Goal: Task Accomplishment & Management: Manage account settings

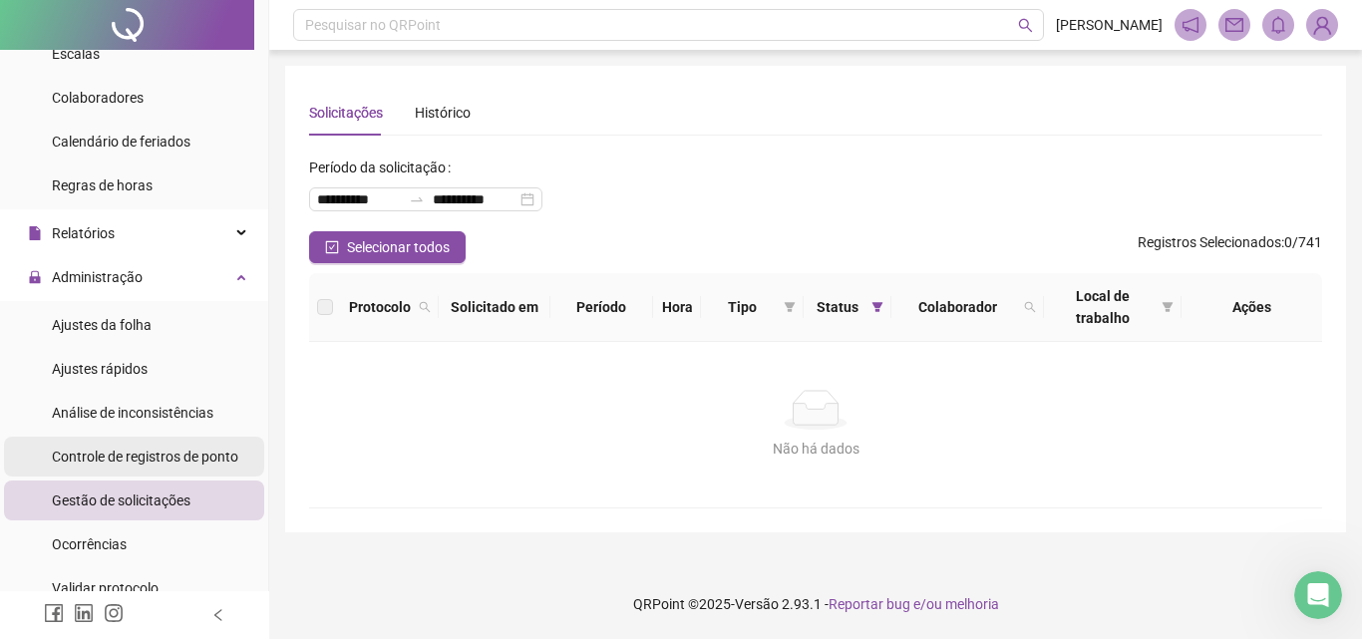
scroll to position [121, 0]
click at [150, 468] on div "Controle de registros de ponto" at bounding box center [145, 457] width 186 height 40
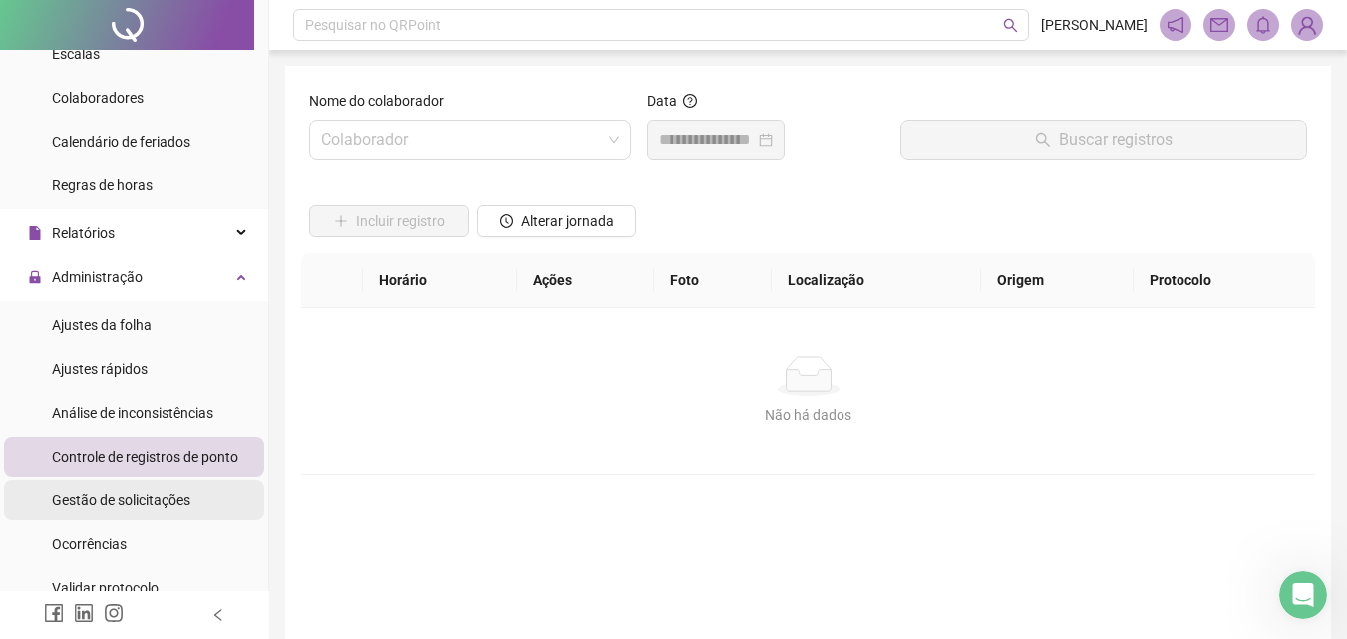
click at [150, 487] on div "Gestão de solicitações" at bounding box center [121, 501] width 139 height 40
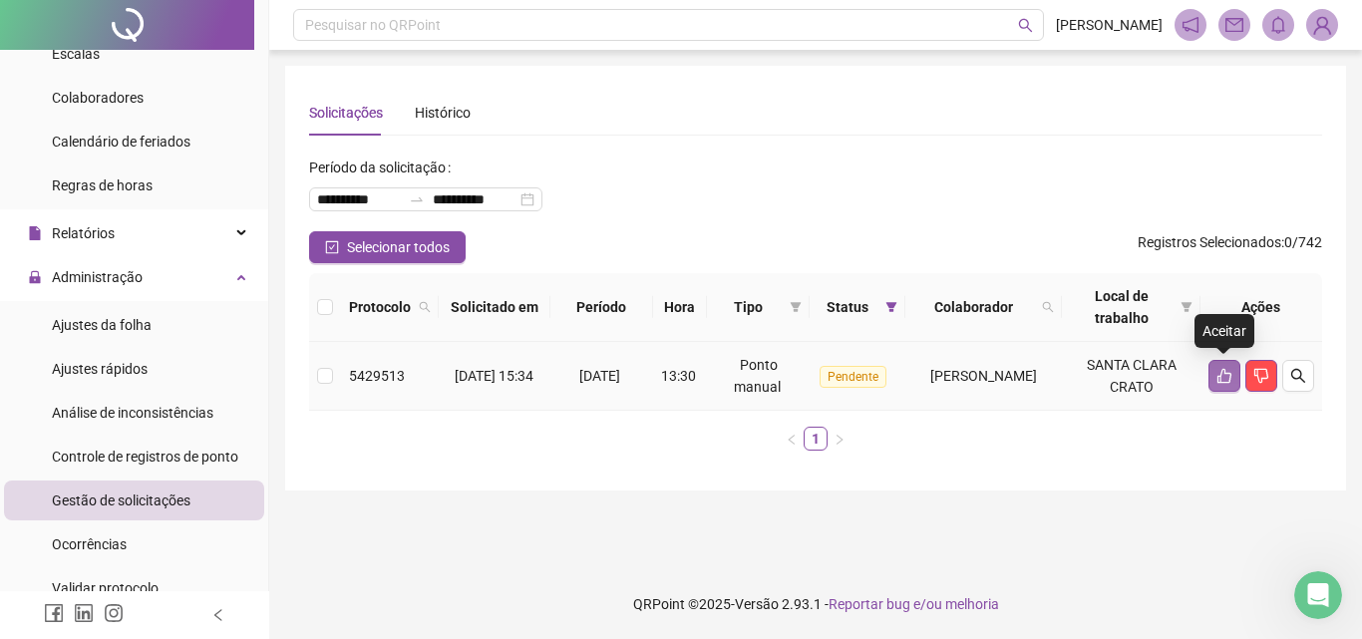
click at [1231, 378] on icon "like" at bounding box center [1225, 376] width 16 height 16
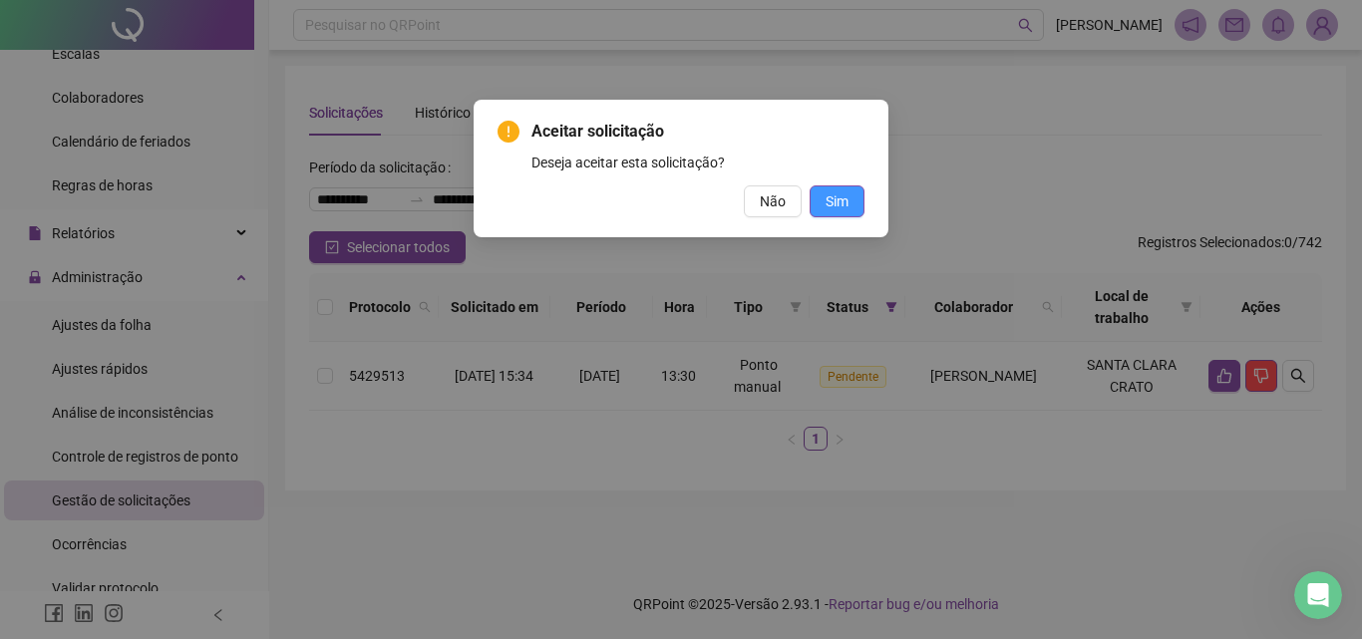
click at [854, 195] on button "Sim" at bounding box center [837, 201] width 55 height 32
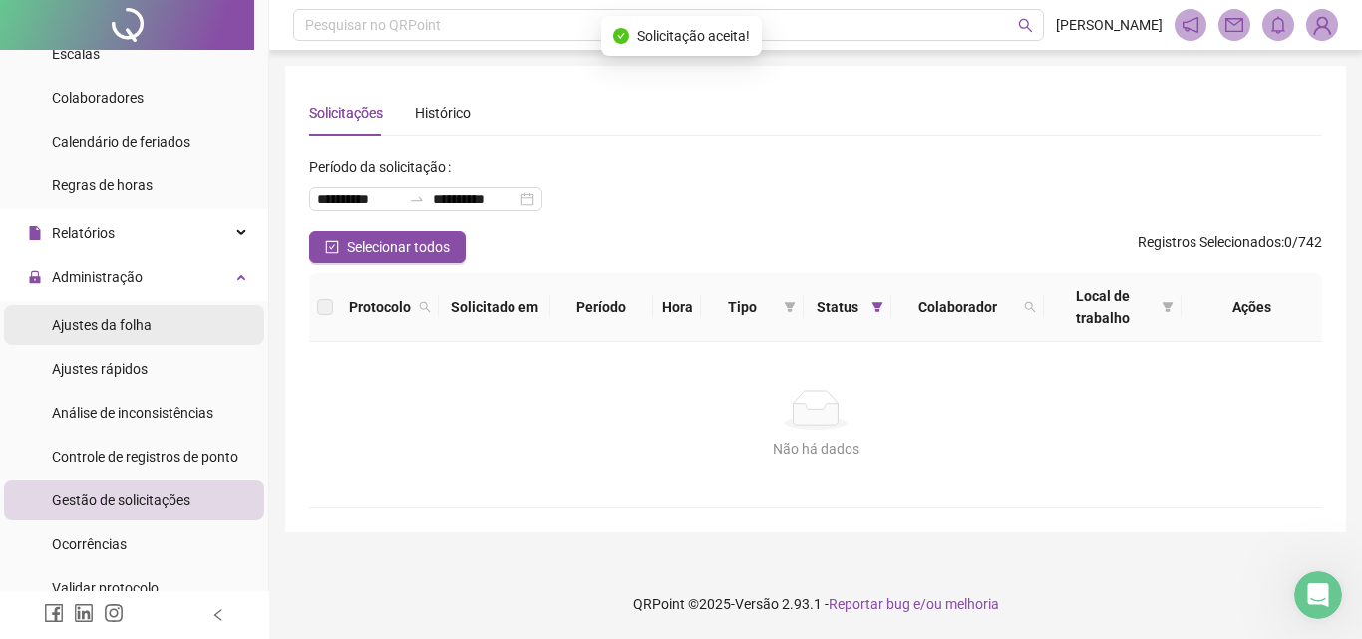
click at [167, 330] on li "Ajustes da folha" at bounding box center [134, 325] width 260 height 40
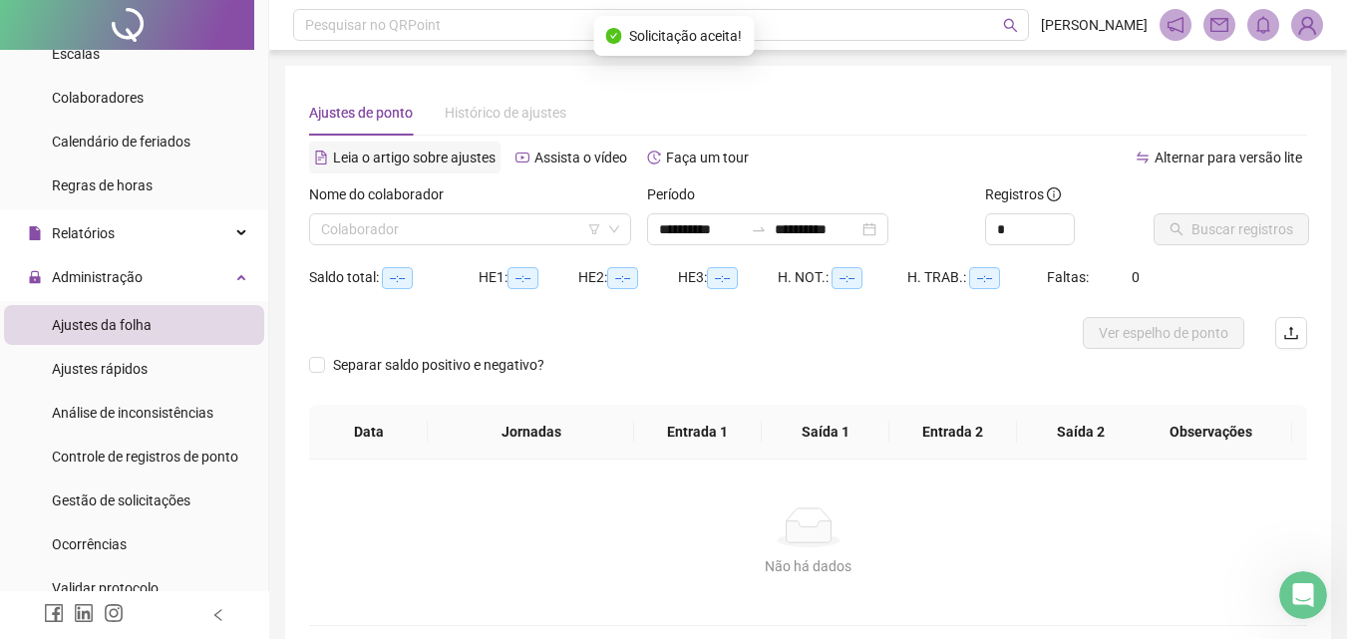
type input "**********"
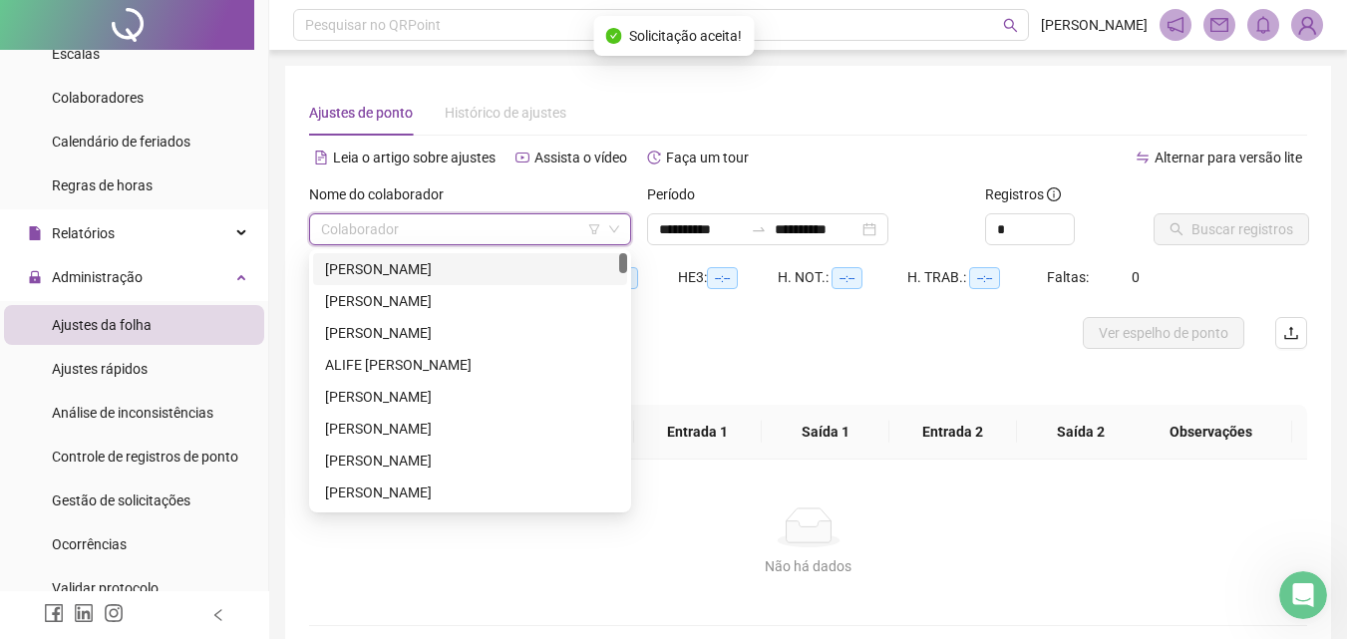
click at [373, 227] on input "search" at bounding box center [461, 229] width 280 height 30
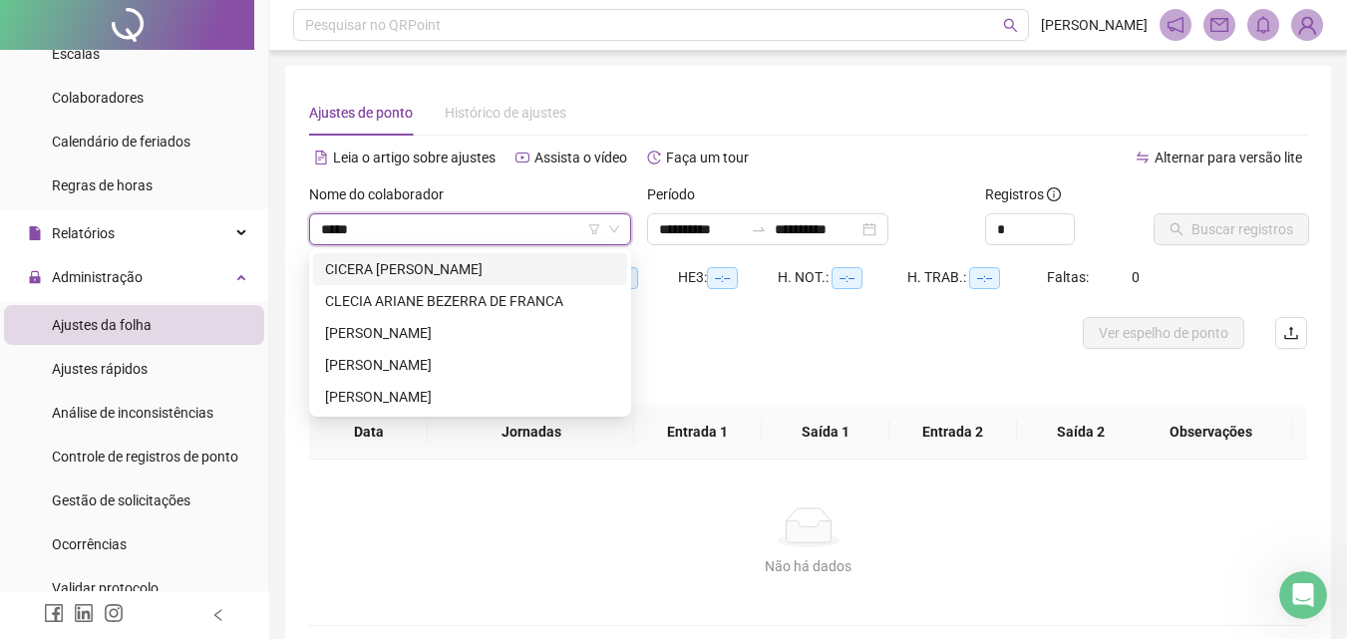
type input "******"
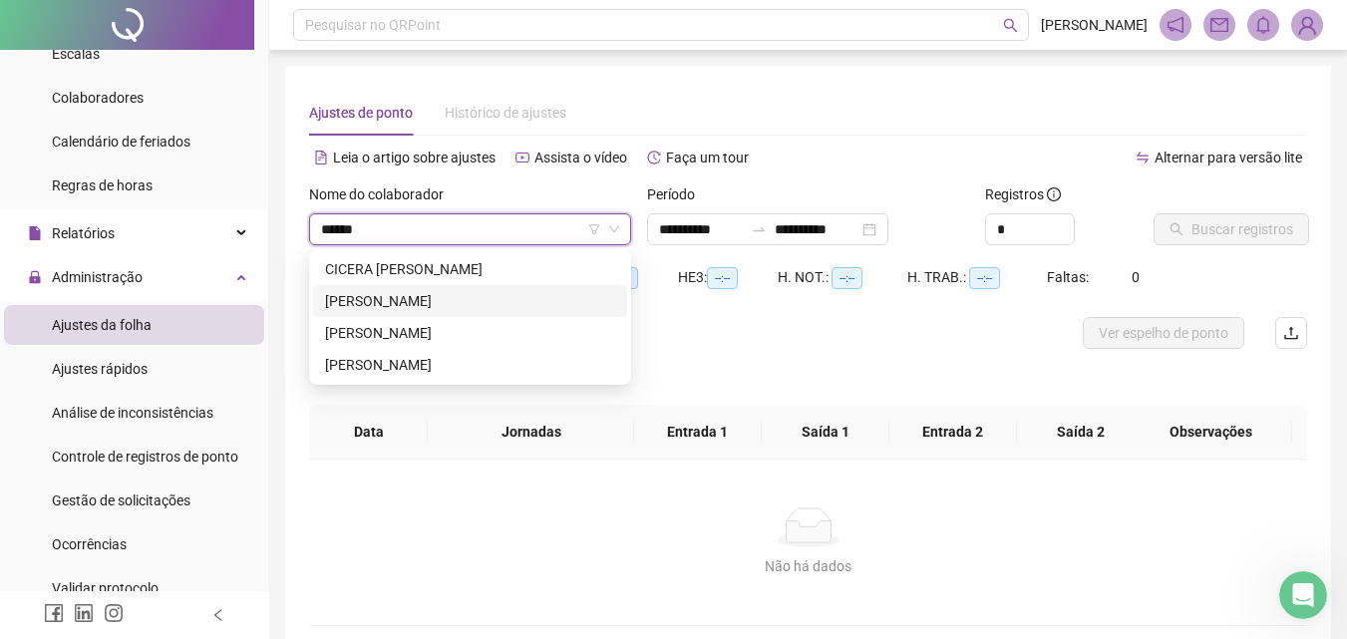
click at [398, 306] on div "[PERSON_NAME]" at bounding box center [470, 301] width 290 height 22
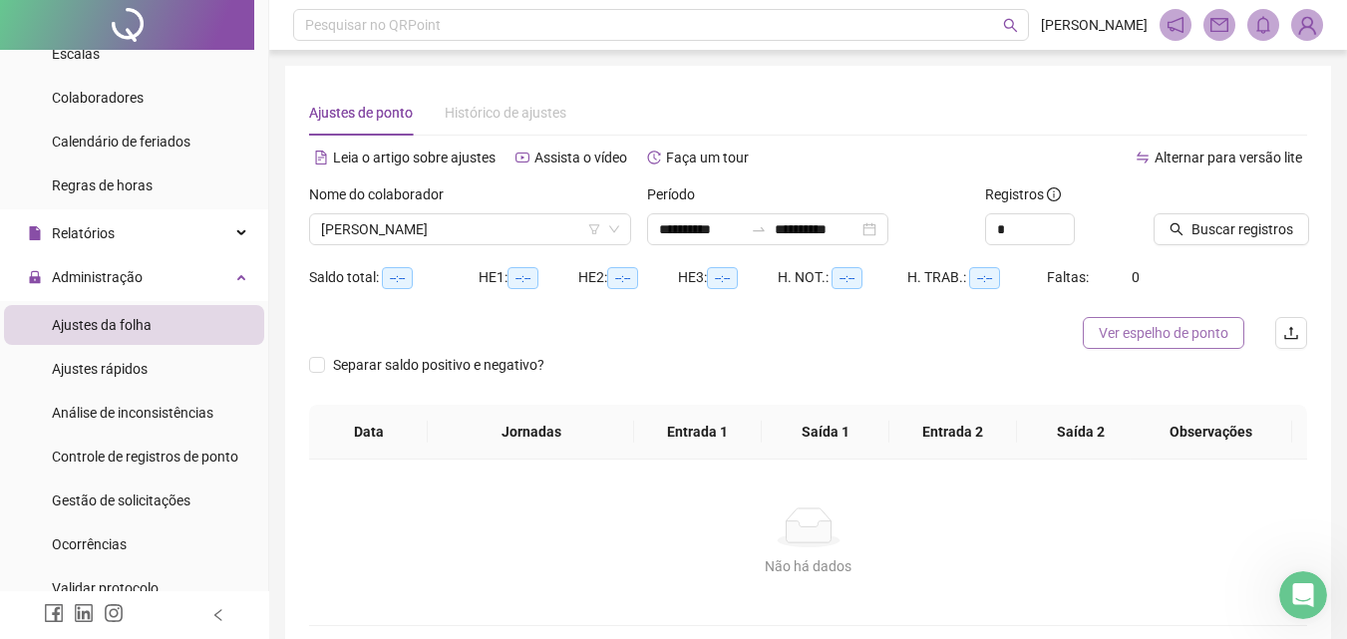
click at [1091, 336] on button "Ver espelho de ponto" at bounding box center [1164, 333] width 162 height 32
click at [133, 510] on div "Gestão de solicitações" at bounding box center [121, 501] width 139 height 40
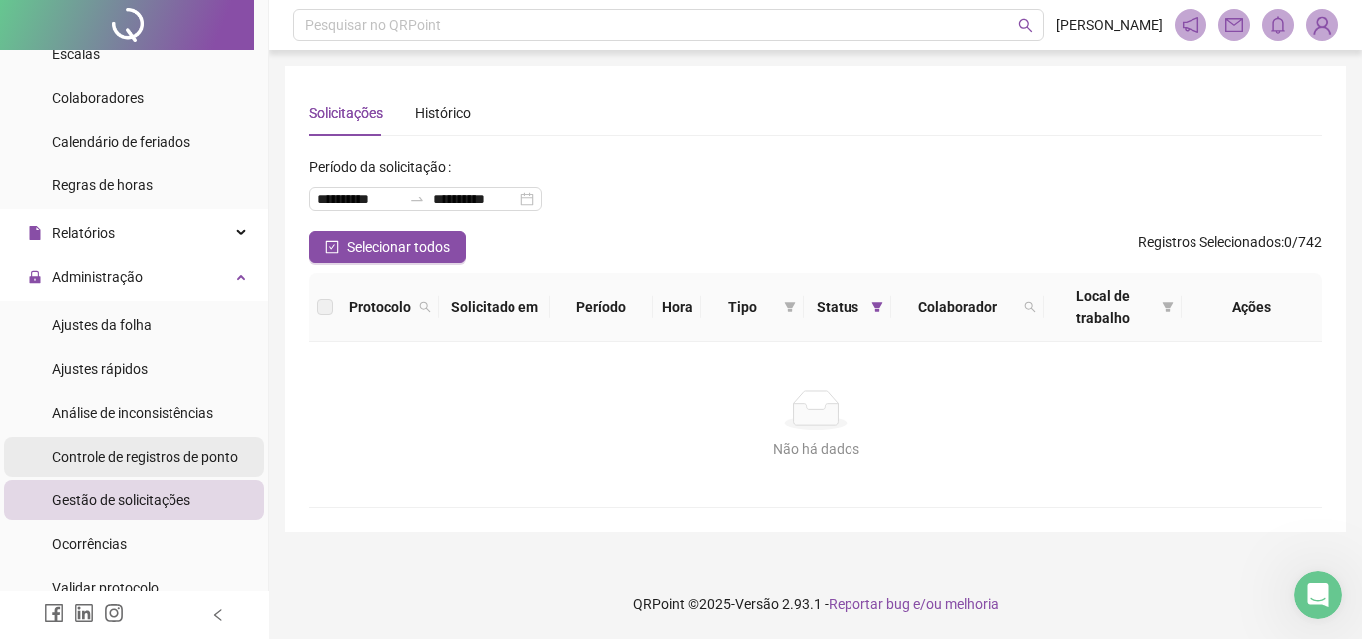
click at [172, 445] on div "Controle de registros de ponto" at bounding box center [145, 457] width 186 height 40
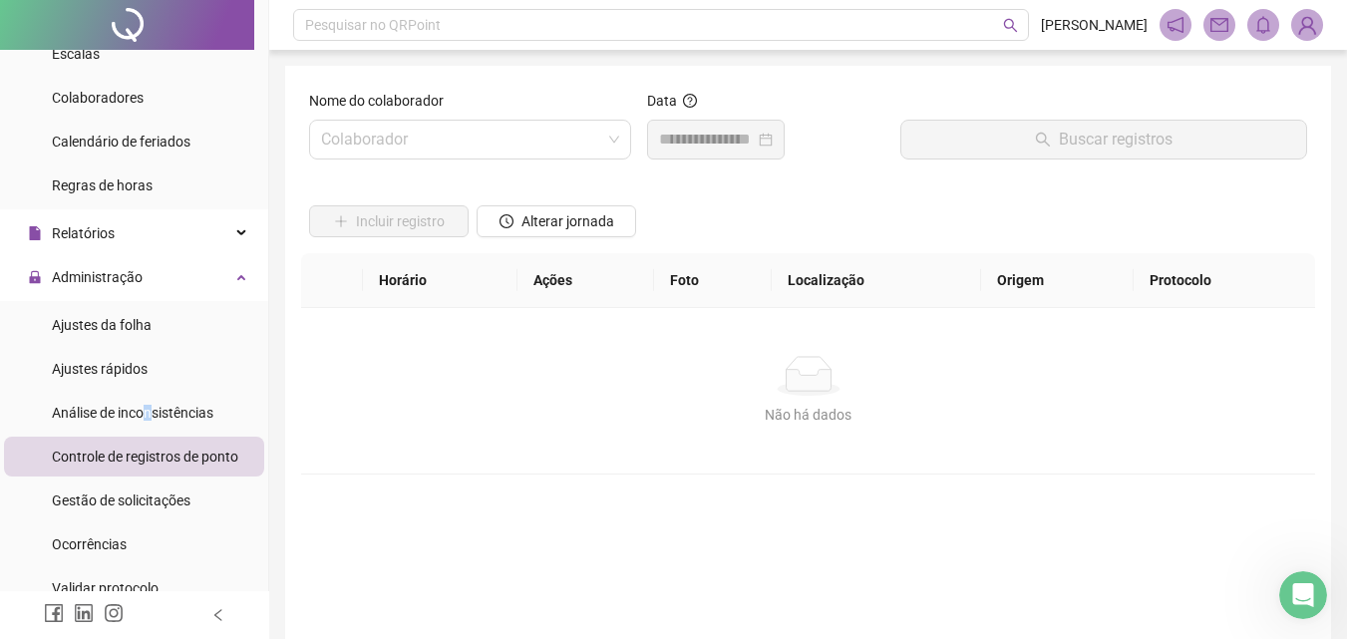
drag, startPoint x: 149, startPoint y: 407, endPoint x: 306, endPoint y: 362, distance: 163.8
click at [150, 407] on span "Análise de inconsistências" at bounding box center [133, 413] width 162 height 16
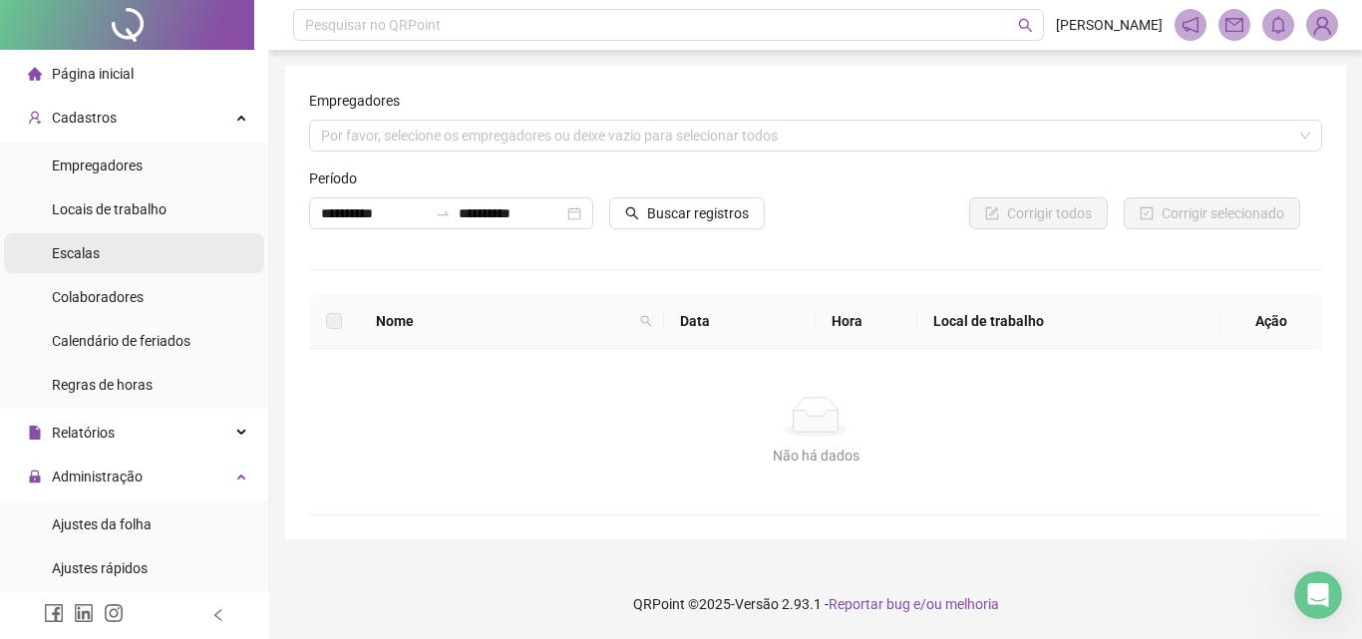
click at [102, 256] on li "Escalas" at bounding box center [134, 253] width 260 height 40
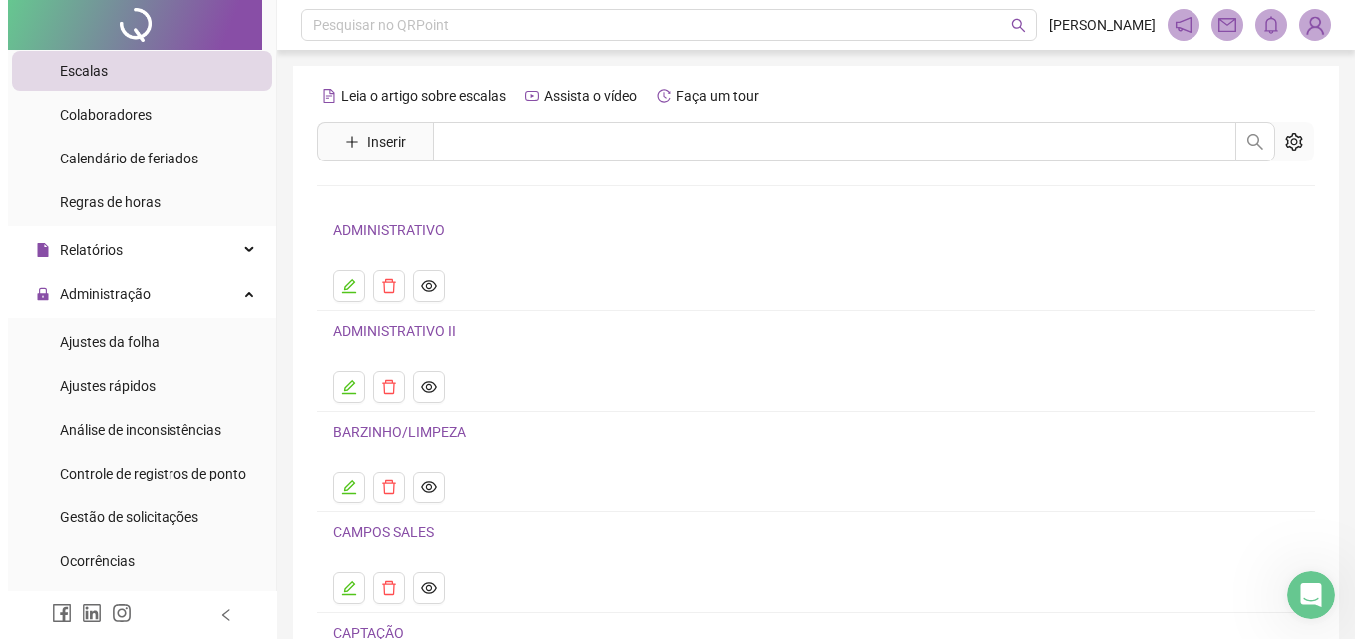
scroll to position [199, 0]
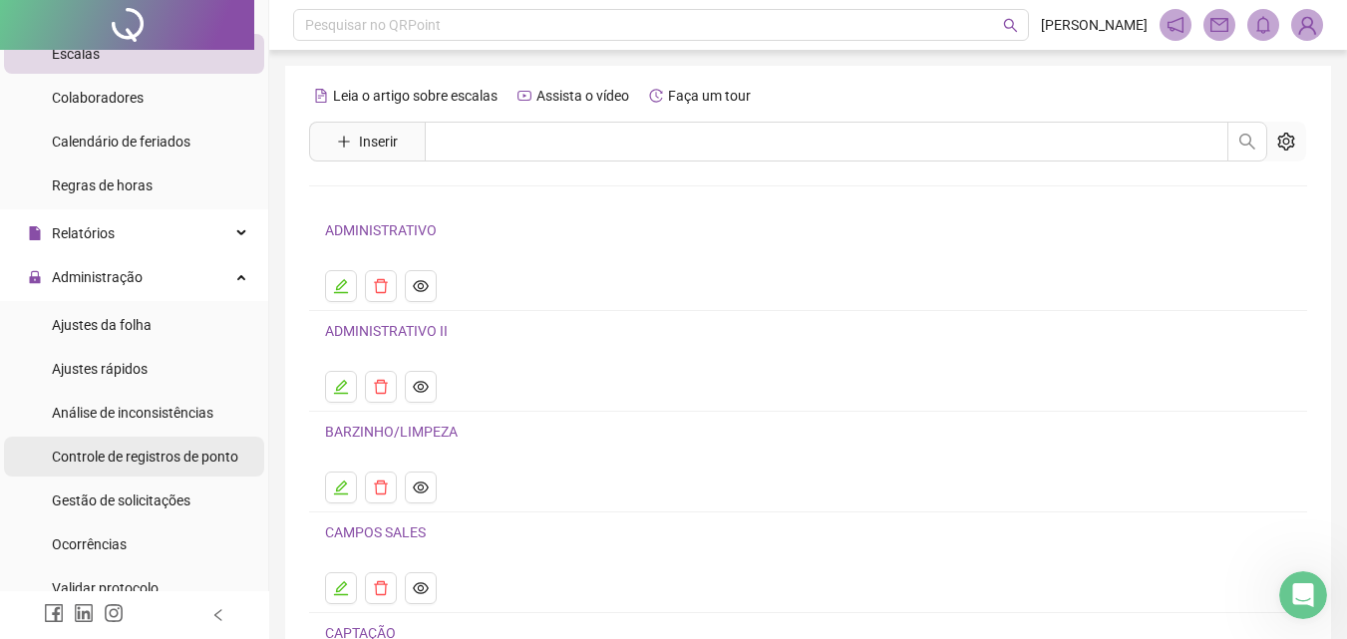
drag, startPoint x: 142, startPoint y: 450, endPoint x: 186, endPoint y: 449, distance: 44.9
click at [146, 453] on span "Controle de registros de ponto" at bounding box center [145, 457] width 186 height 16
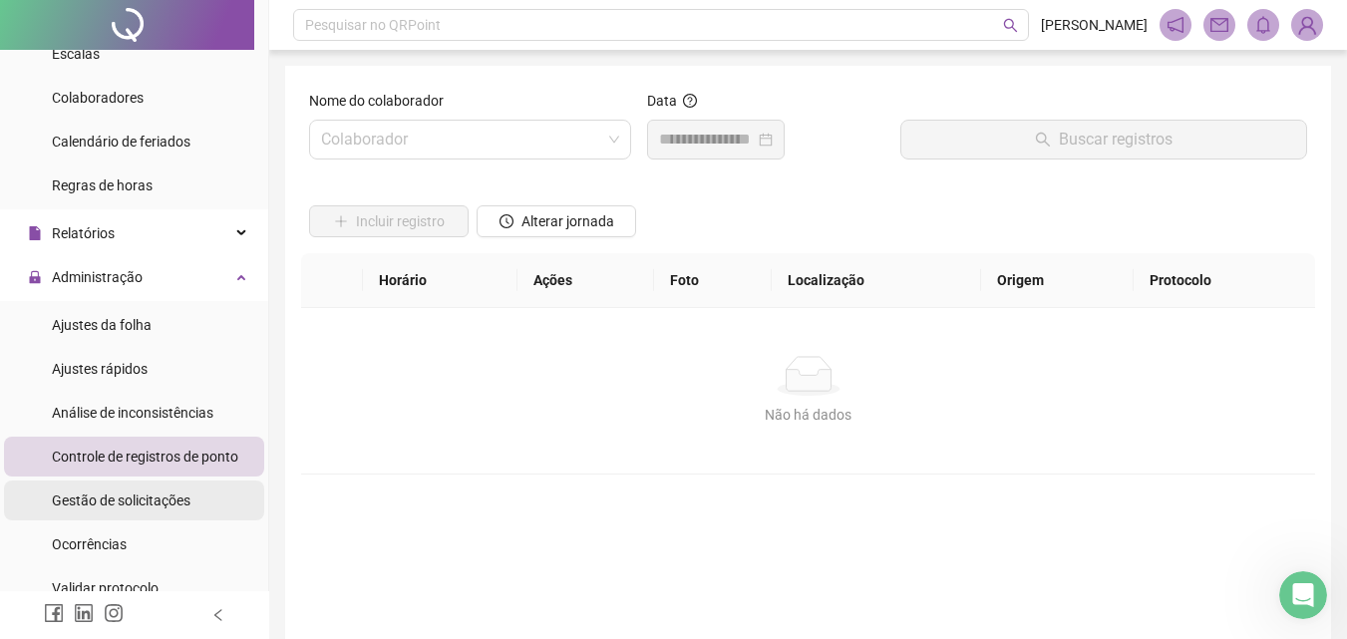
click at [131, 495] on span "Gestão de solicitações" at bounding box center [121, 501] width 139 height 16
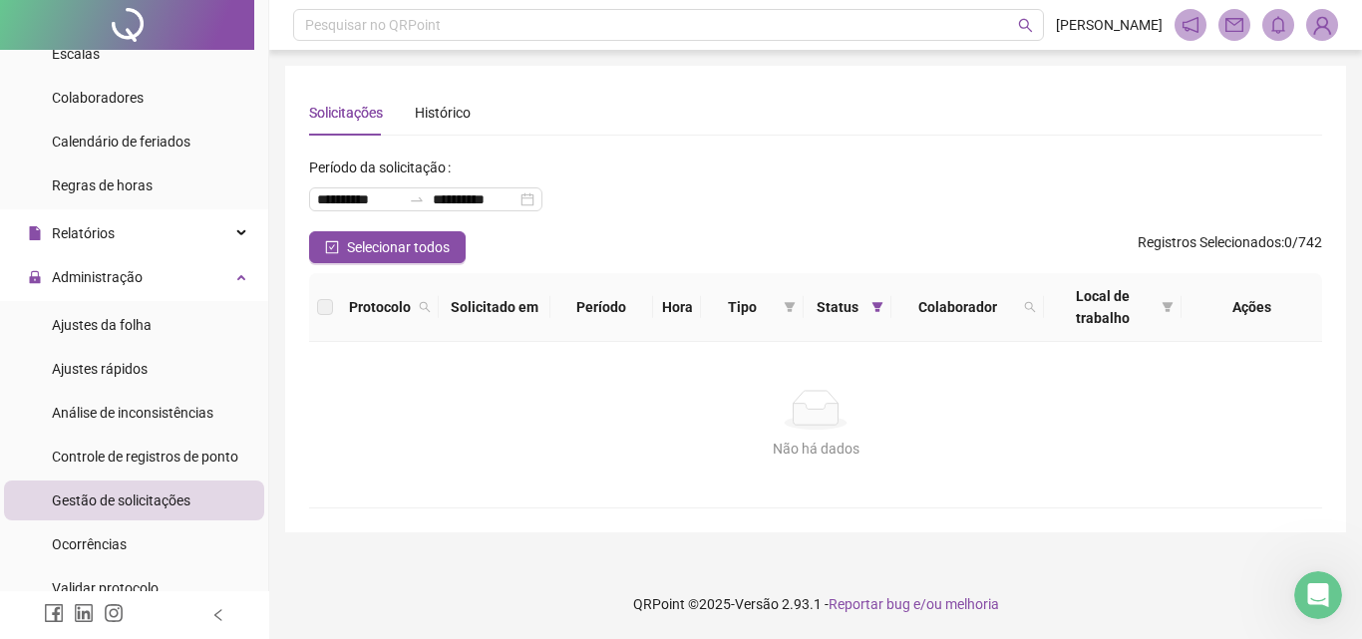
click at [660, 186] on div "**********" at bounding box center [815, 192] width 1013 height 80
click at [688, 230] on div "**********" at bounding box center [815, 192] width 1013 height 80
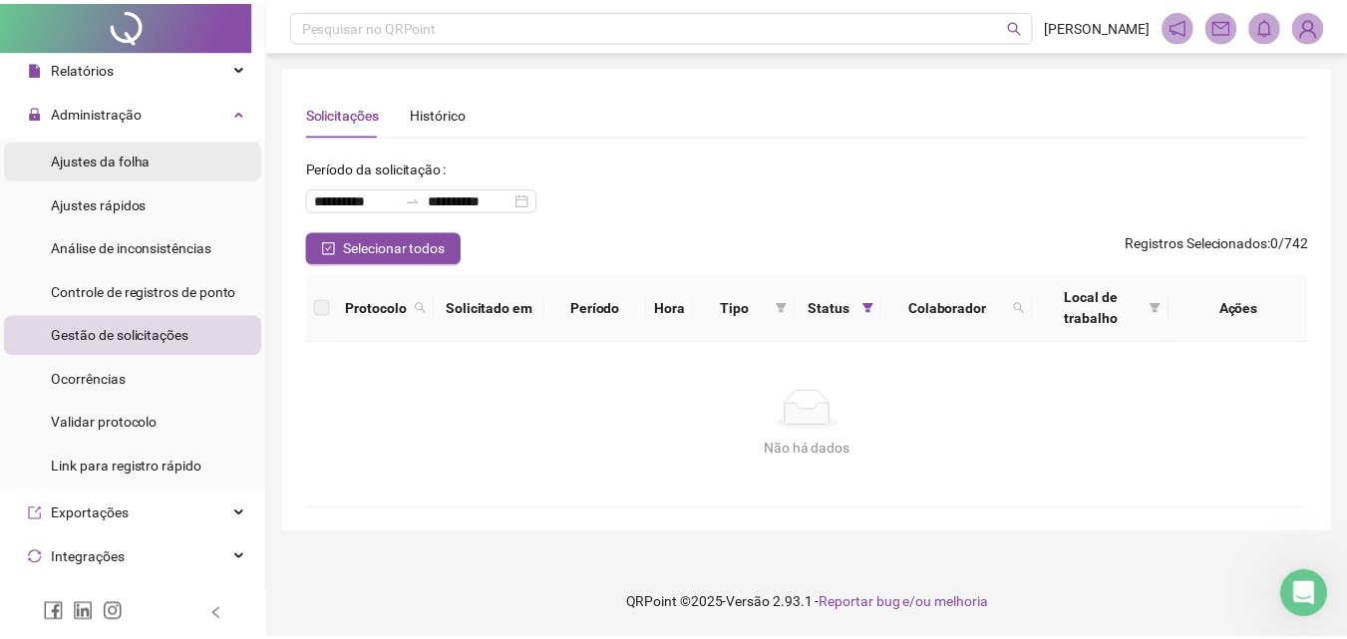
scroll to position [399, 0]
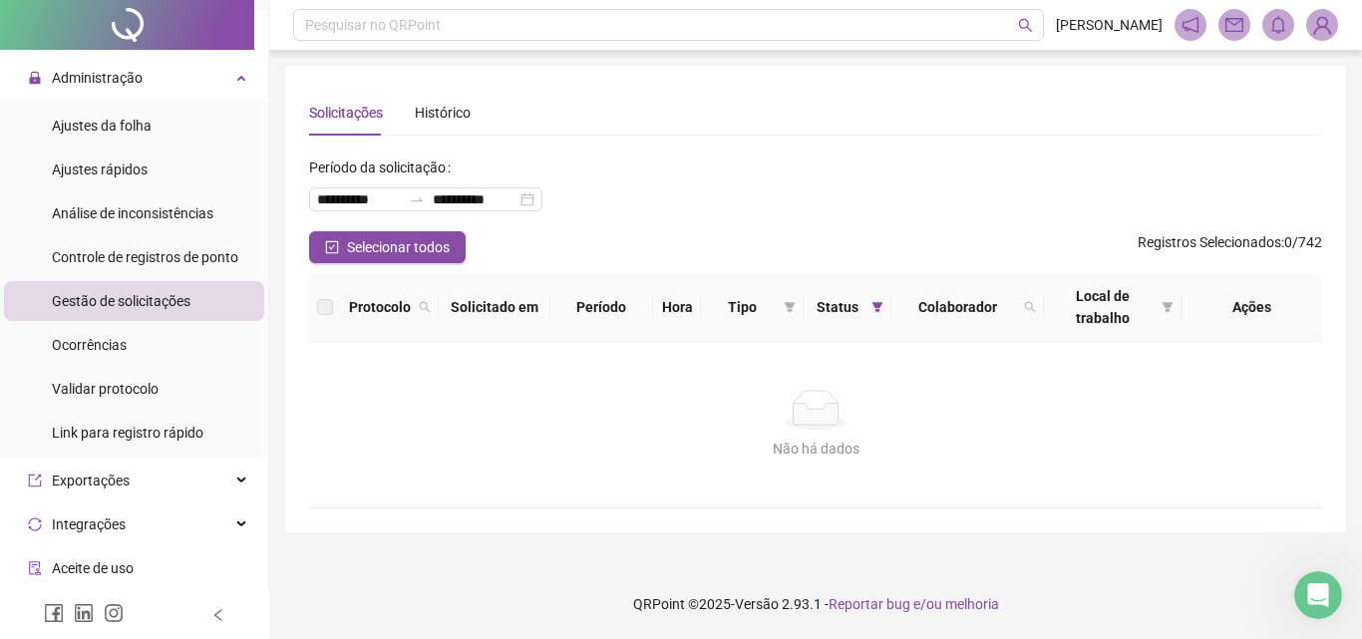
click at [160, 294] on span "Gestão de solicitações" at bounding box center [121, 301] width 139 height 16
click at [185, 268] on div "Controle de registros de ponto" at bounding box center [145, 257] width 186 height 40
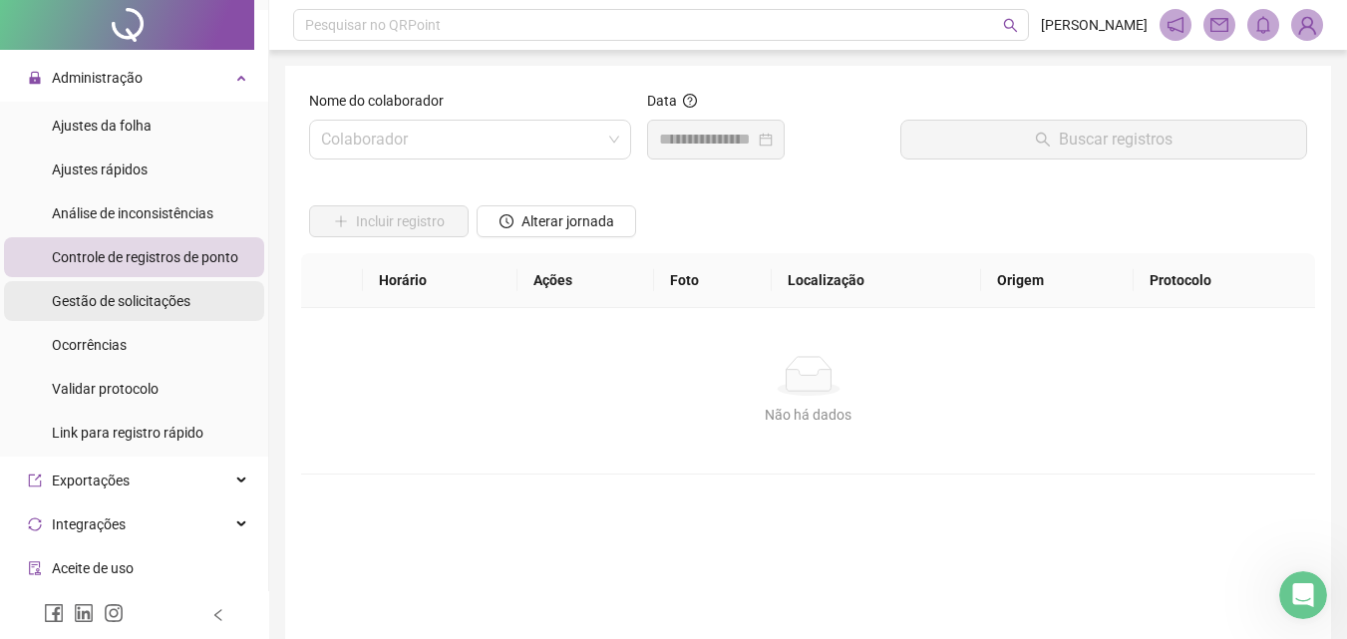
click at [192, 302] on li "Gestão de solicitações" at bounding box center [134, 301] width 260 height 40
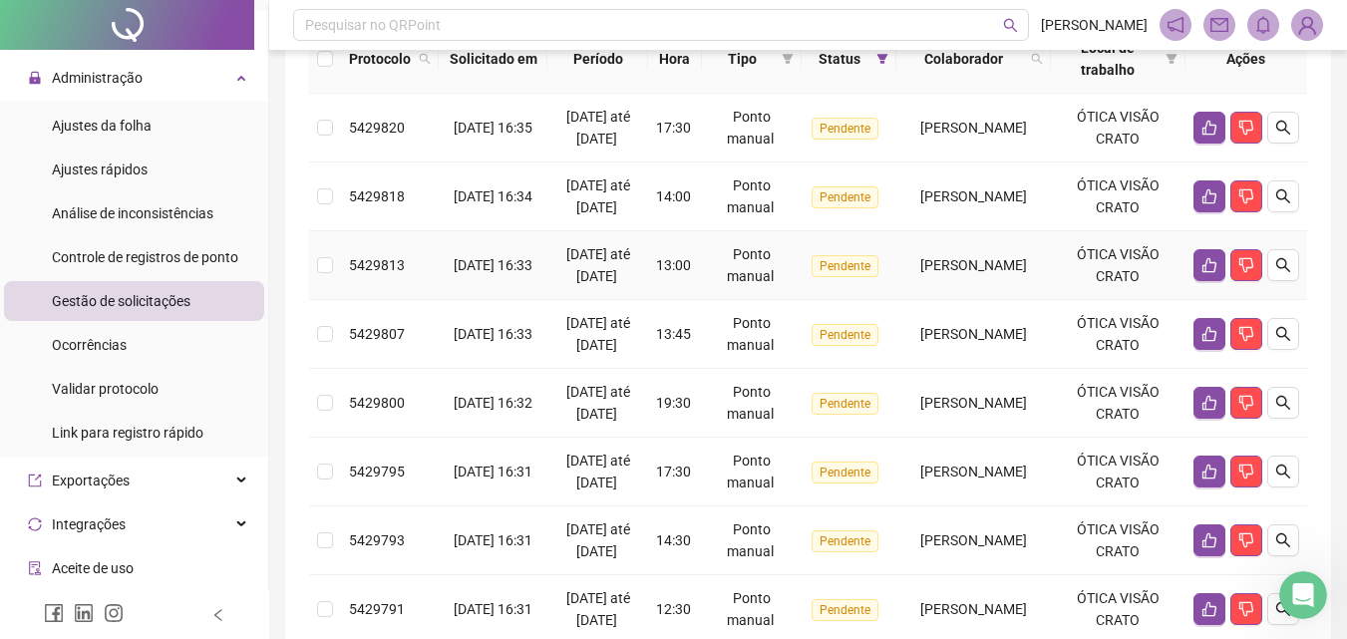
scroll to position [199, 0]
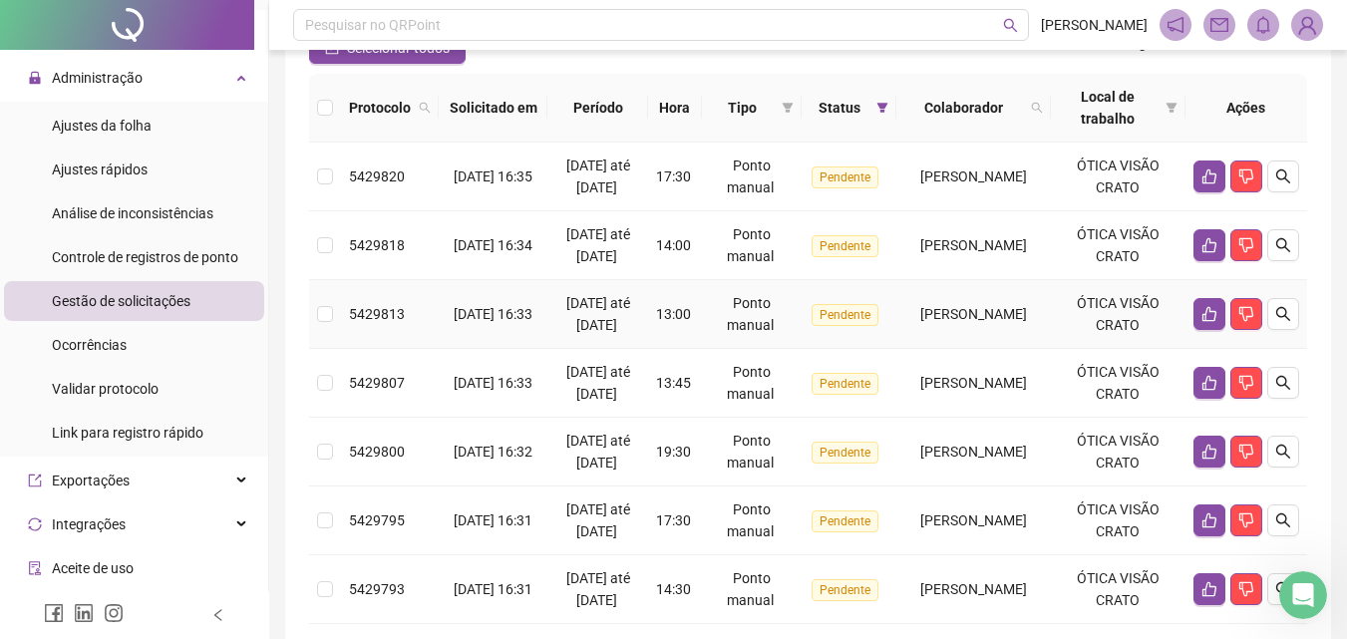
click at [920, 322] on span "[PERSON_NAME]" at bounding box center [973, 314] width 107 height 16
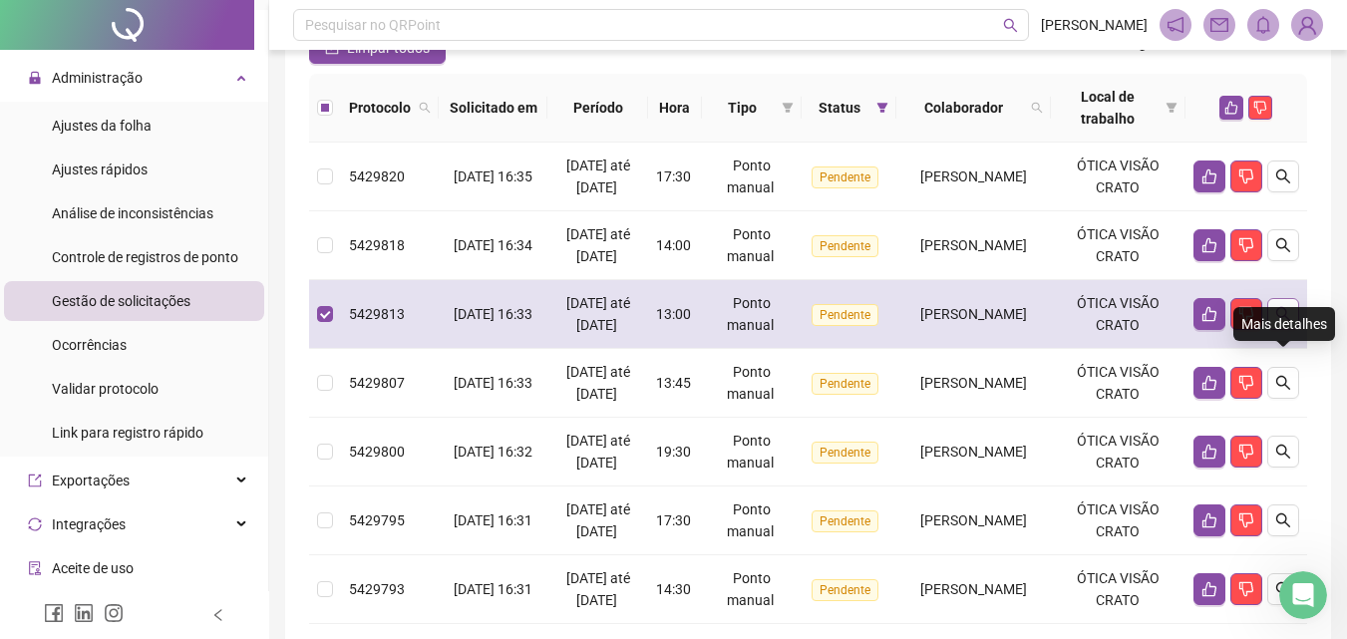
click at [1283, 322] on icon "search" at bounding box center [1283, 314] width 16 height 16
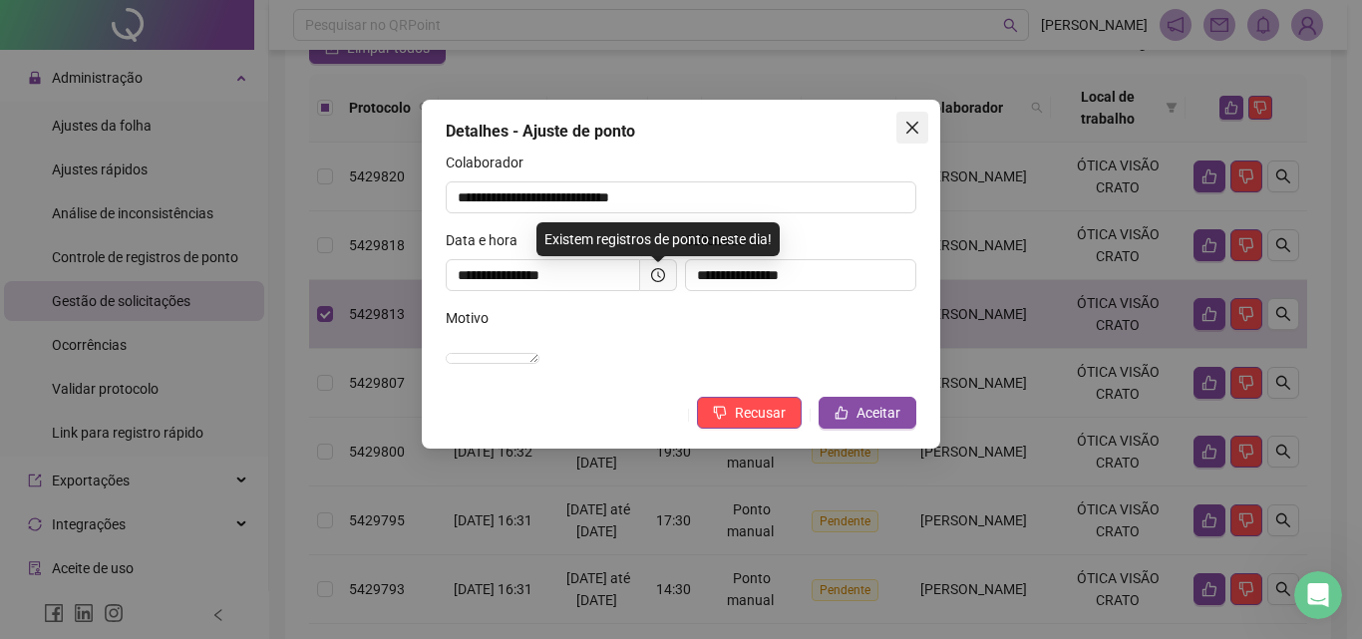
click at [923, 121] on span "Close" at bounding box center [912, 128] width 32 height 16
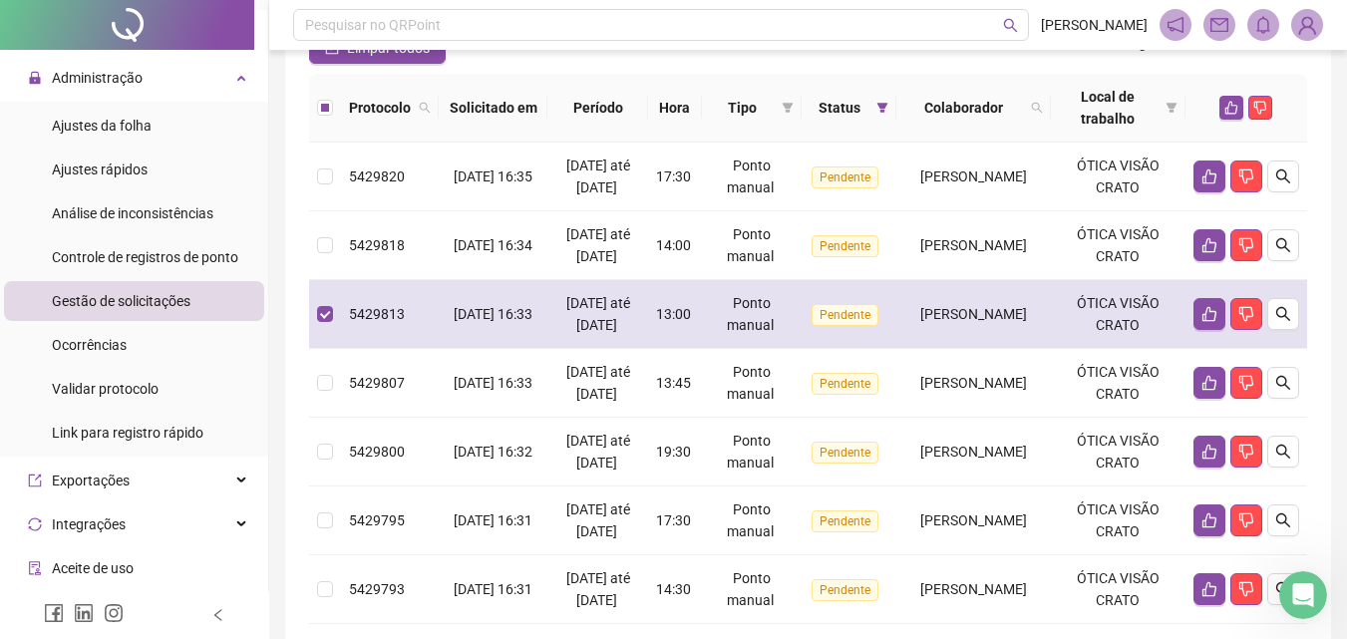
click at [904, 325] on div "[PERSON_NAME]" at bounding box center [973, 314] width 139 height 22
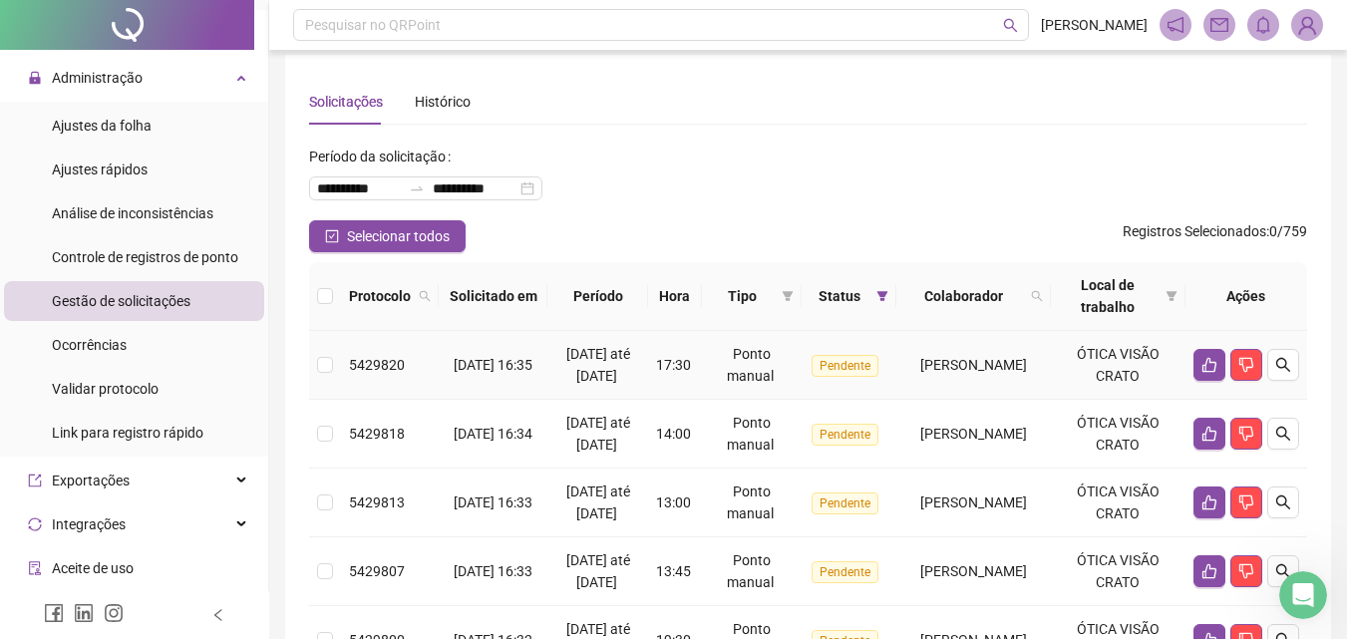
scroll to position [0, 0]
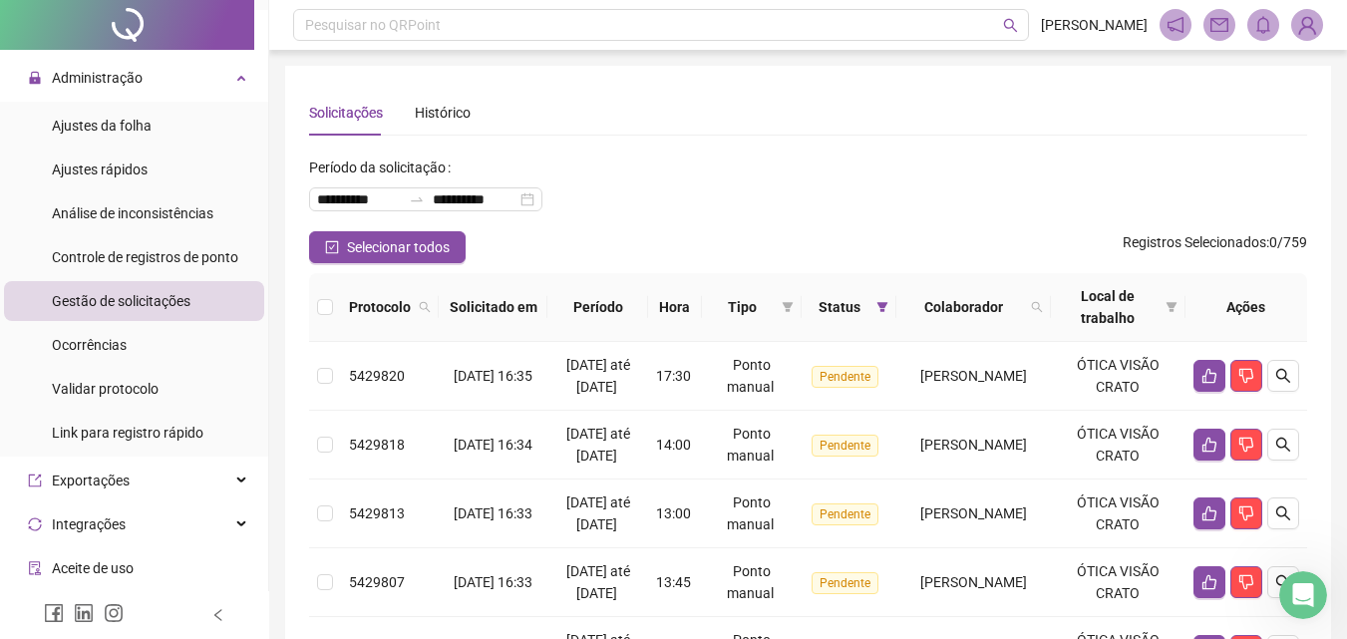
click at [315, 304] on th at bounding box center [325, 307] width 32 height 69
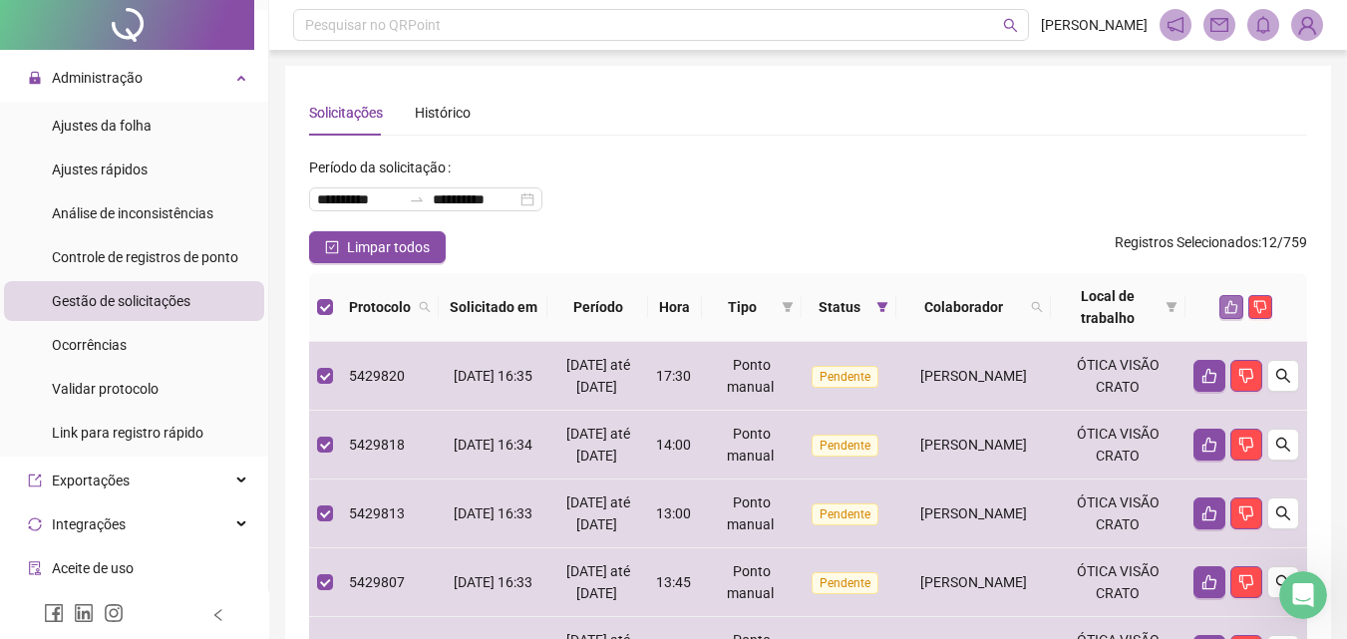
click at [1229, 304] on icon "like" at bounding box center [1232, 307] width 13 height 13
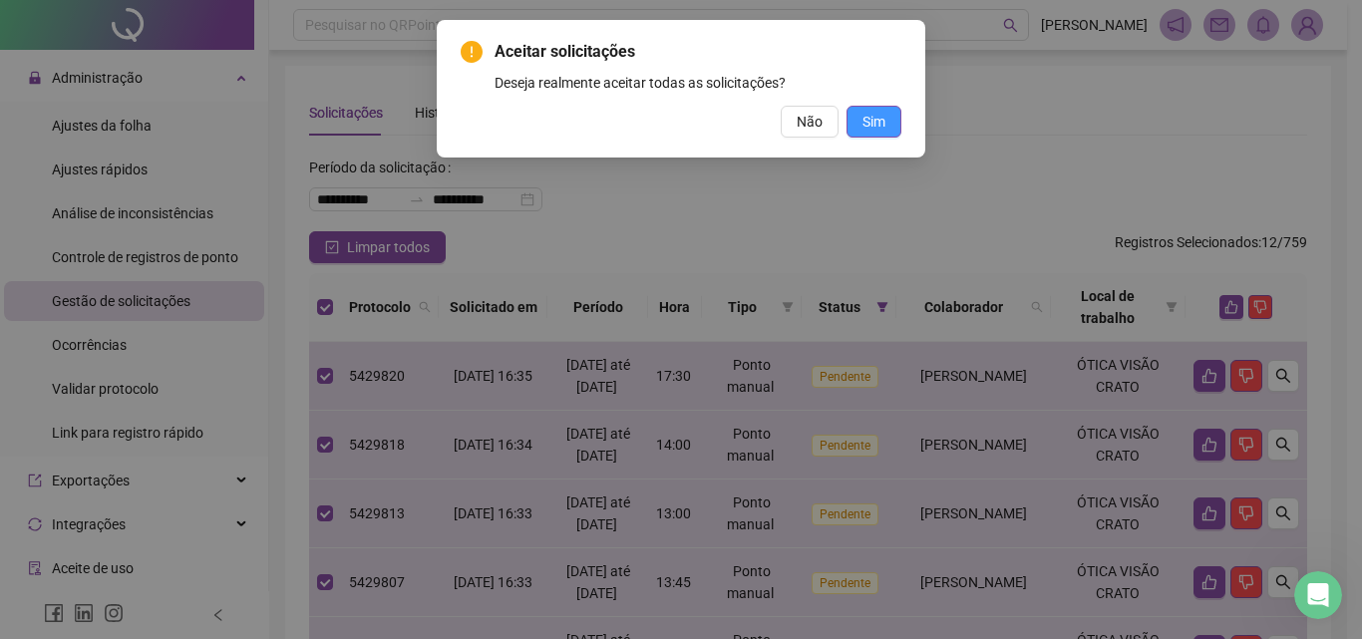
click at [863, 107] on button "Sim" at bounding box center [874, 122] width 55 height 32
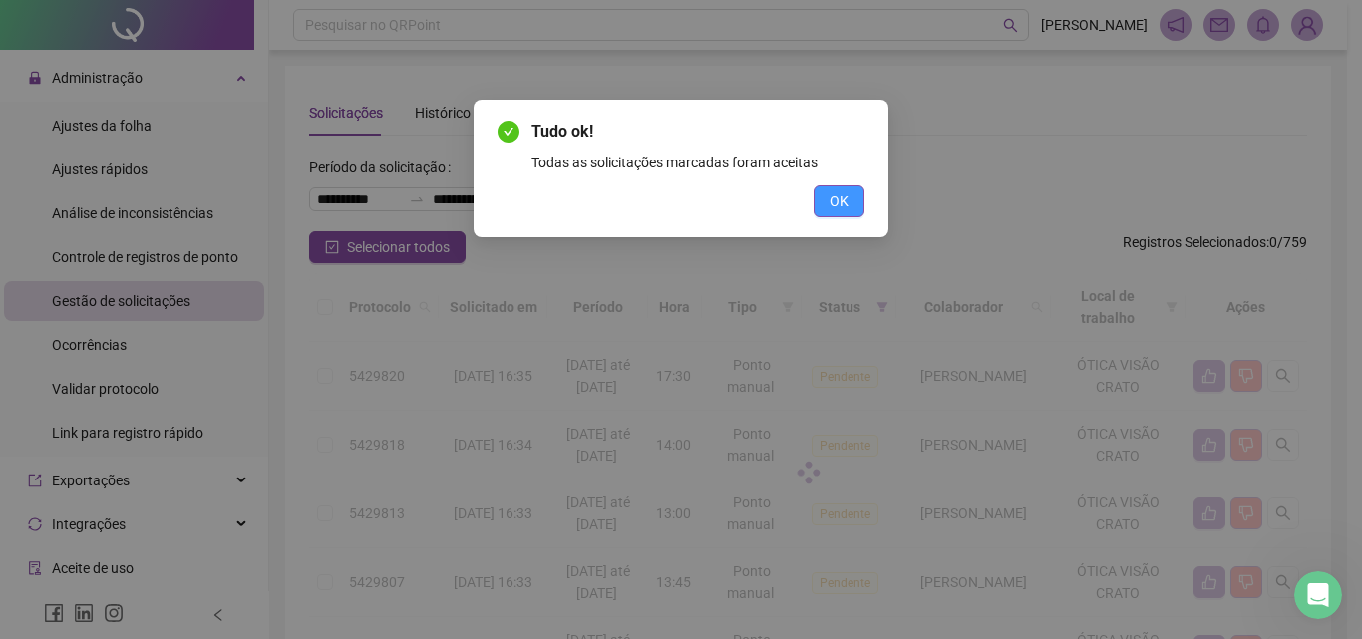
click at [846, 187] on button "OK" at bounding box center [839, 201] width 51 height 32
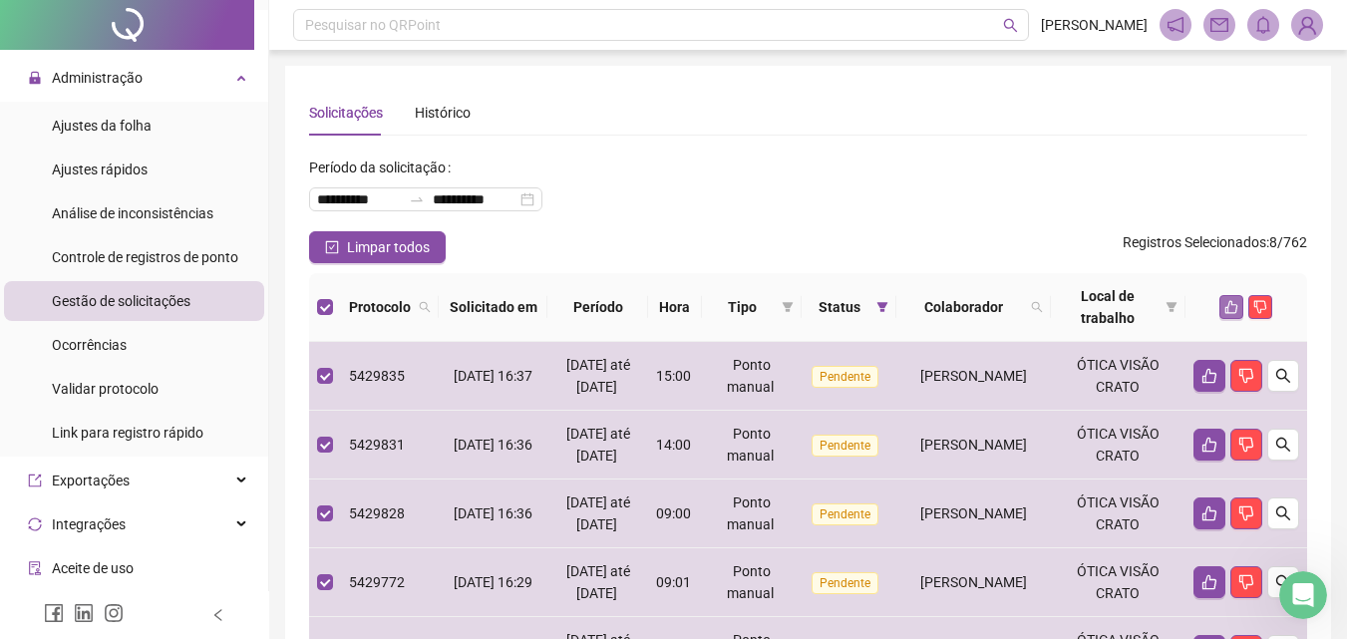
click at [1231, 314] on button "button" at bounding box center [1232, 307] width 24 height 24
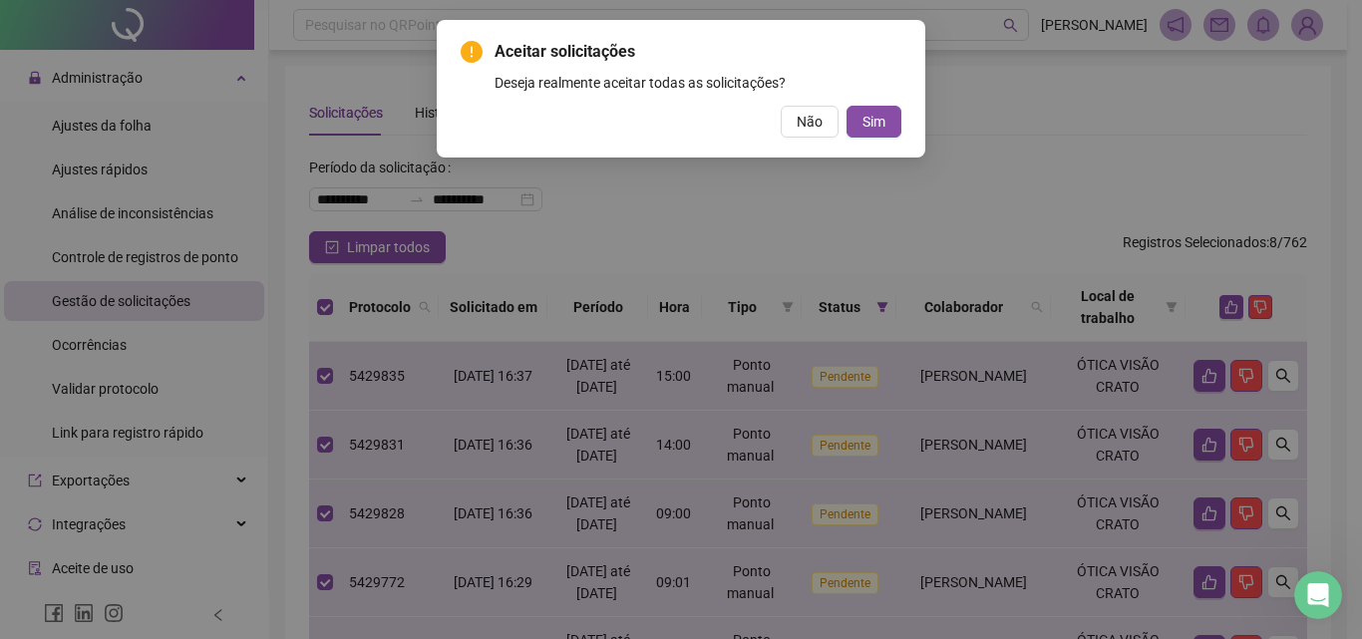
click at [874, 103] on div "Aceitar solicitações Deseja realmente aceitar todas as solicitações? Não Sim" at bounding box center [681, 89] width 441 height 98
click at [876, 120] on span "Sim" at bounding box center [874, 122] width 23 height 22
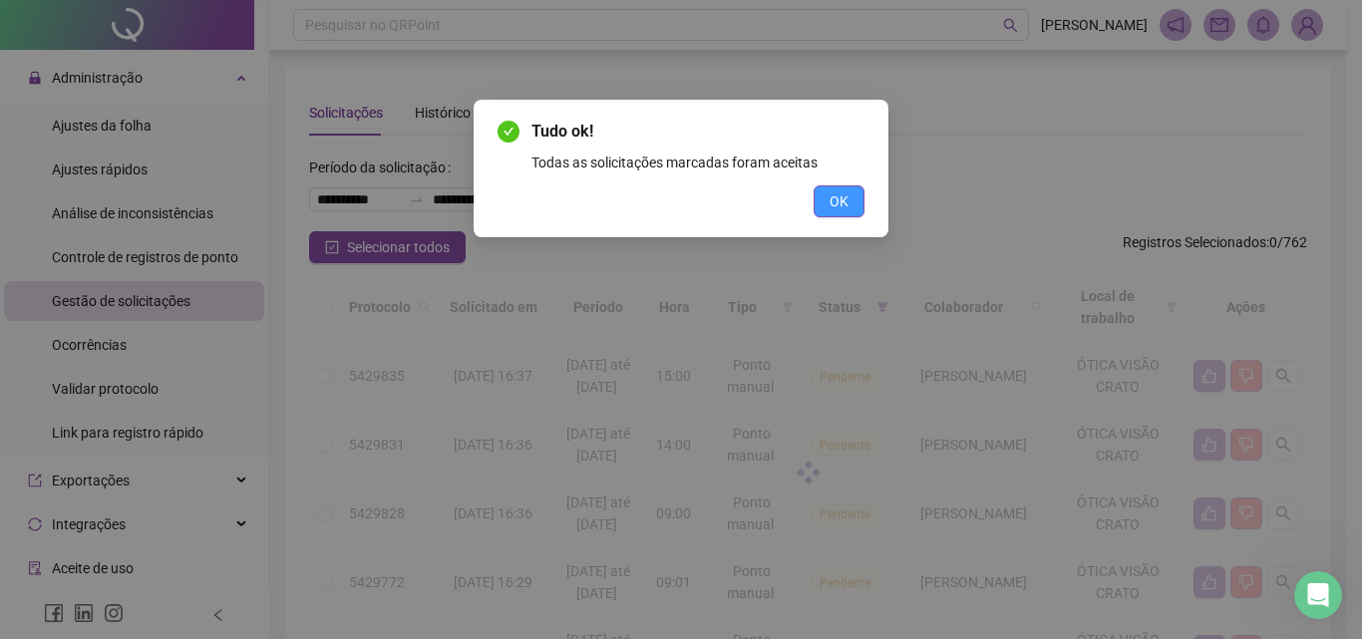
click at [851, 193] on button "OK" at bounding box center [839, 201] width 51 height 32
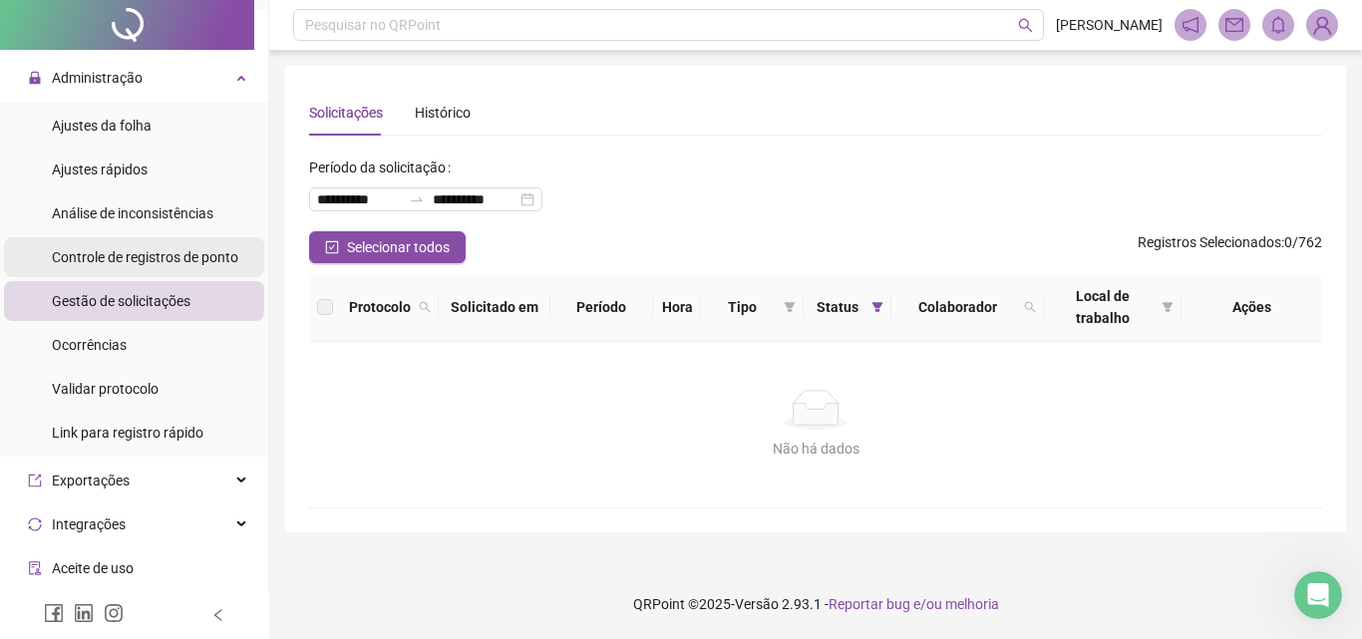
click at [158, 254] on span "Controle de registros de ponto" at bounding box center [145, 257] width 186 height 16
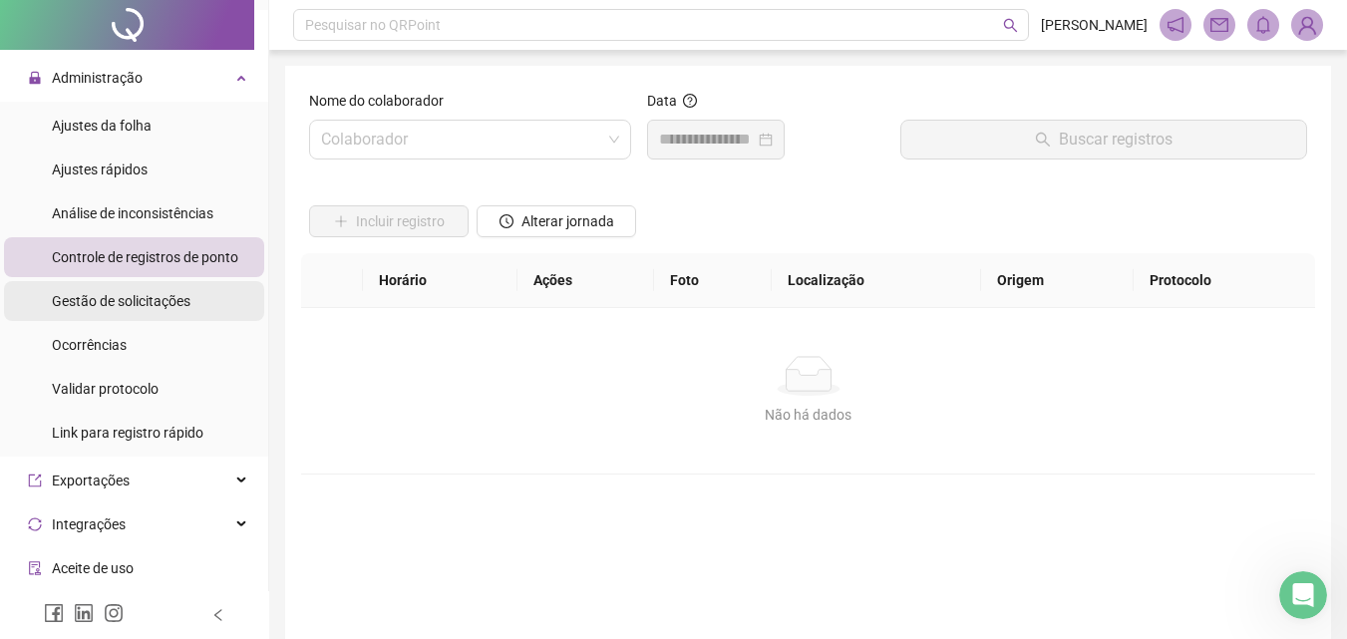
click at [152, 285] on div "Gestão de solicitações" at bounding box center [121, 301] width 139 height 40
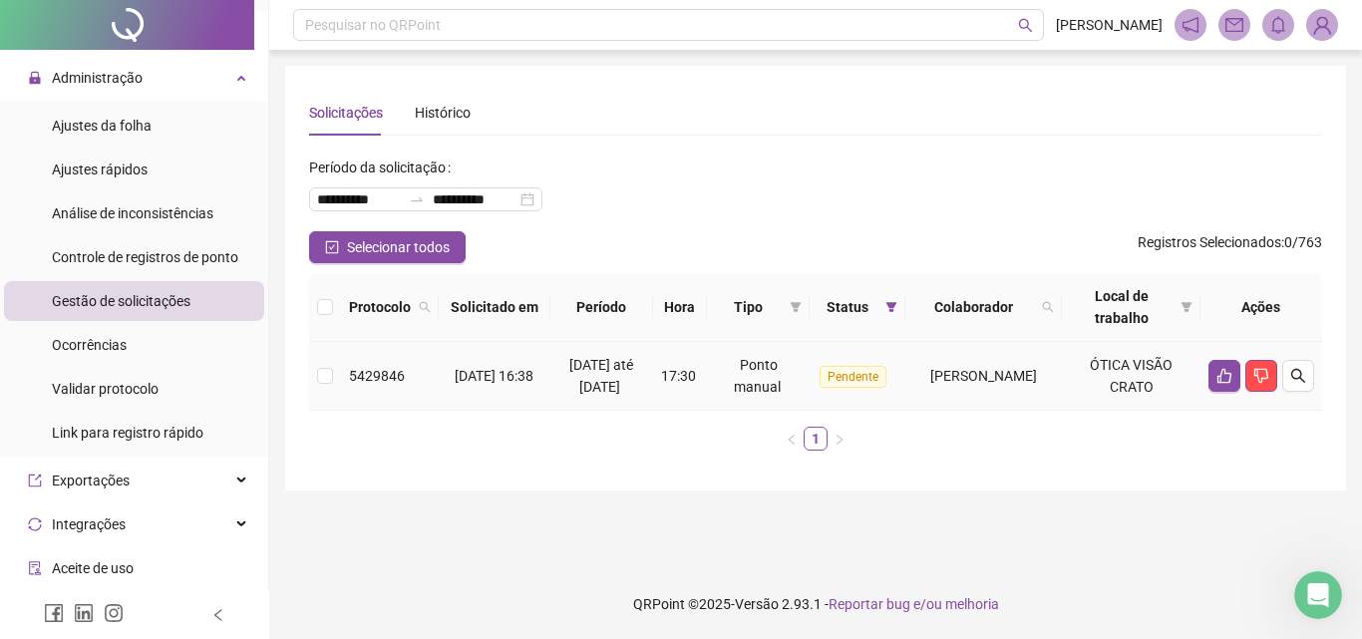
click at [982, 387] on div "[PERSON_NAME]" at bounding box center [984, 376] width 142 height 22
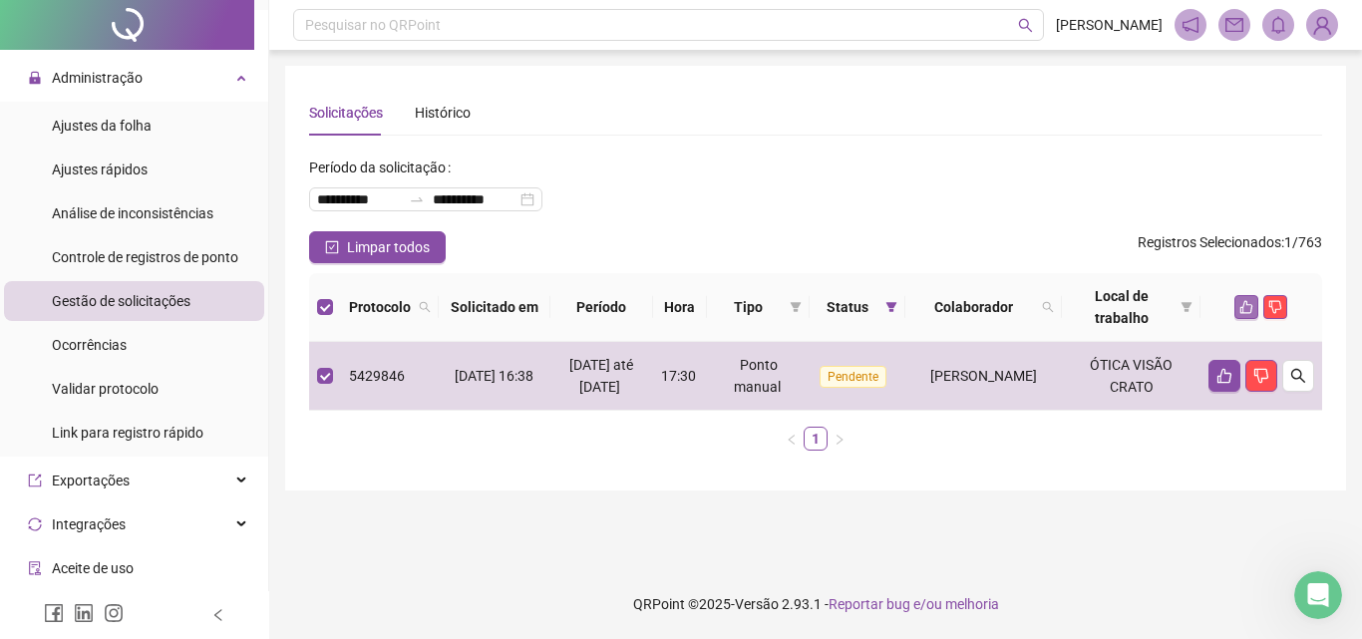
click at [1248, 302] on icon "like" at bounding box center [1246, 307] width 14 height 14
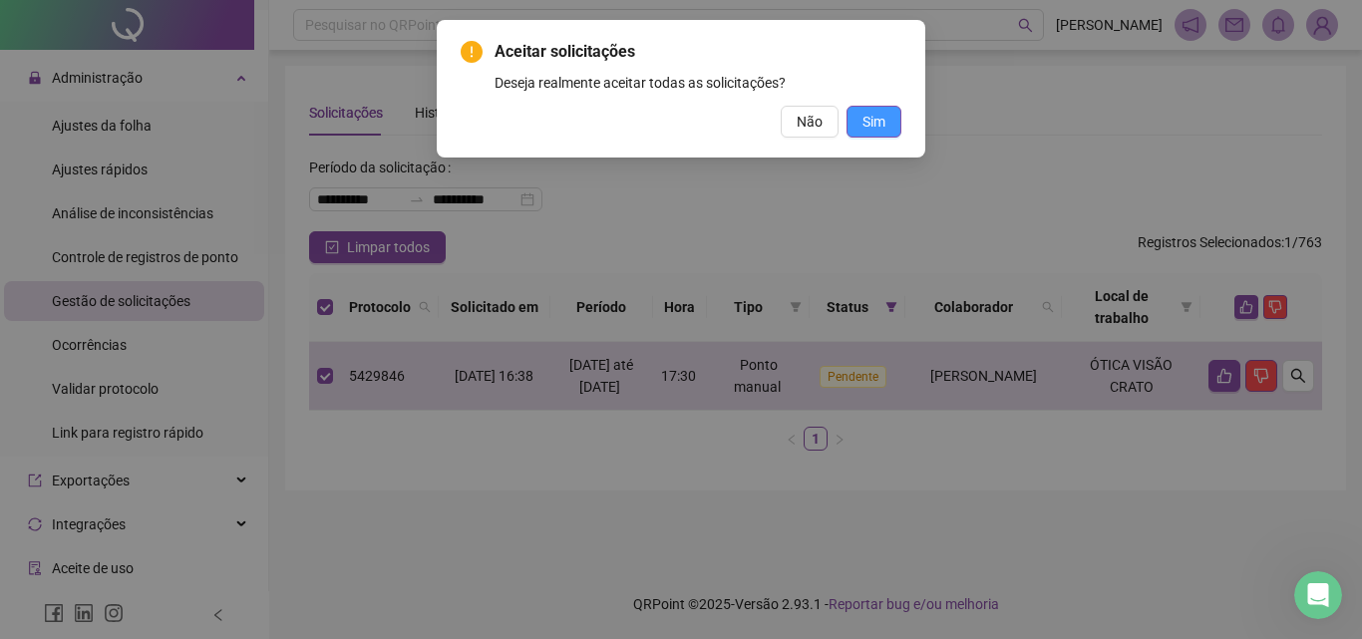
click at [886, 127] on button "Sim" at bounding box center [874, 122] width 55 height 32
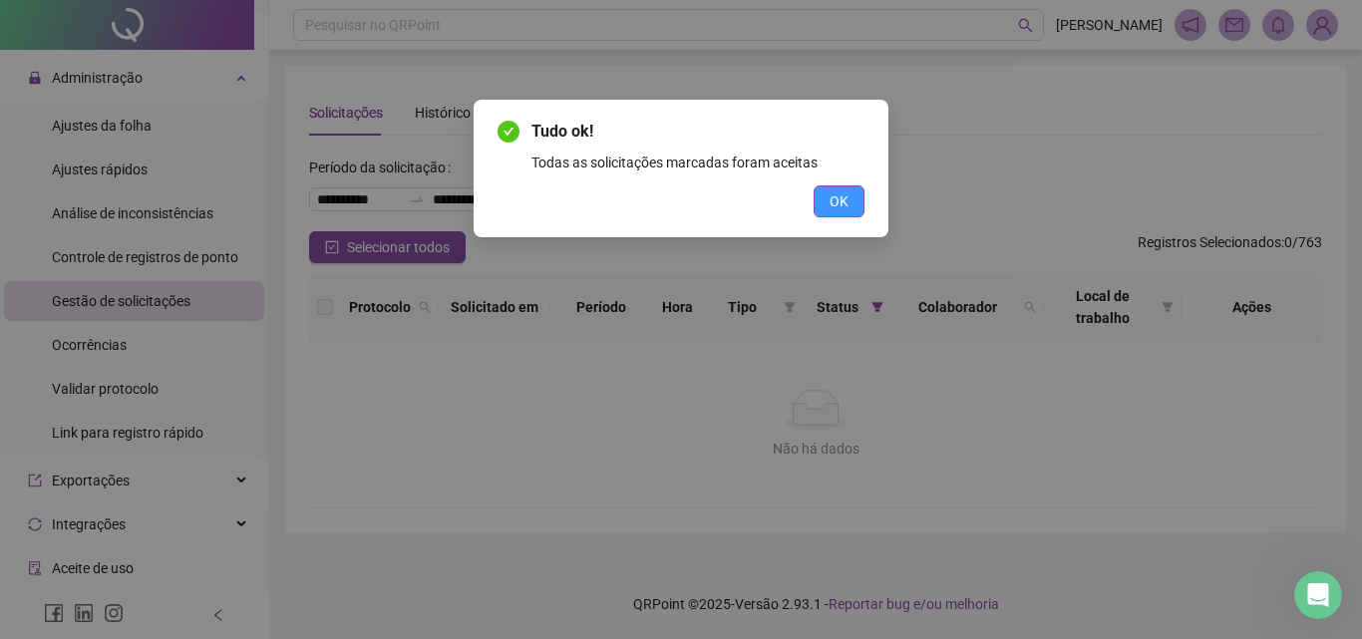
click at [863, 208] on button "OK" at bounding box center [839, 201] width 51 height 32
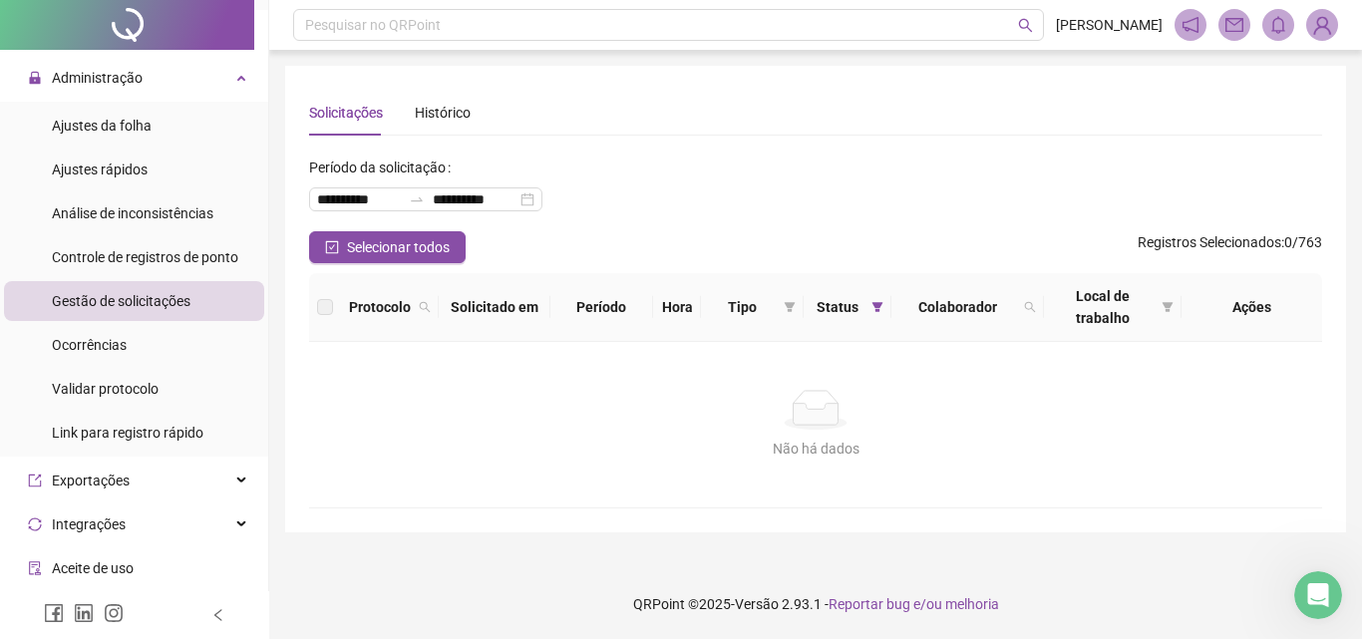
click at [898, 182] on div "**********" at bounding box center [815, 192] width 1013 height 80
click at [103, 123] on span "Ajustes da folha" at bounding box center [102, 126] width 100 height 16
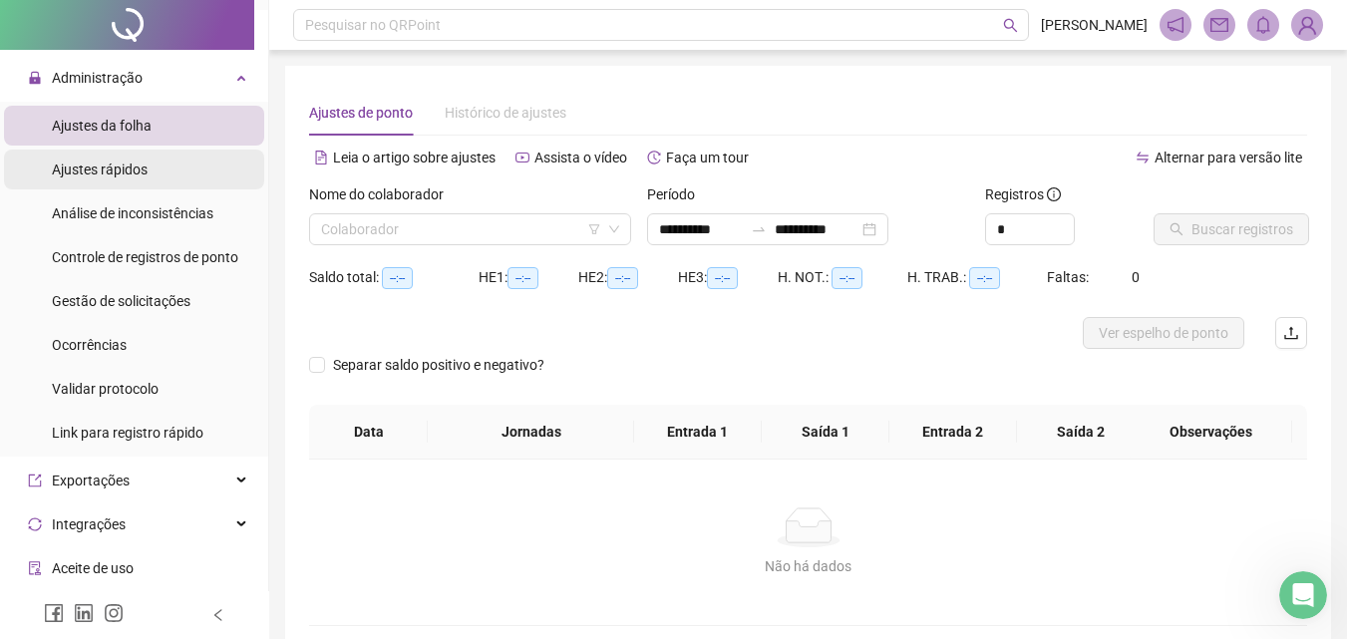
type input "**********"
click at [369, 235] on input "search" at bounding box center [461, 229] width 280 height 30
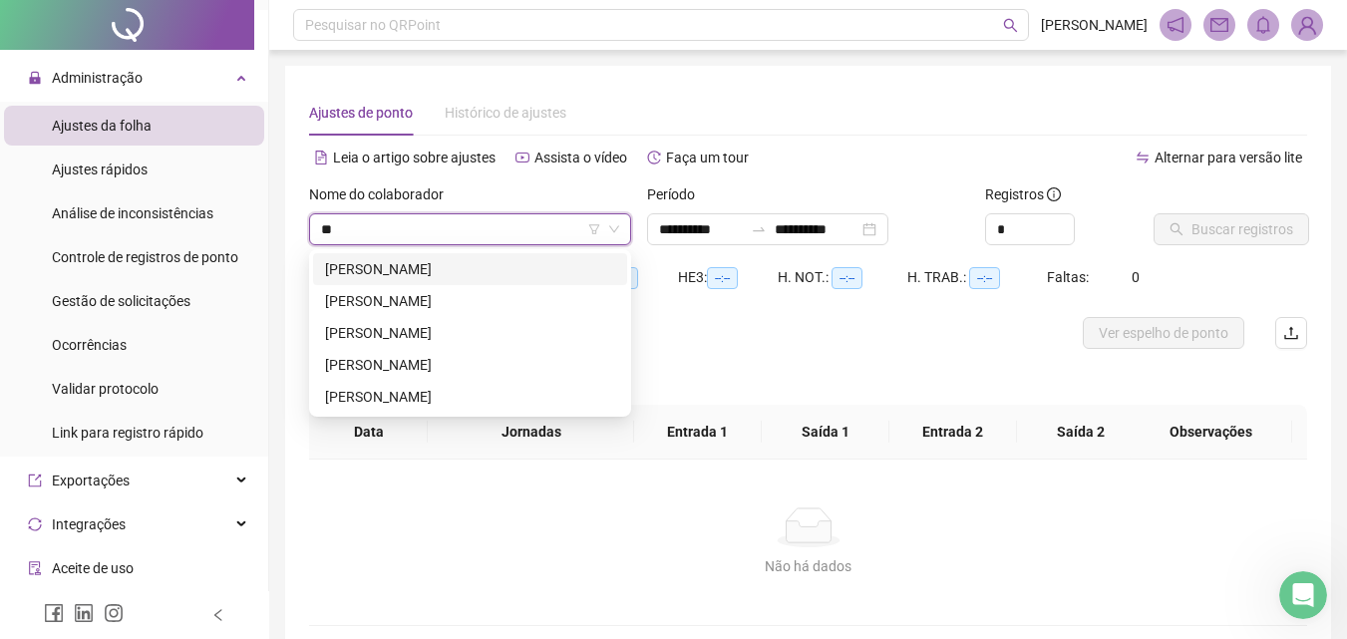
type input "*"
type input "******"
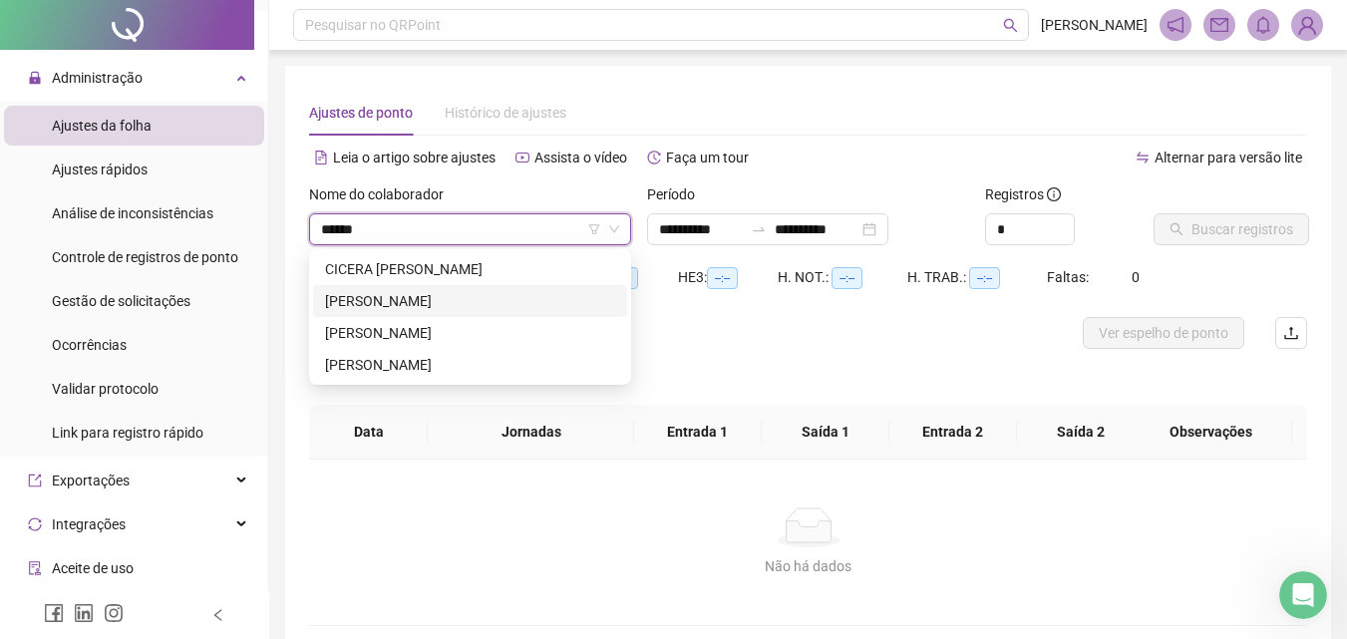
click at [395, 303] on div "[PERSON_NAME]" at bounding box center [470, 301] width 290 height 22
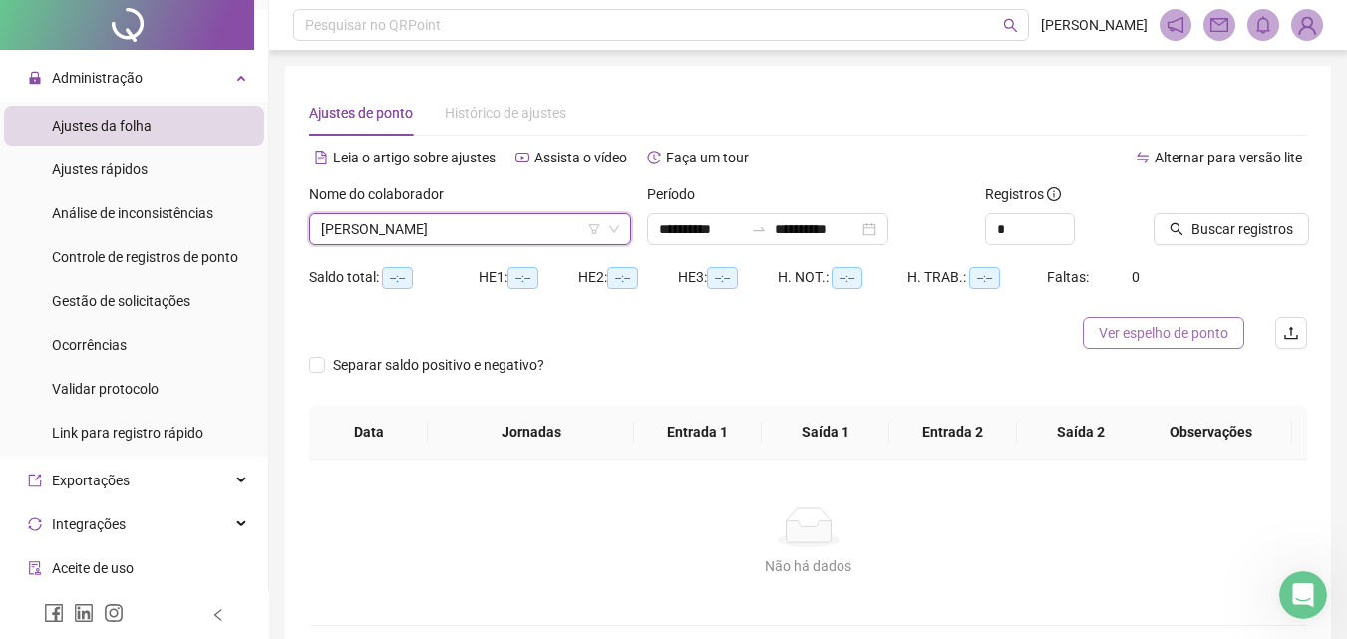
click at [1144, 338] on span "Ver espelho de ponto" at bounding box center [1164, 333] width 130 height 22
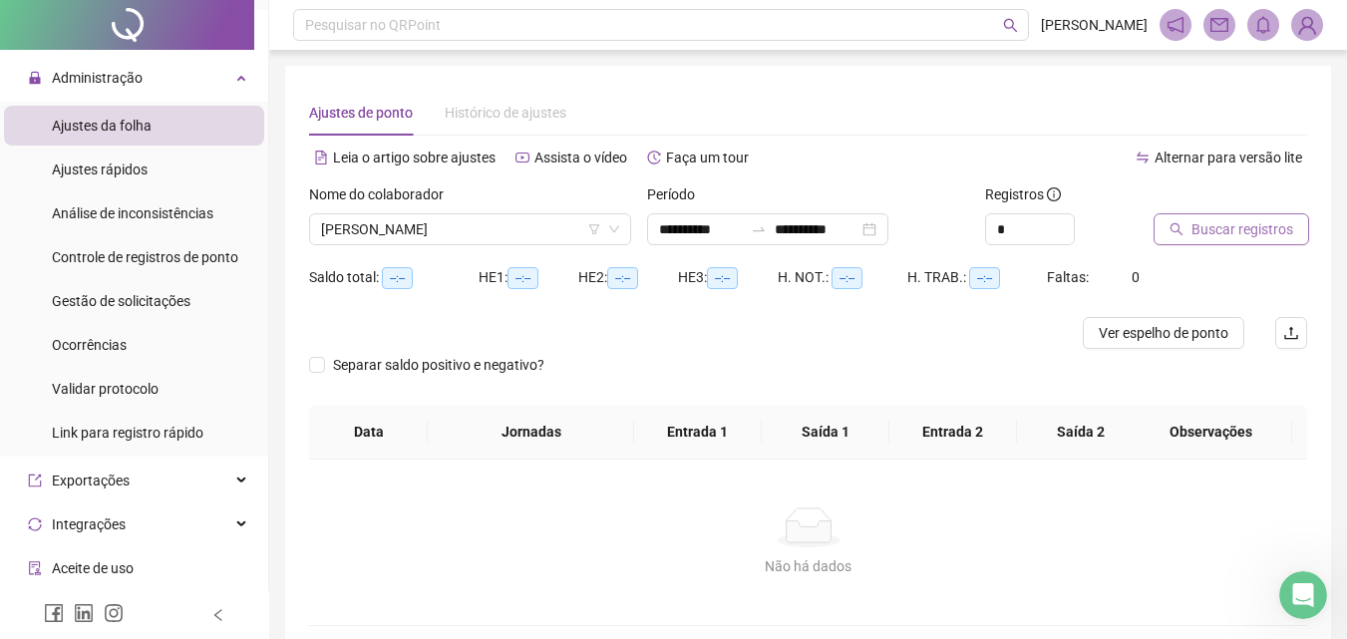
click at [1217, 239] on span "Buscar registros" at bounding box center [1243, 229] width 102 height 22
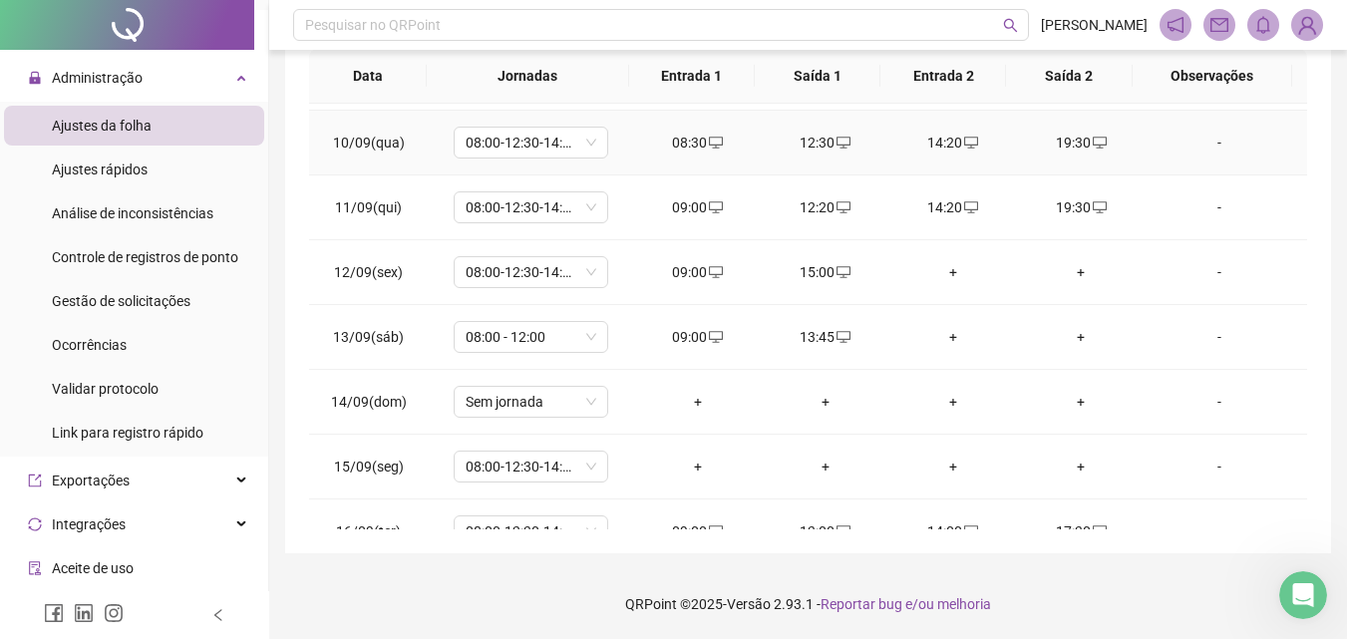
scroll to position [676, 0]
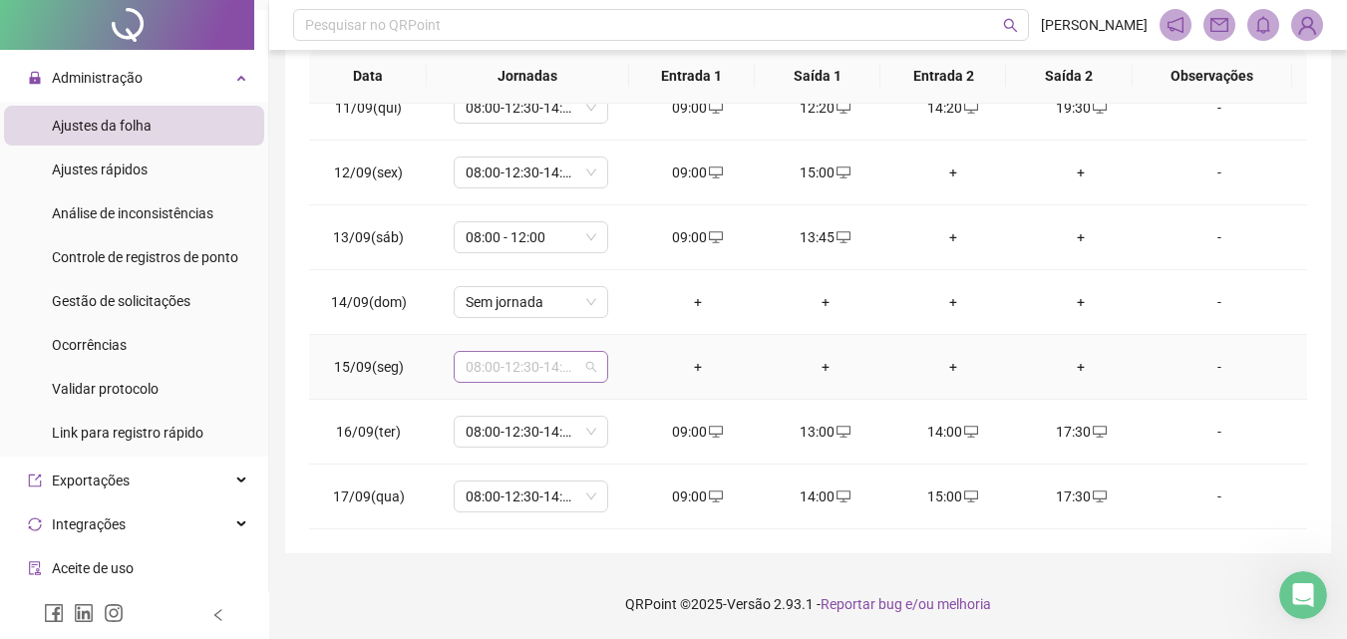
click at [594, 372] on div "08:00-12:30-14:30-18:00" at bounding box center [531, 367] width 155 height 32
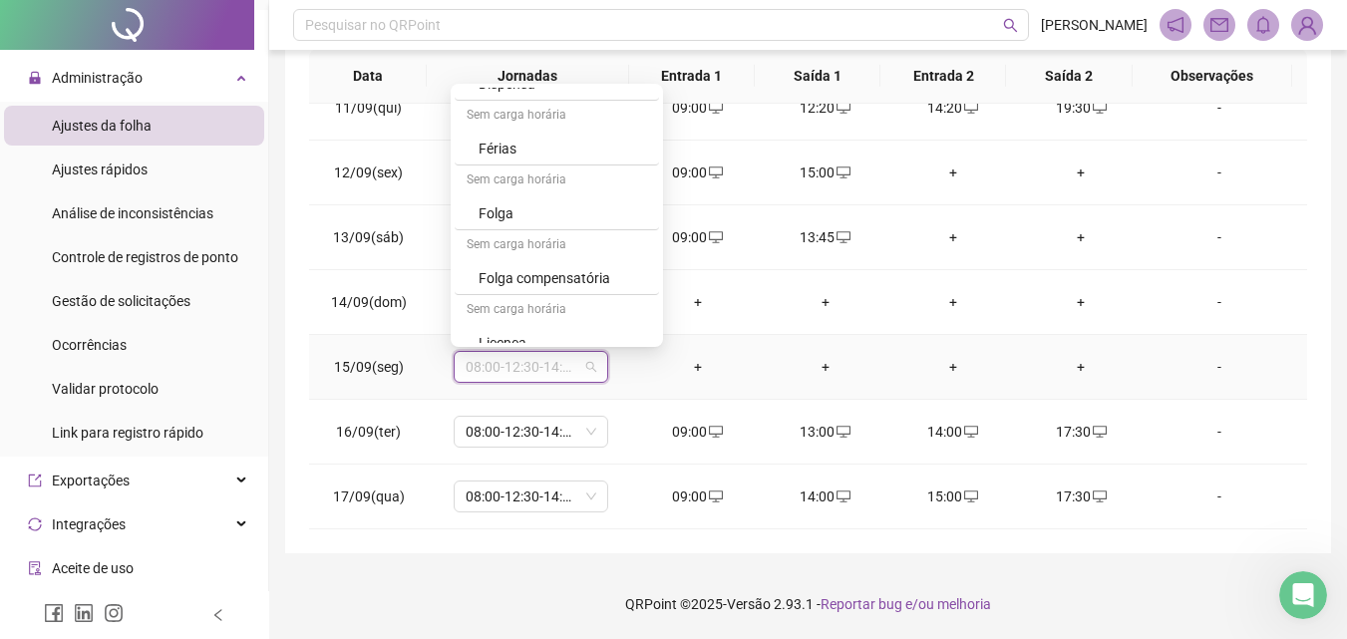
scroll to position [1296, 0]
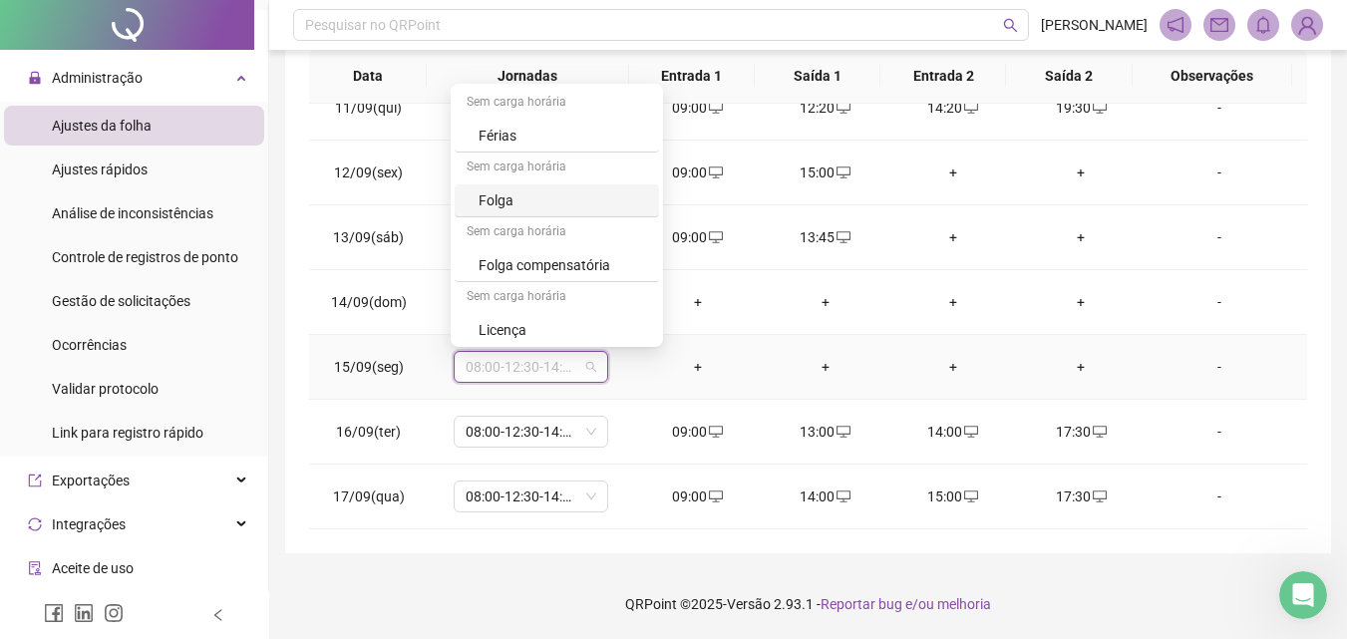
click at [497, 199] on div "Folga" at bounding box center [563, 200] width 169 height 22
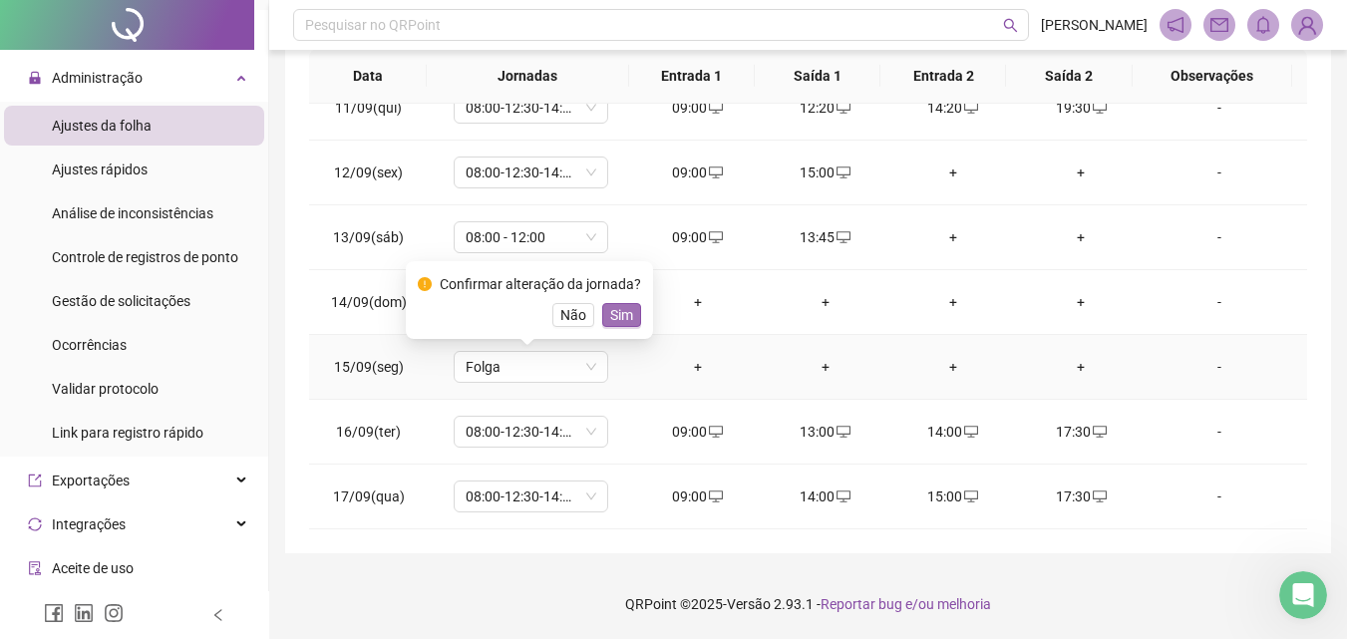
click at [621, 312] on span "Sim" at bounding box center [621, 315] width 23 height 22
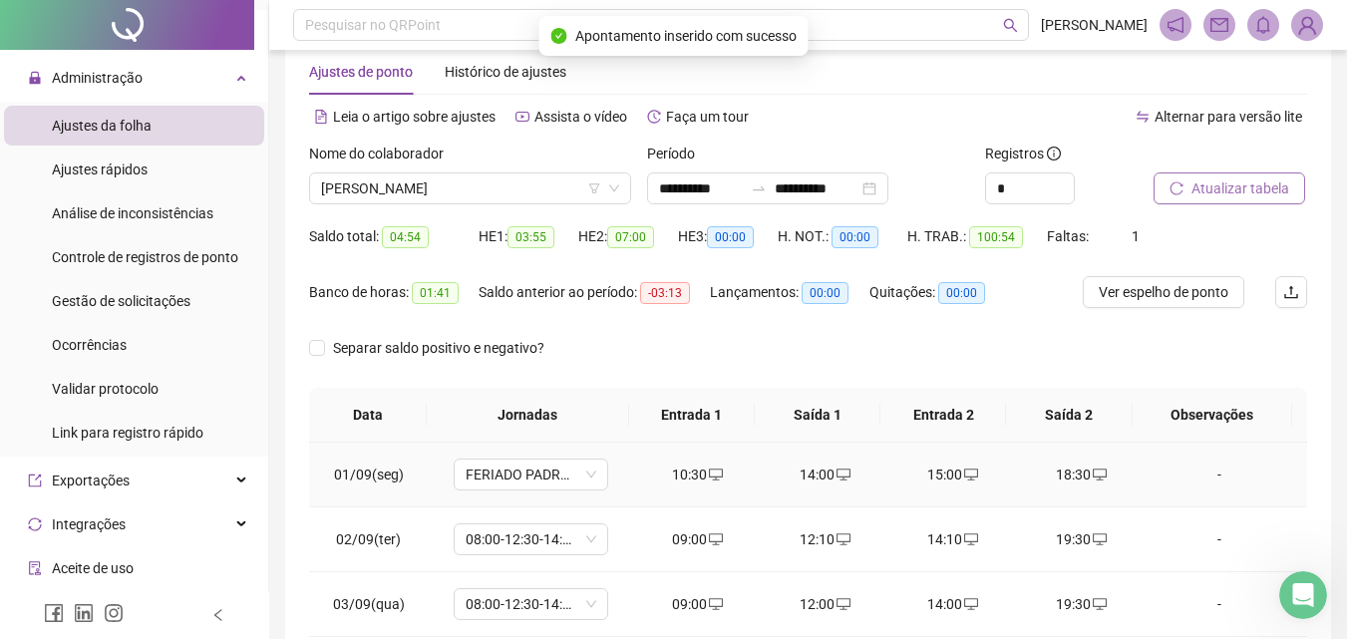
scroll to position [0, 0]
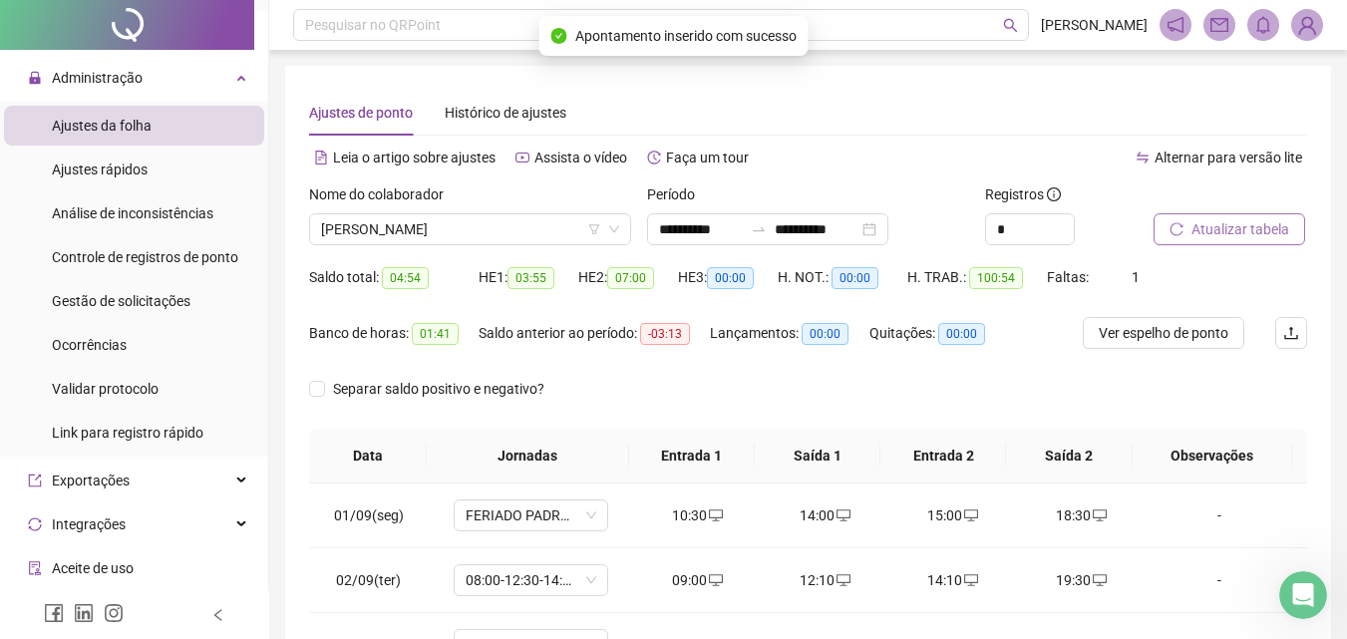
click at [1218, 221] on span "Atualizar tabela" at bounding box center [1241, 229] width 98 height 22
click at [1223, 335] on span "Ver espelho de ponto" at bounding box center [1164, 333] width 130 height 22
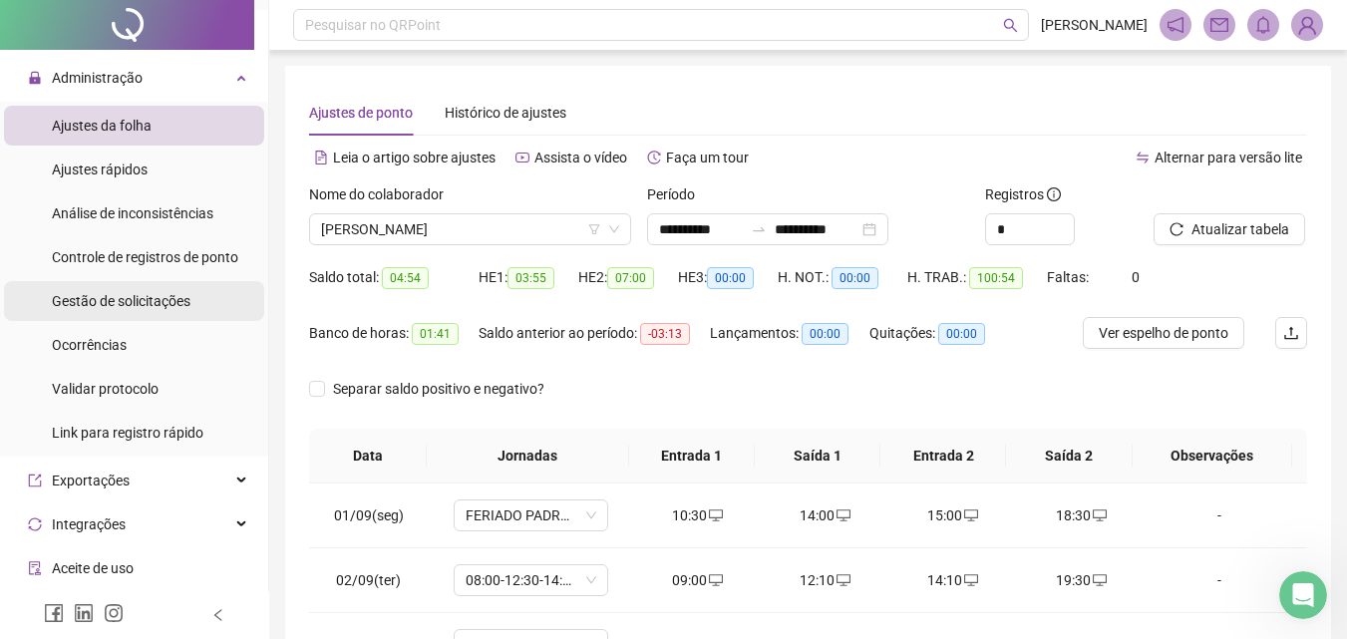
click at [166, 310] on div "Gestão de solicitações" at bounding box center [121, 301] width 139 height 40
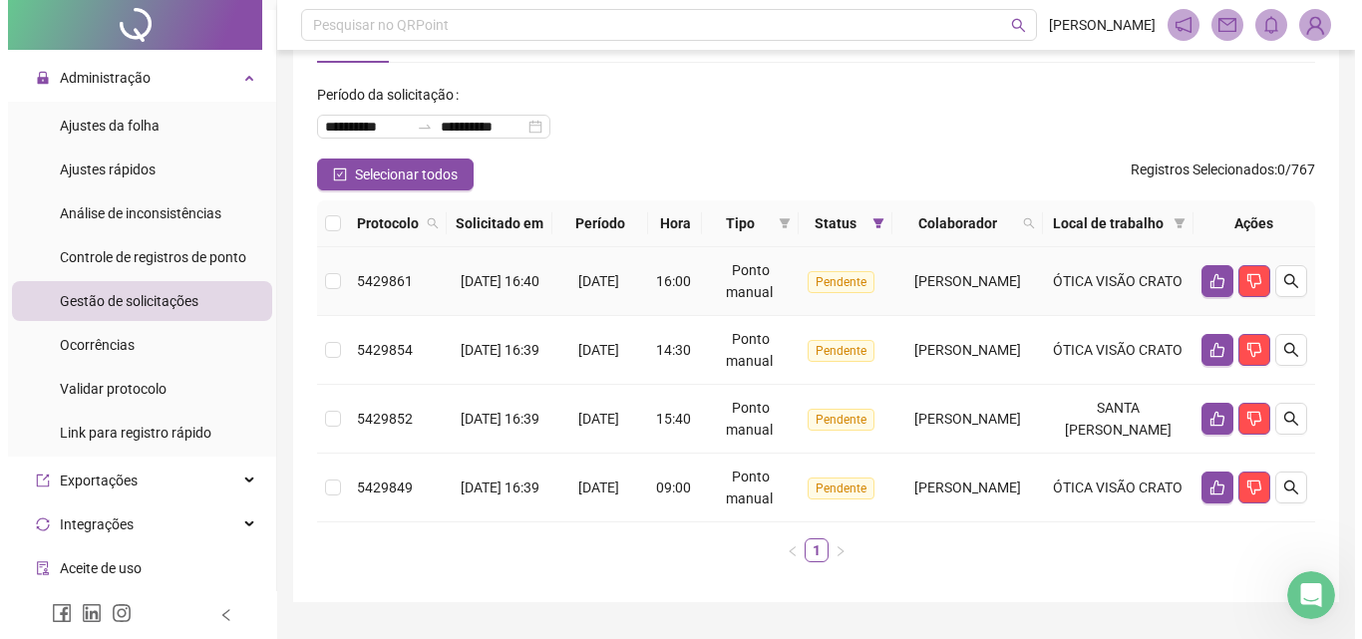
scroll to position [166, 0]
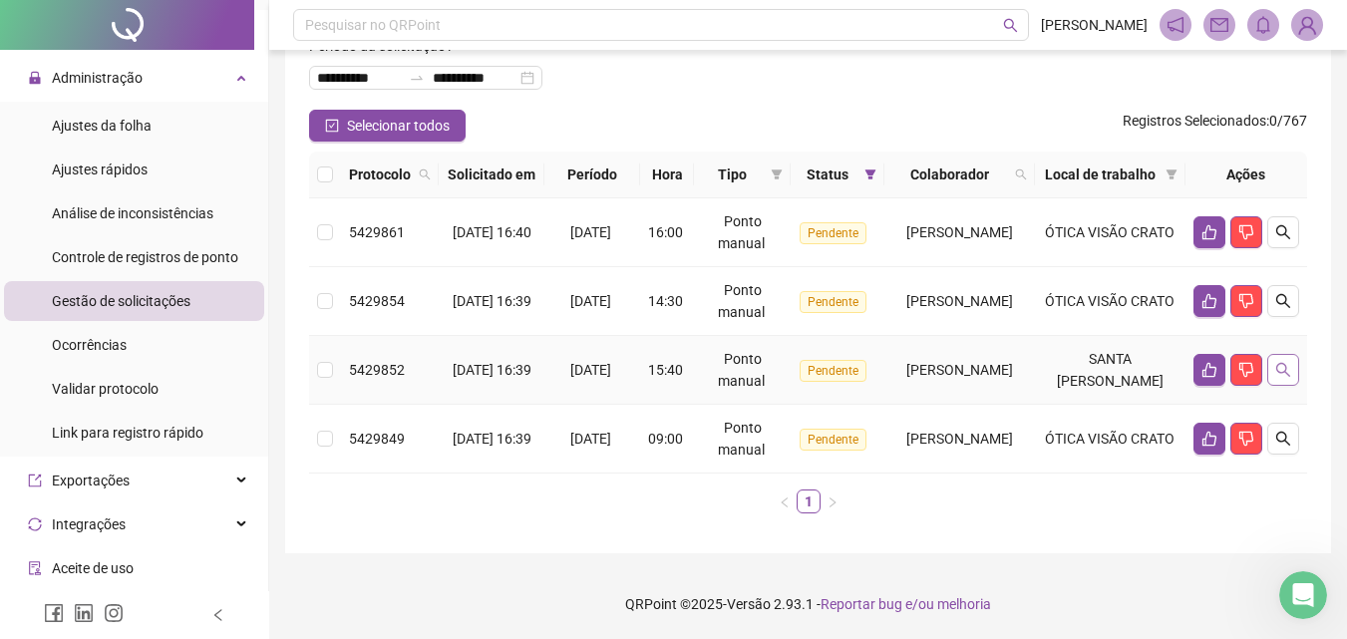
click at [1282, 362] on icon "search" at bounding box center [1283, 370] width 16 height 16
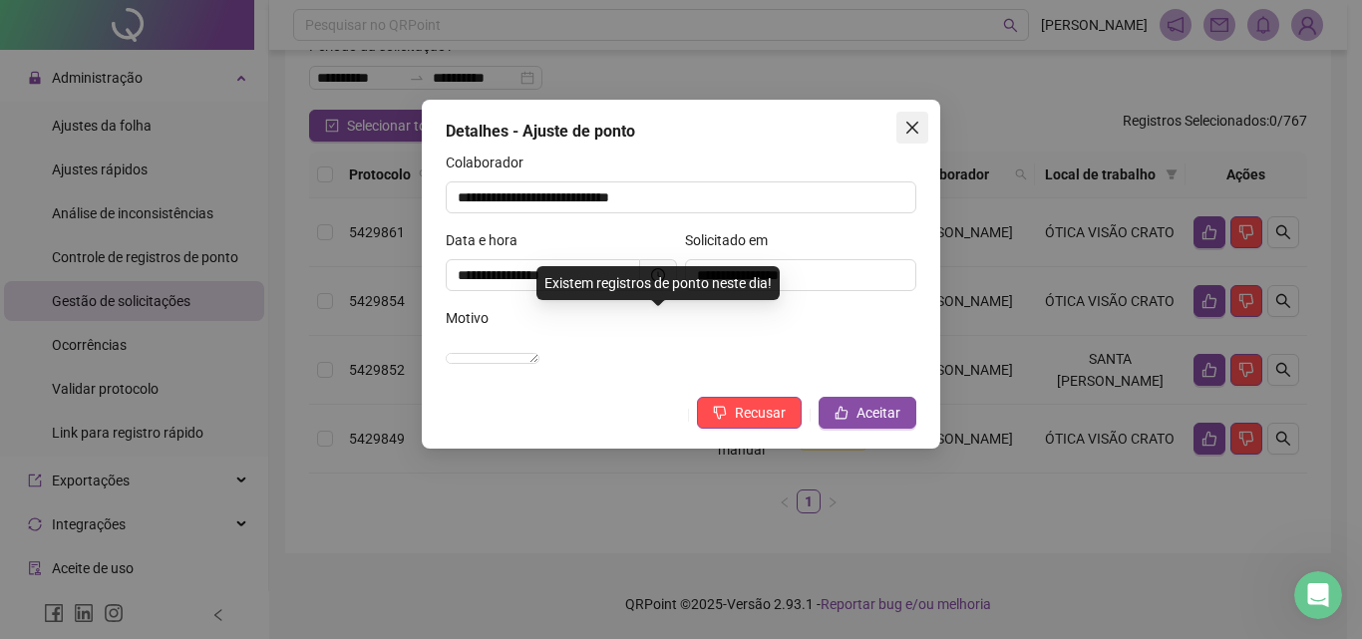
click at [923, 132] on span "Close" at bounding box center [912, 128] width 32 height 16
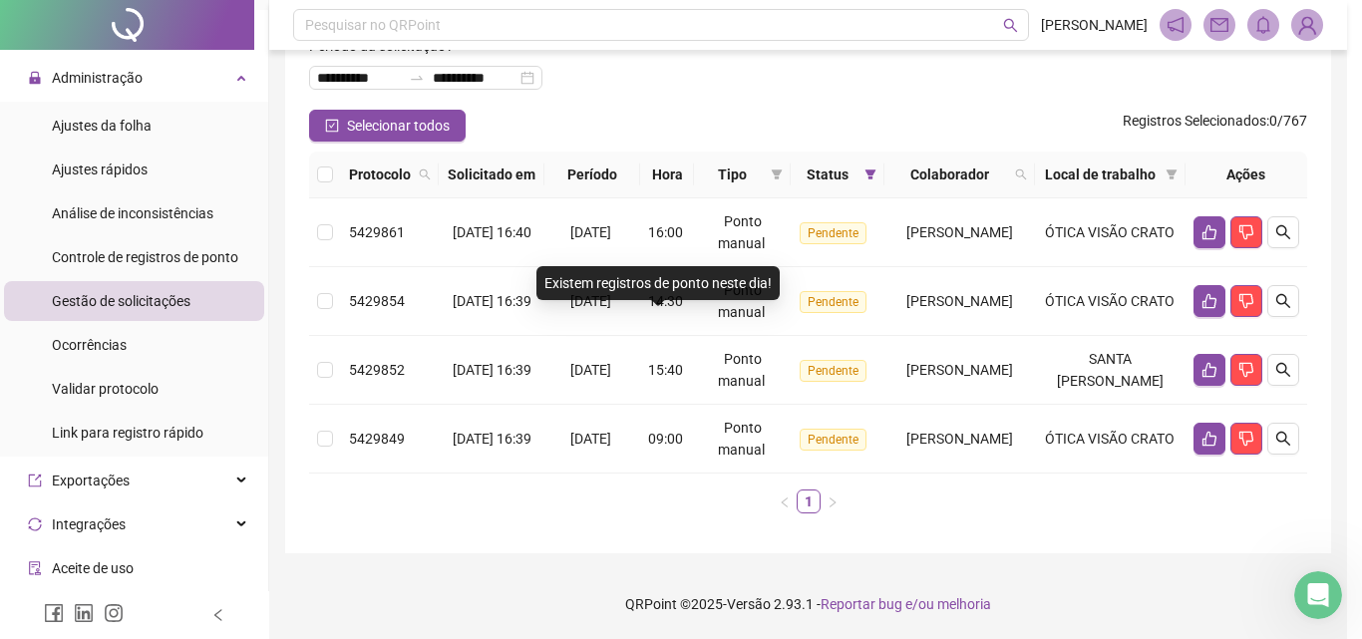
scroll to position [144, 0]
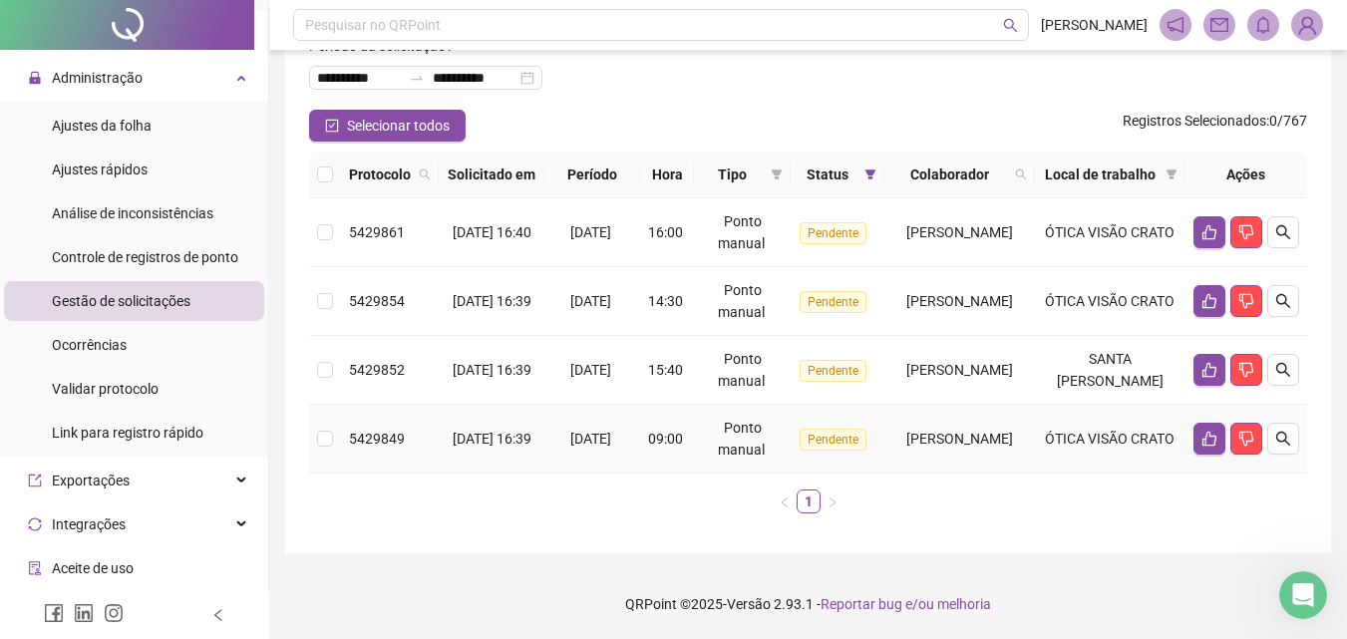
click at [906, 447] on span "[PERSON_NAME]" at bounding box center [959, 439] width 107 height 16
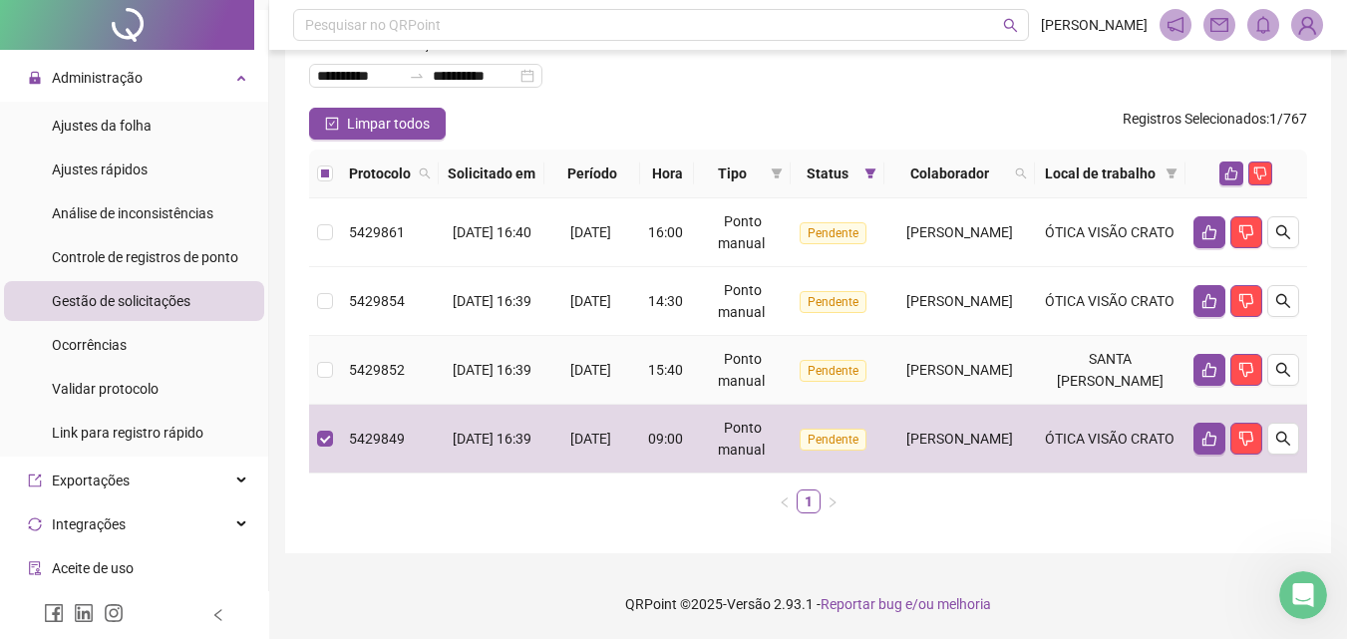
click at [922, 378] on span "[PERSON_NAME]" at bounding box center [959, 370] width 107 height 16
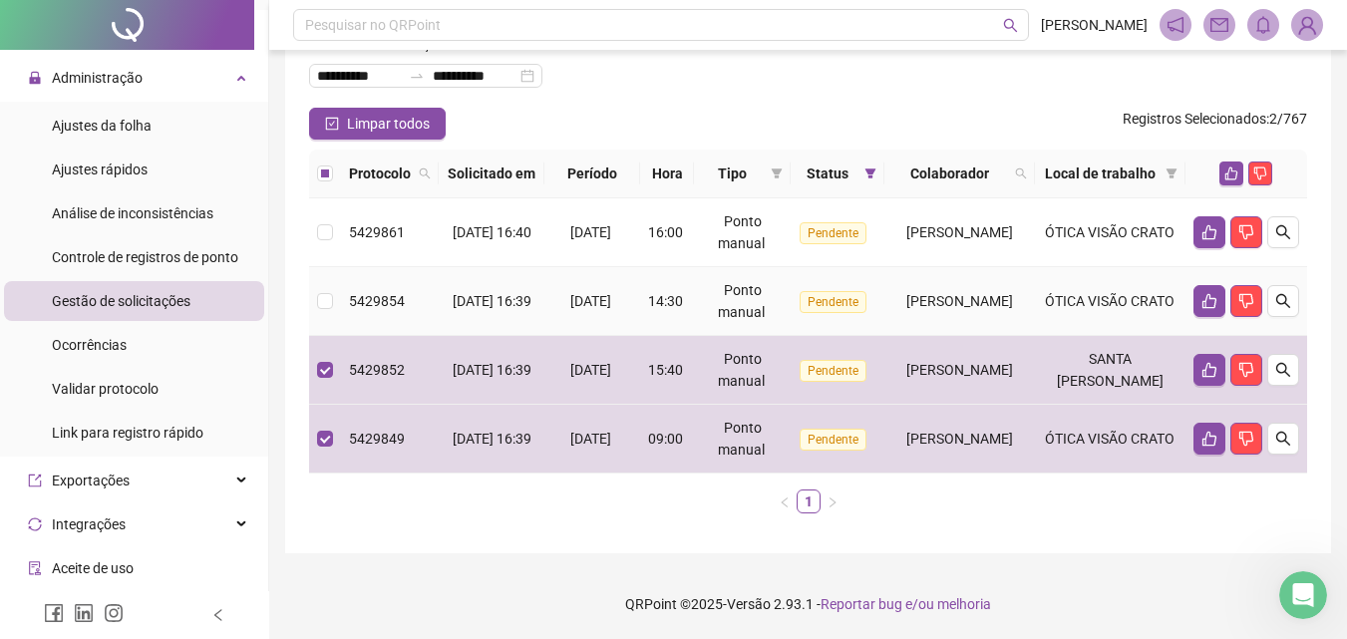
click at [929, 299] on span "[PERSON_NAME]" at bounding box center [959, 301] width 107 height 16
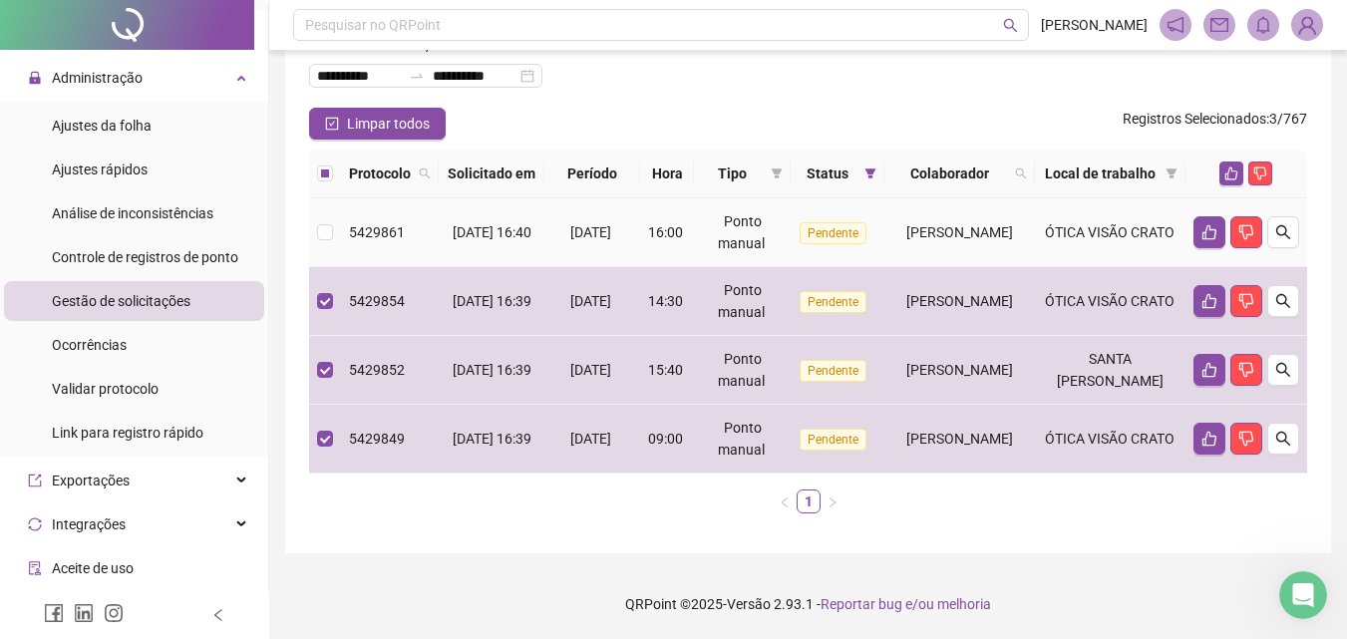
click at [939, 225] on span "[PERSON_NAME]" at bounding box center [959, 232] width 107 height 16
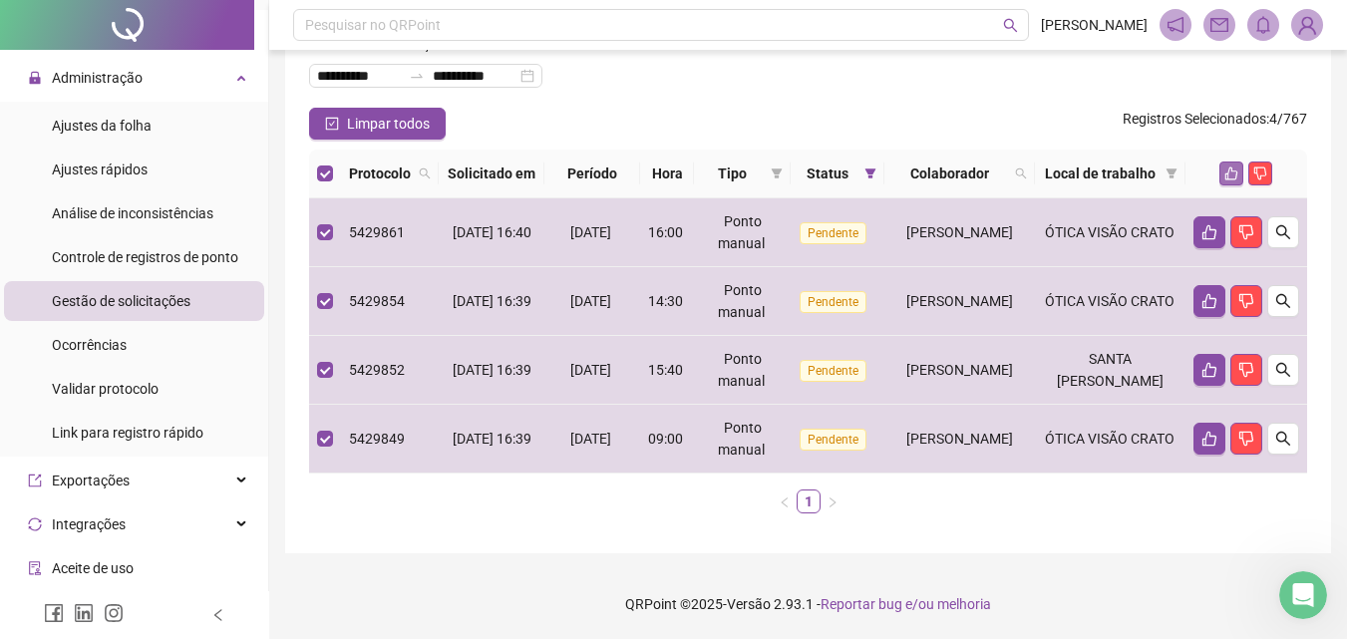
click at [1228, 167] on icon "like" at bounding box center [1232, 174] width 14 height 14
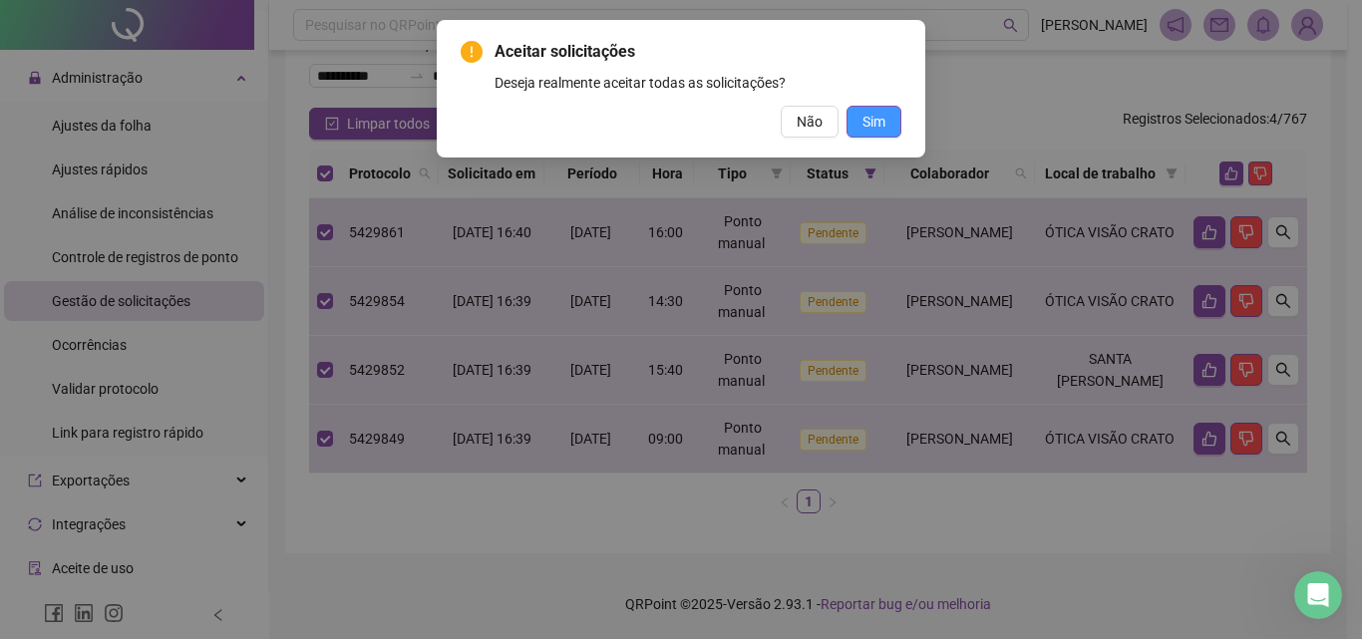
click at [887, 116] on button "Sim" at bounding box center [874, 122] width 55 height 32
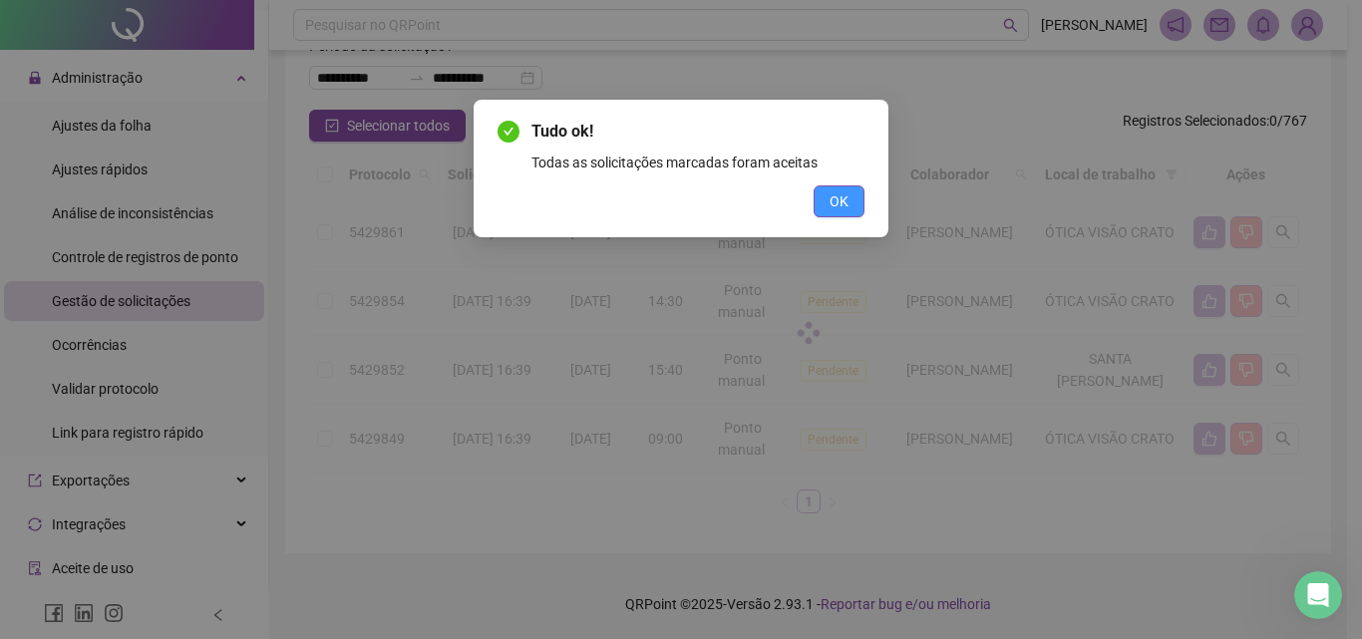
scroll to position [0, 0]
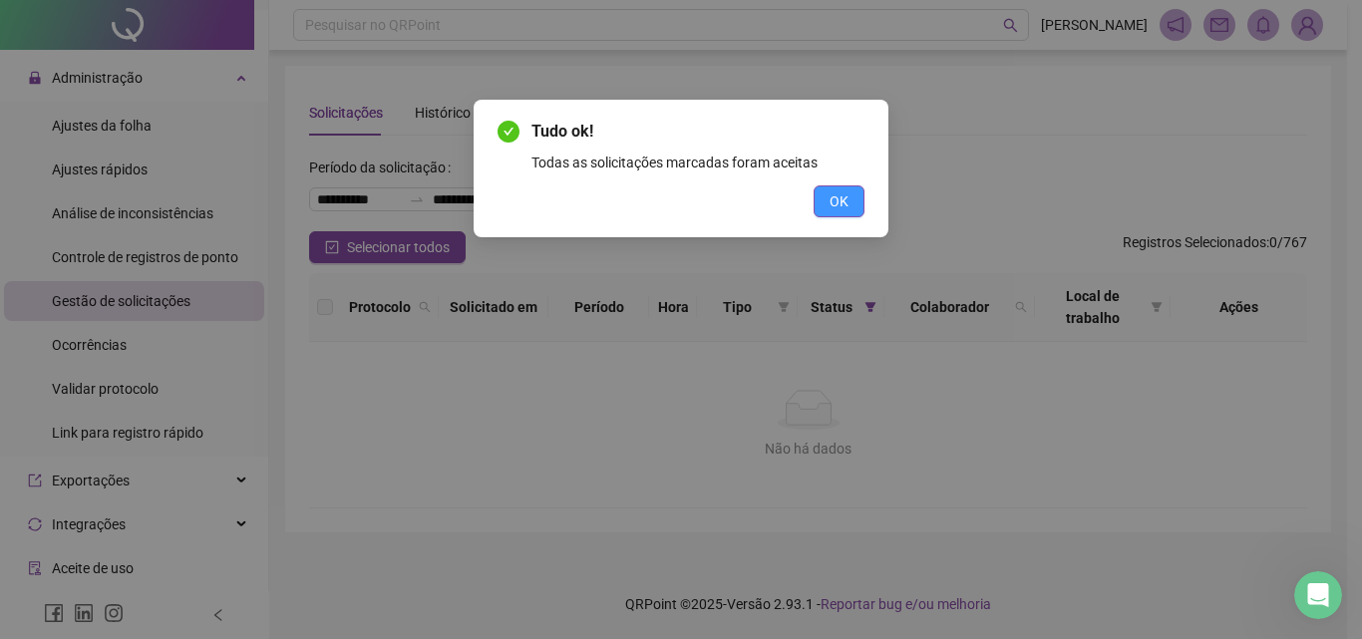
click at [835, 214] on button "OK" at bounding box center [839, 201] width 51 height 32
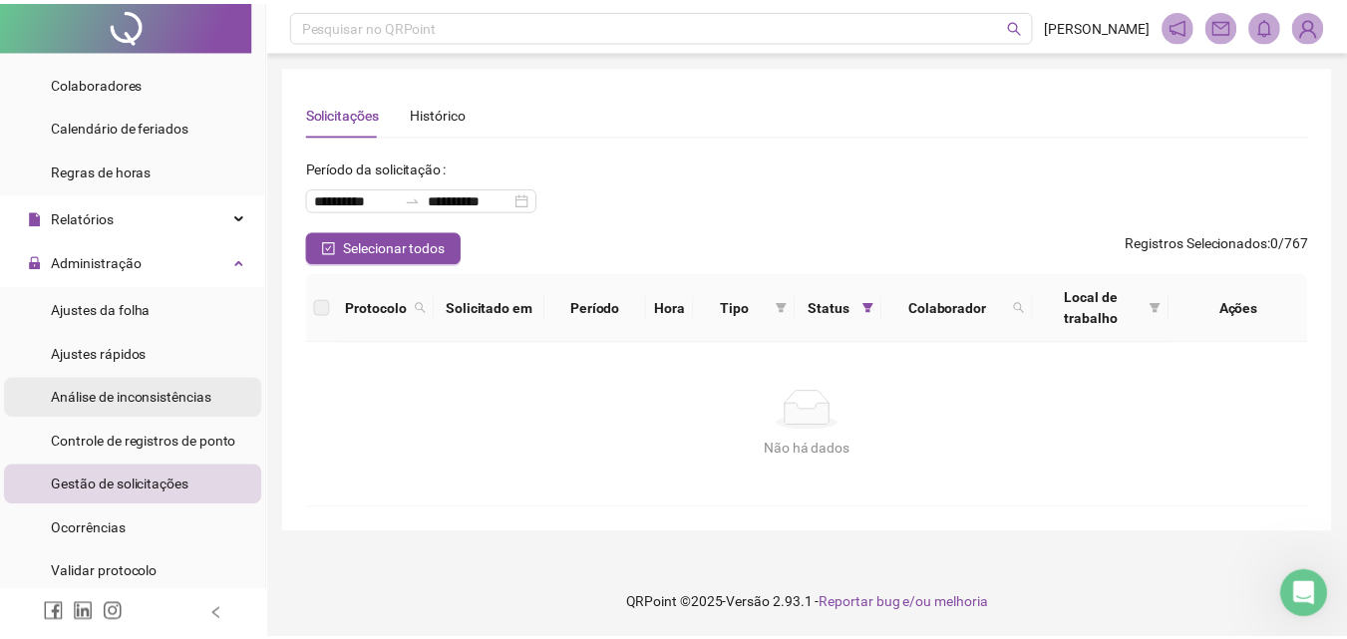
scroll to position [199, 0]
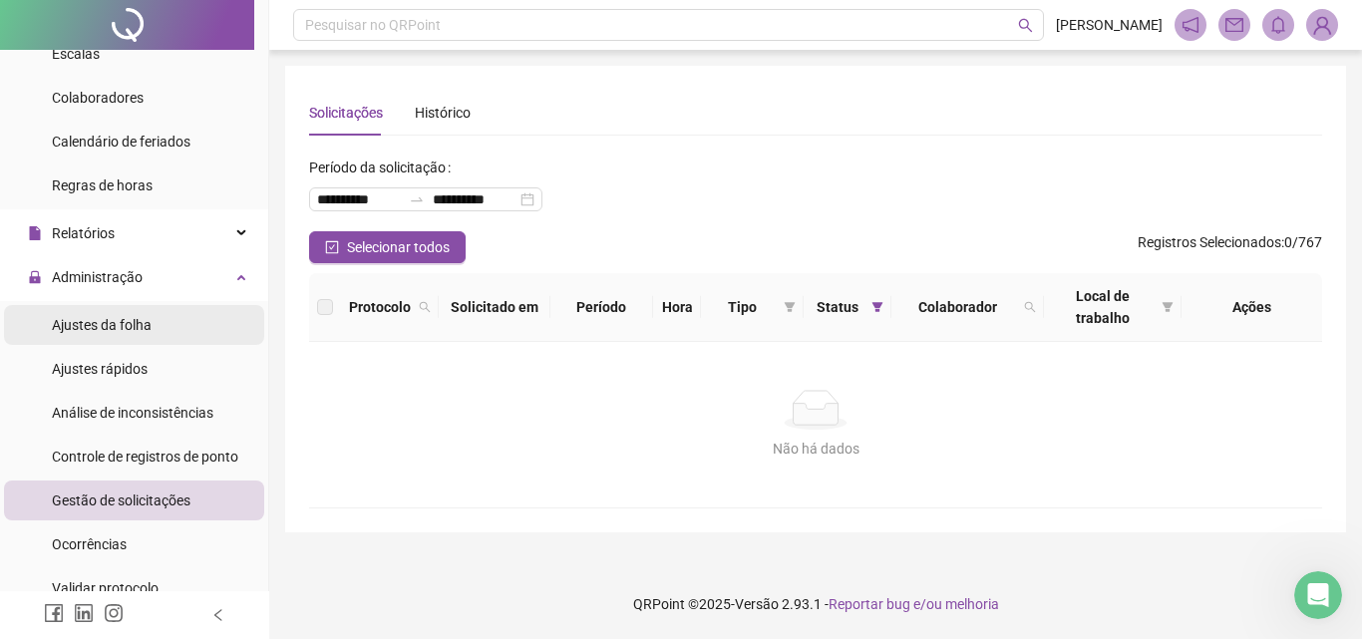
click at [114, 325] on span "Ajustes da folha" at bounding box center [102, 325] width 100 height 16
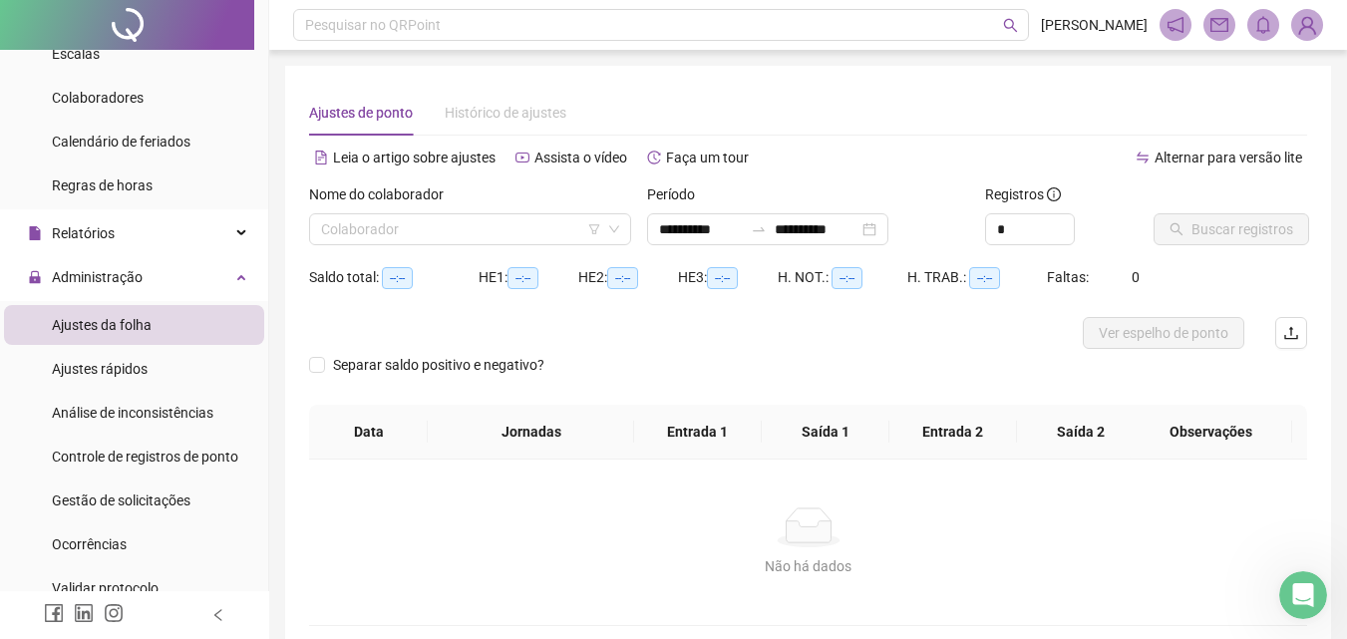
type input "**********"
click at [457, 217] on input "search" at bounding box center [461, 229] width 280 height 30
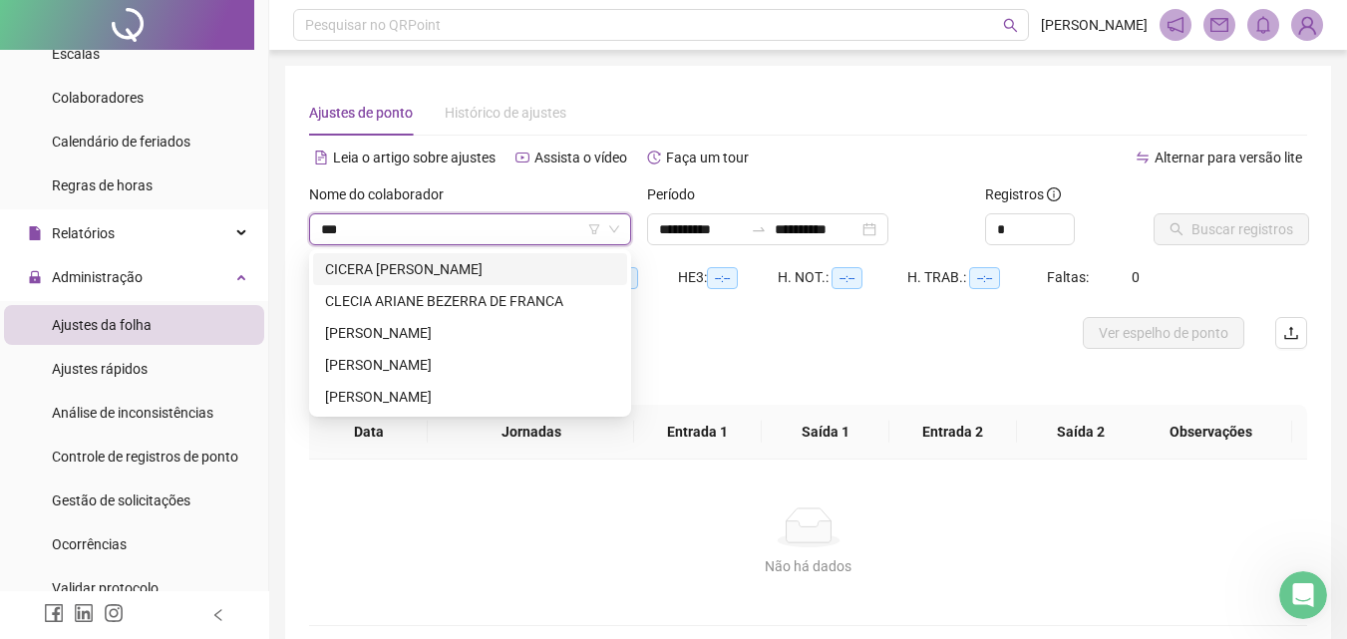
type input "****"
click at [431, 332] on div "[PERSON_NAME]" at bounding box center [470, 333] width 290 height 22
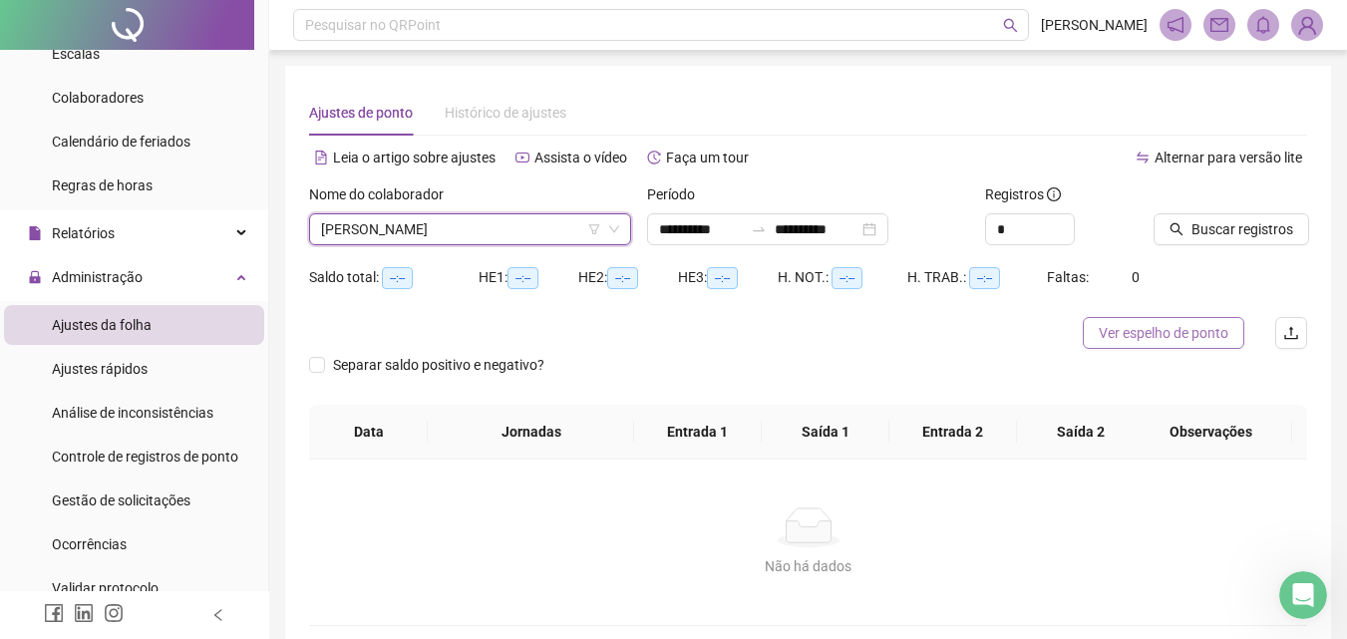
click at [1172, 340] on span "Ver espelho de ponto" at bounding box center [1164, 333] width 130 height 22
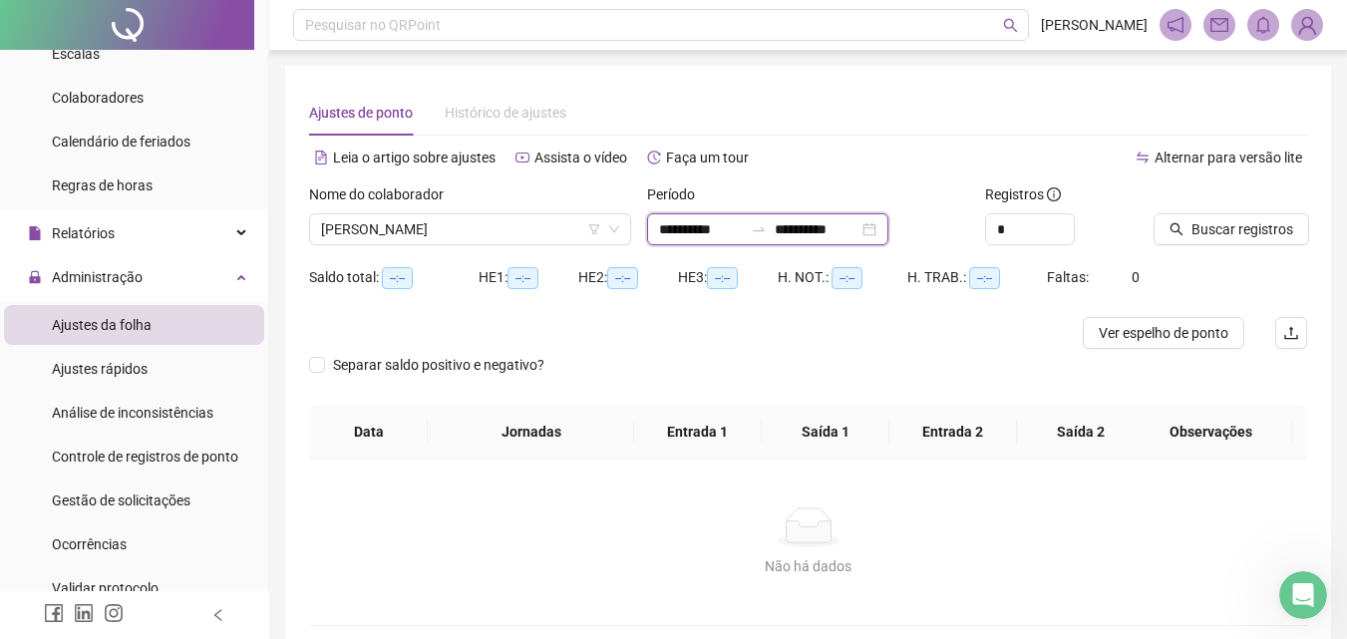
click at [811, 222] on input "**********" at bounding box center [817, 229] width 84 height 22
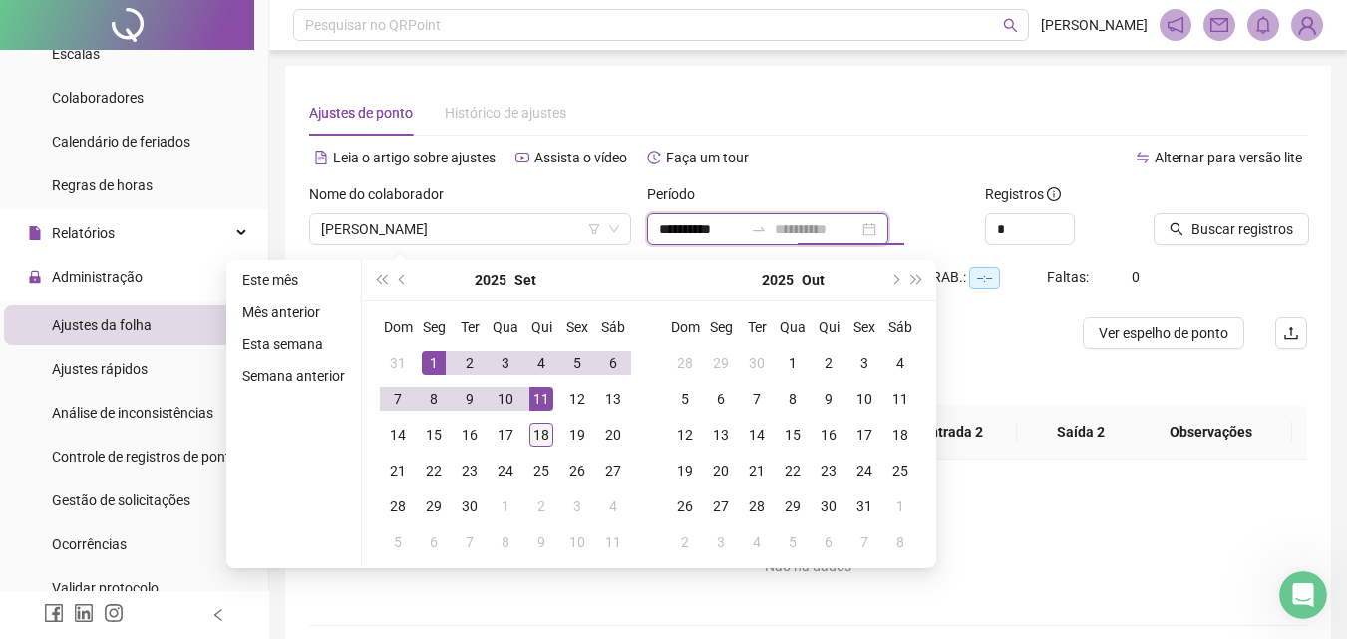
type input "**********"
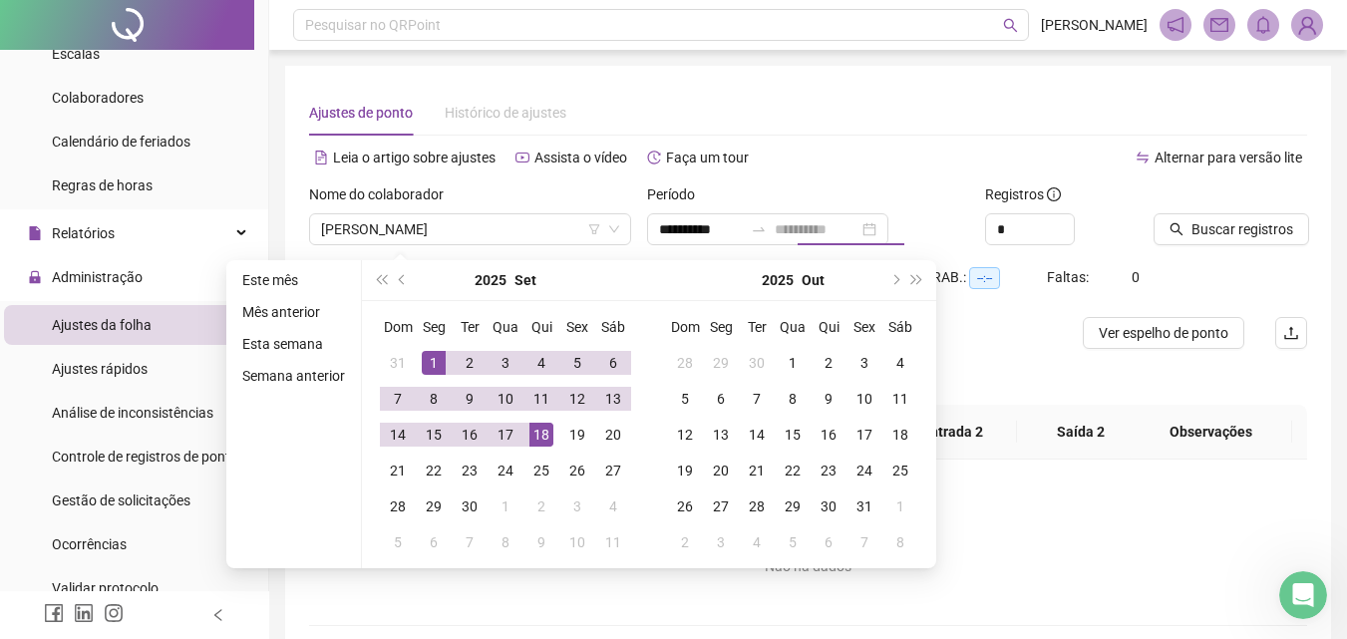
click at [526, 433] on td "18" at bounding box center [542, 435] width 36 height 36
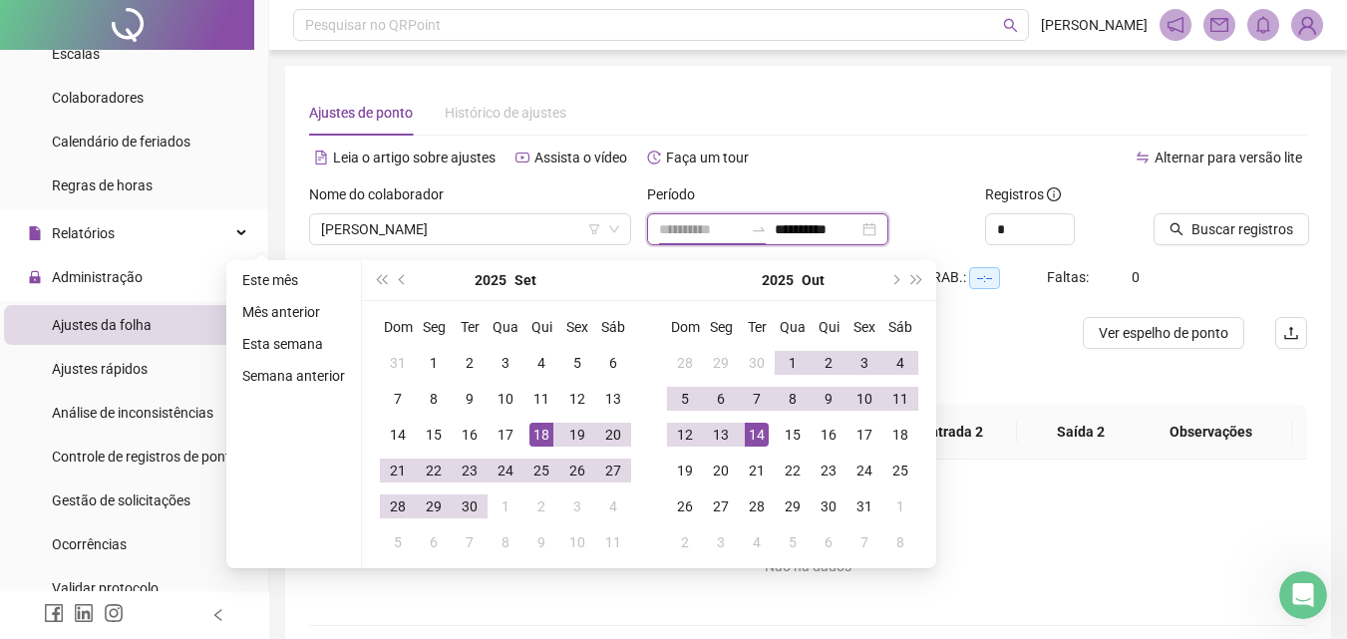
type input "**********"
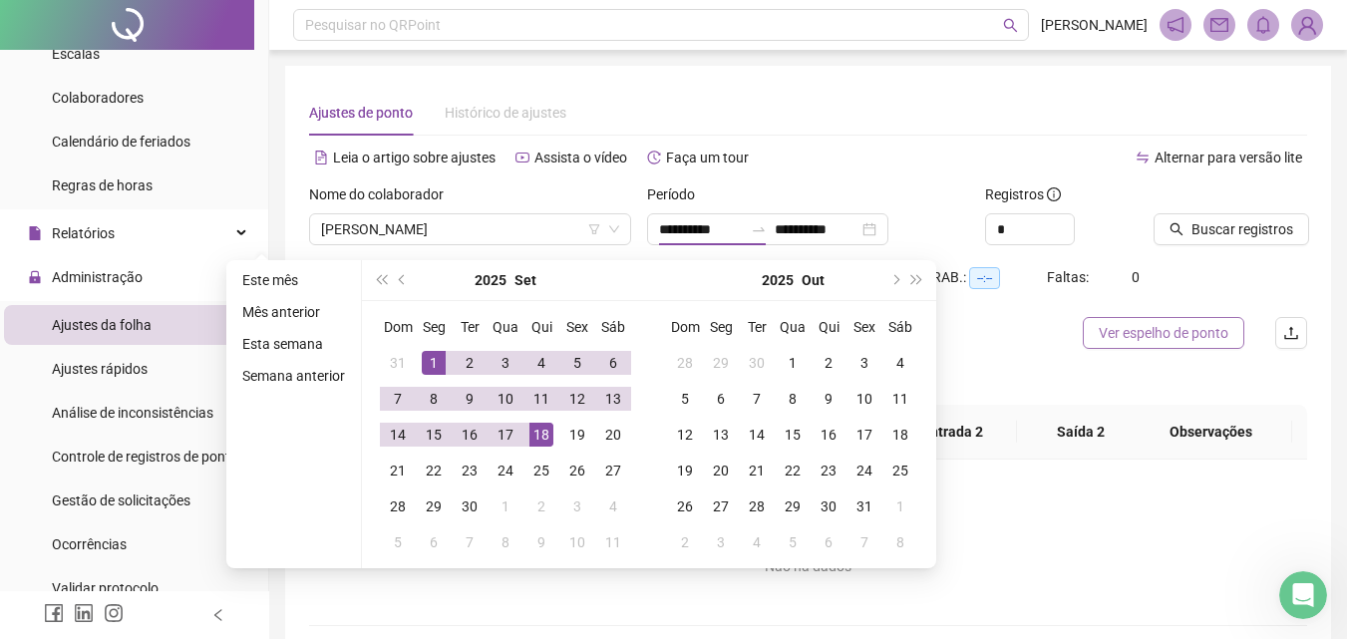
click at [1154, 342] on span "Ver espelho de ponto" at bounding box center [1164, 333] width 130 height 22
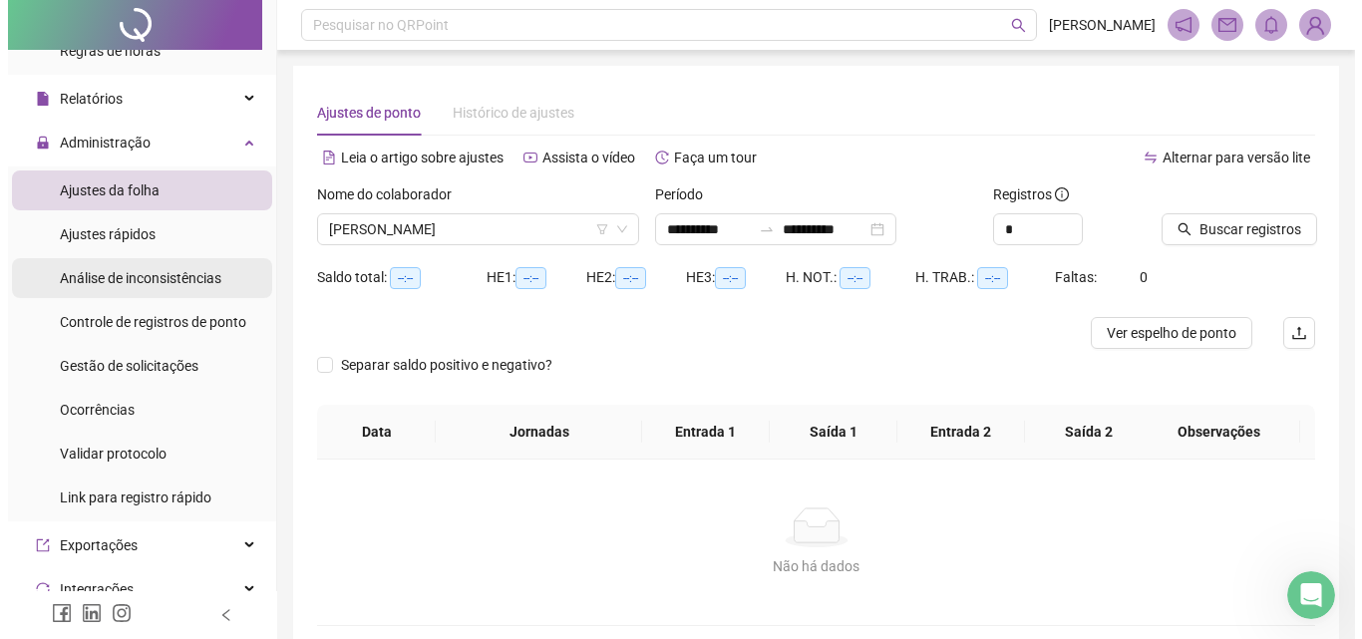
scroll to position [299, 0]
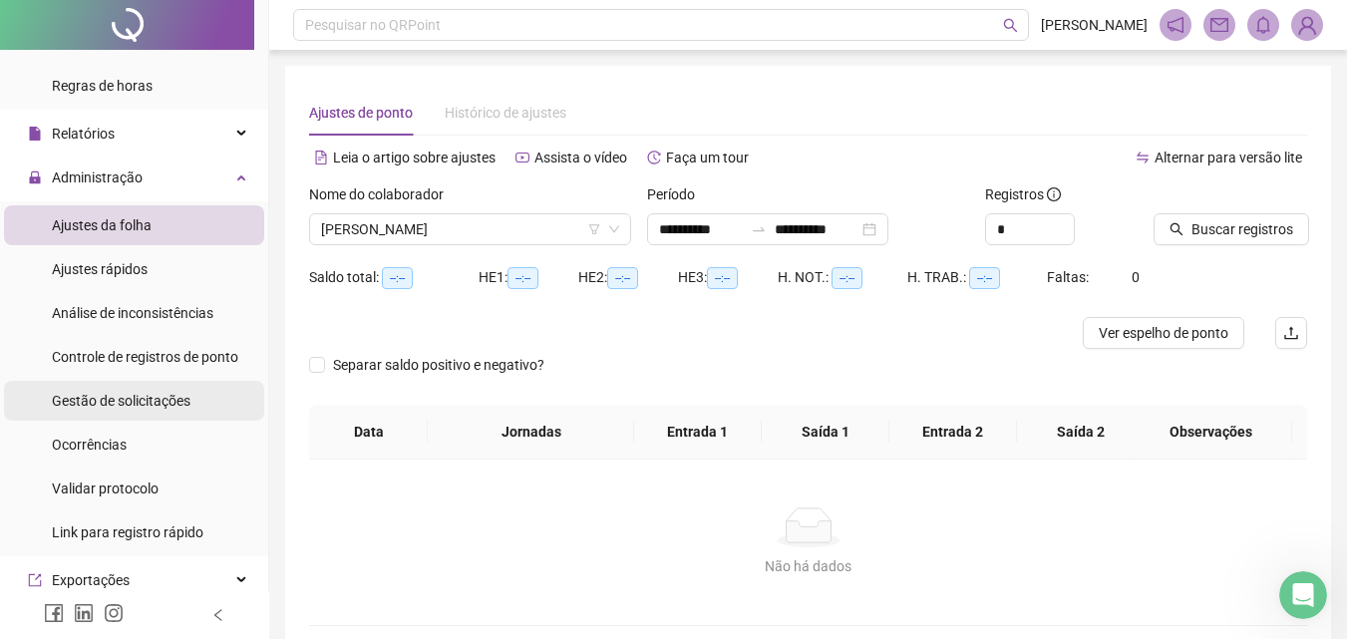
click at [172, 408] on span "Gestão de solicitações" at bounding box center [121, 401] width 139 height 16
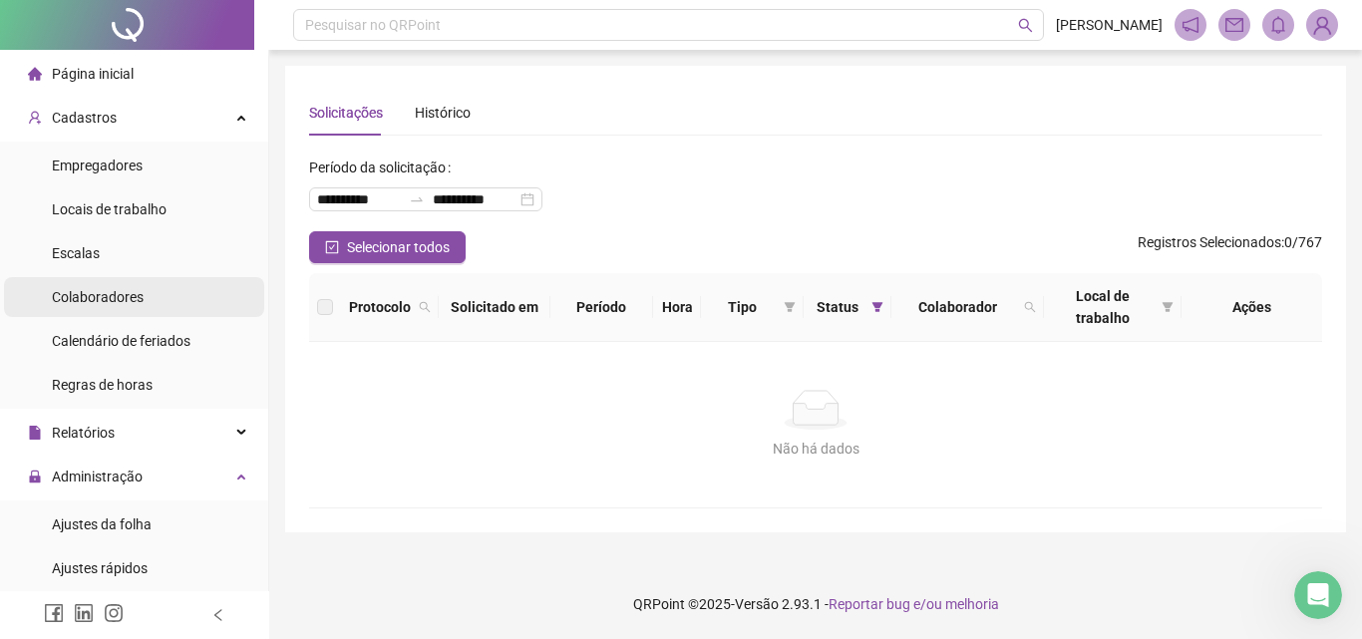
click at [160, 303] on li "Colaboradores" at bounding box center [134, 297] width 260 height 40
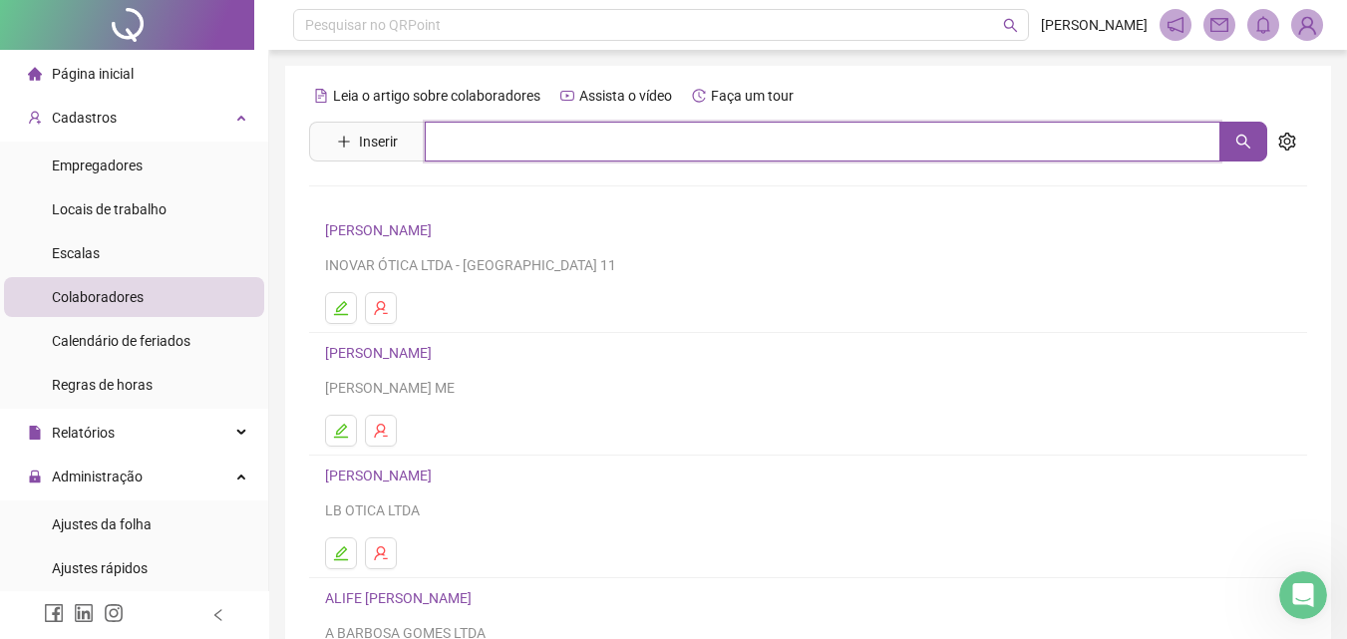
click at [465, 144] on input "text" at bounding box center [823, 142] width 796 height 40
type input "*****"
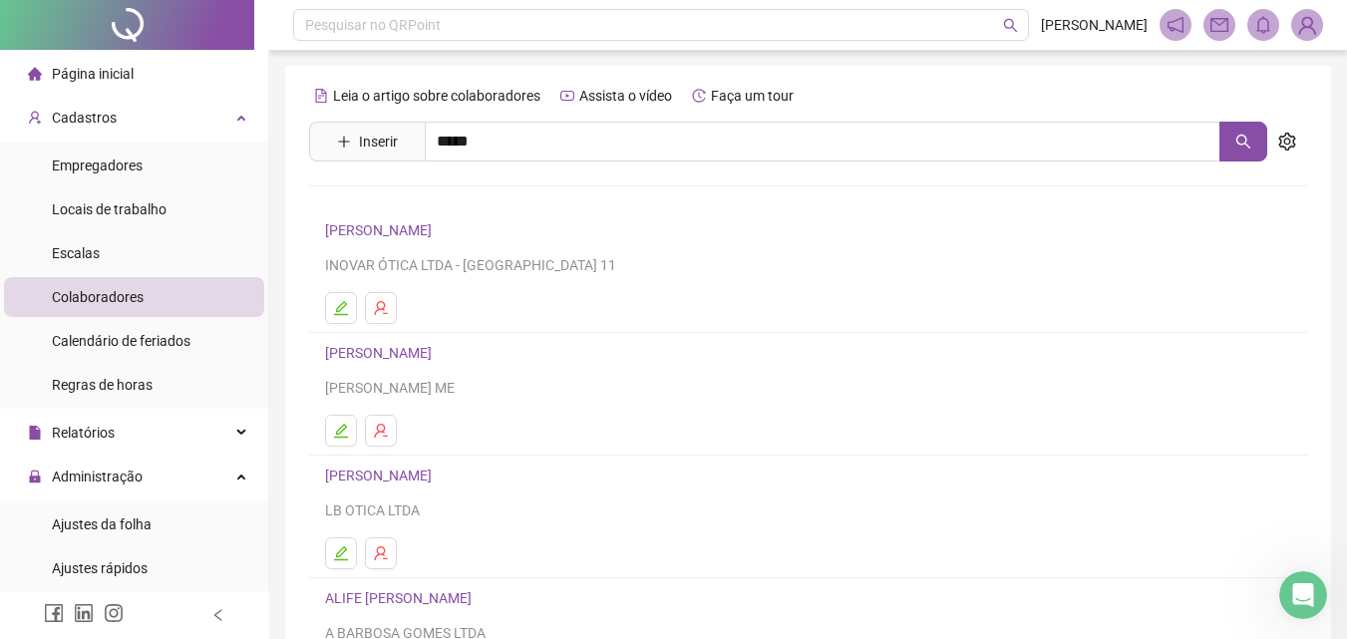
click at [447, 192] on link "[PERSON_NAME] ALVES" at bounding box center [421, 200] width 151 height 16
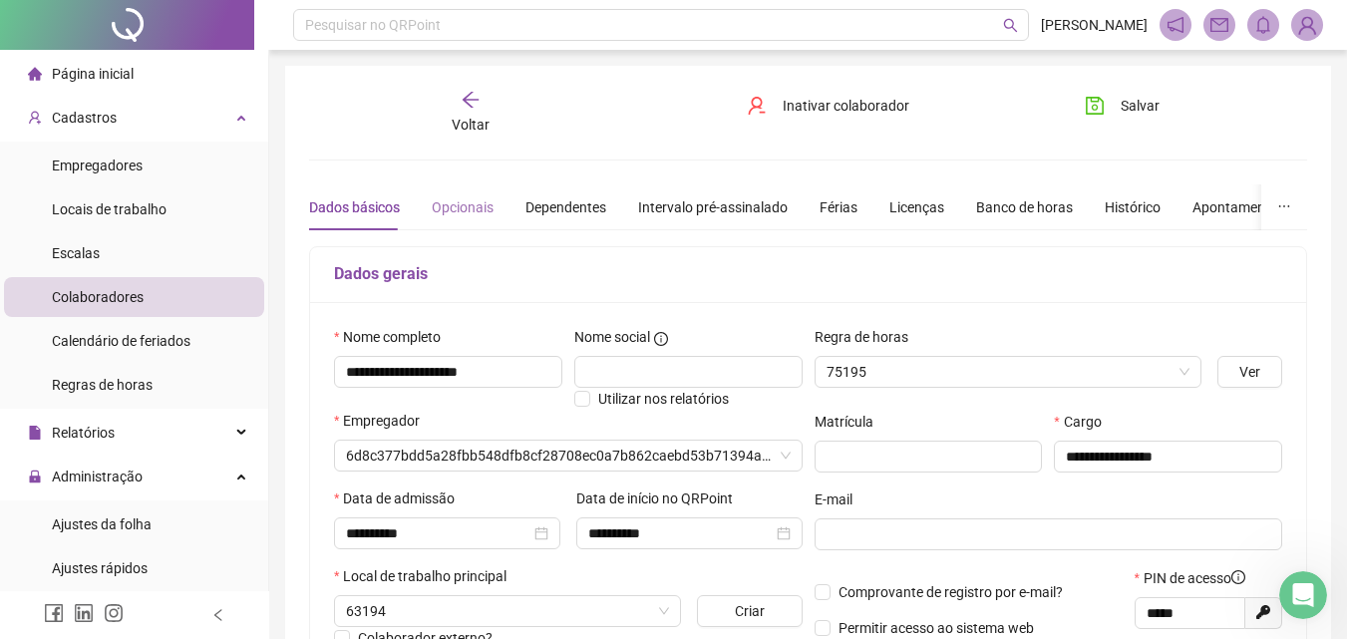
type input "********"
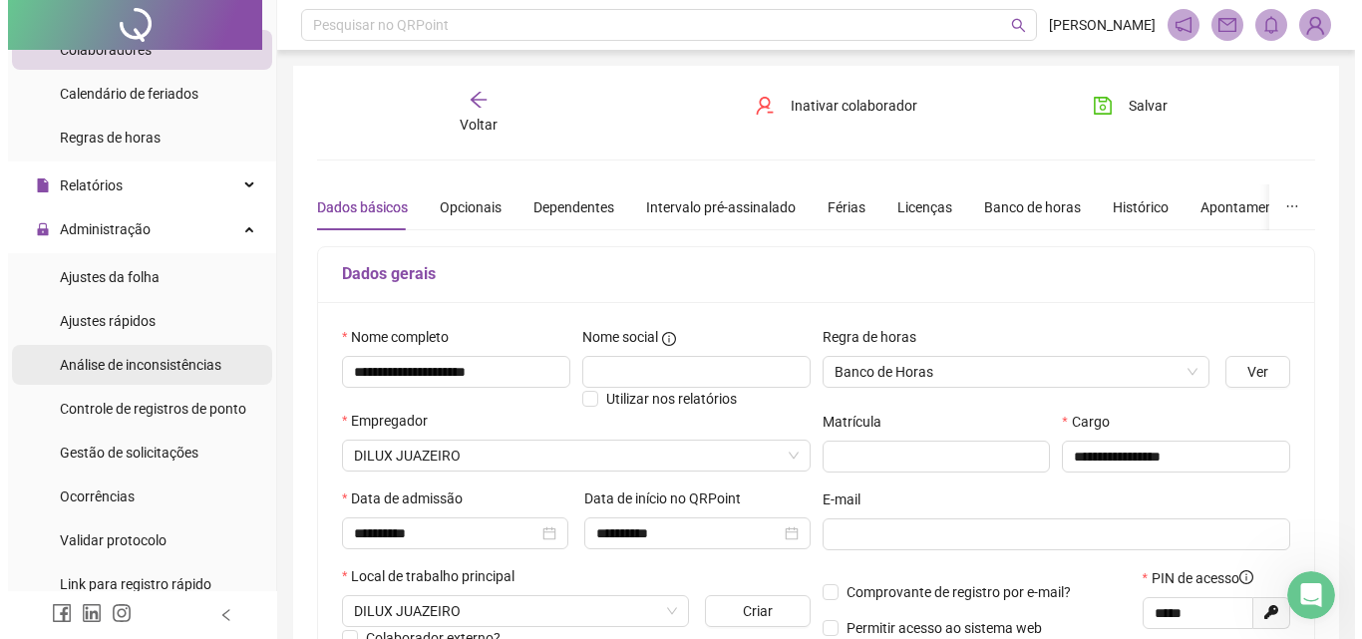
scroll to position [299, 0]
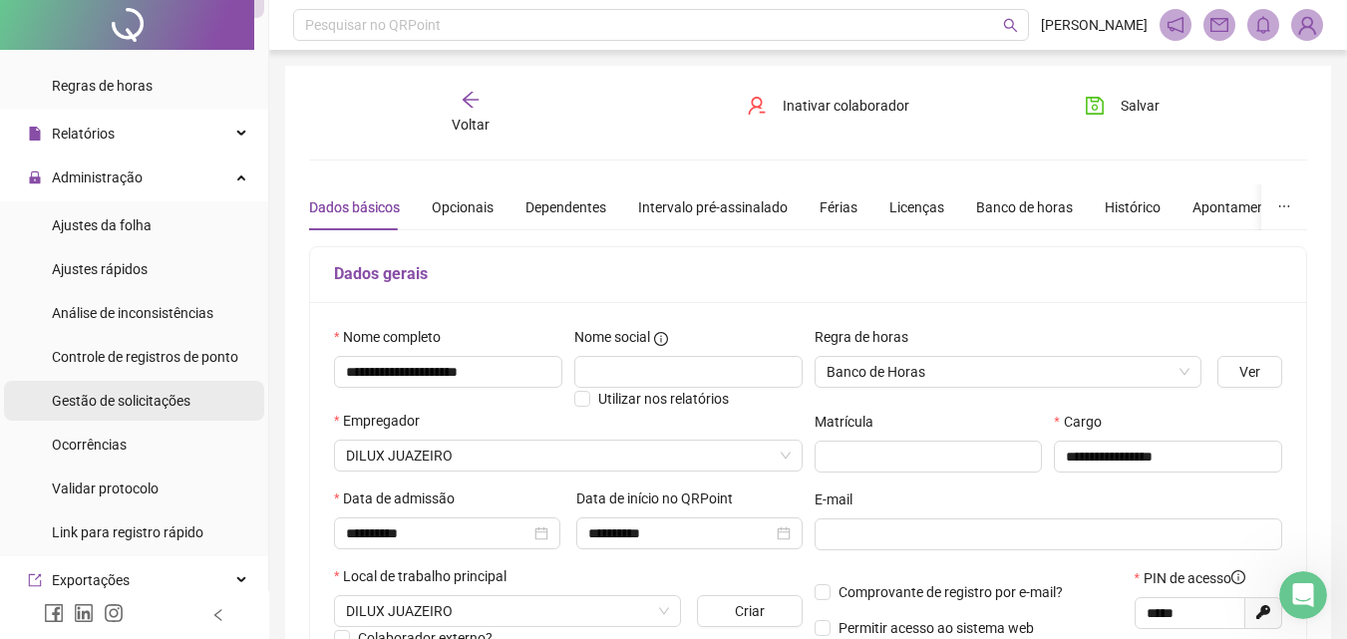
click at [152, 410] on div "Gestão de solicitações" at bounding box center [121, 401] width 139 height 40
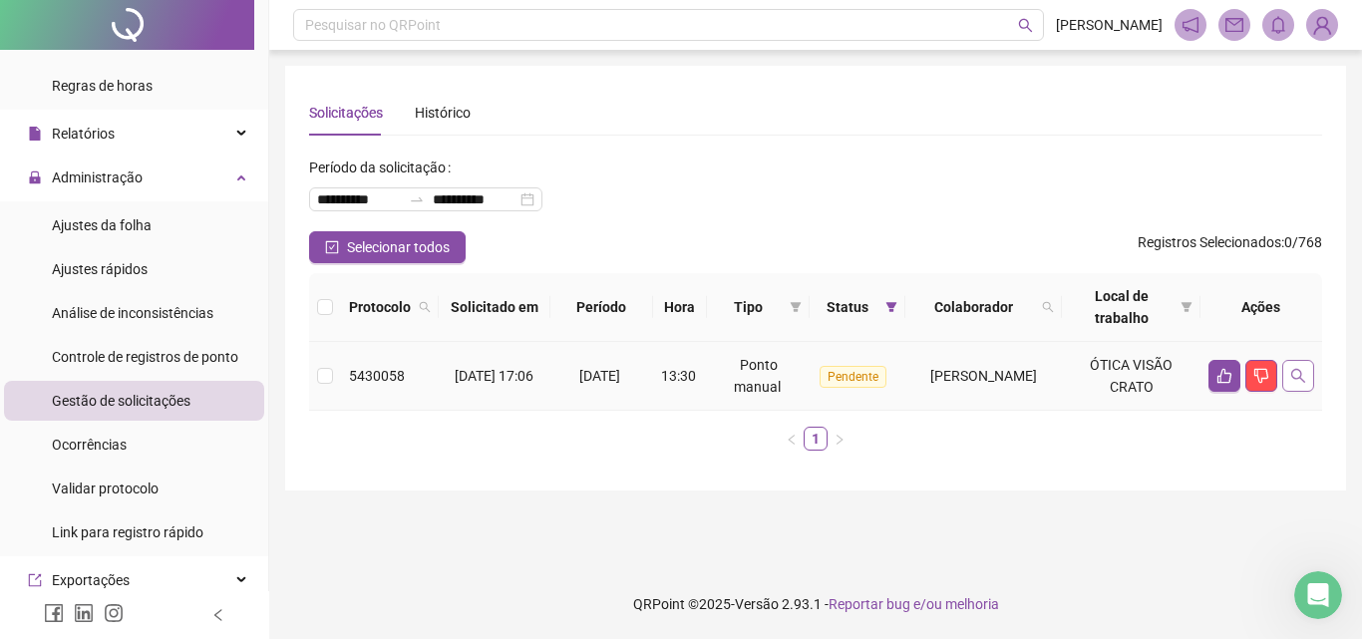
click at [1296, 370] on icon "search" at bounding box center [1298, 376] width 14 height 14
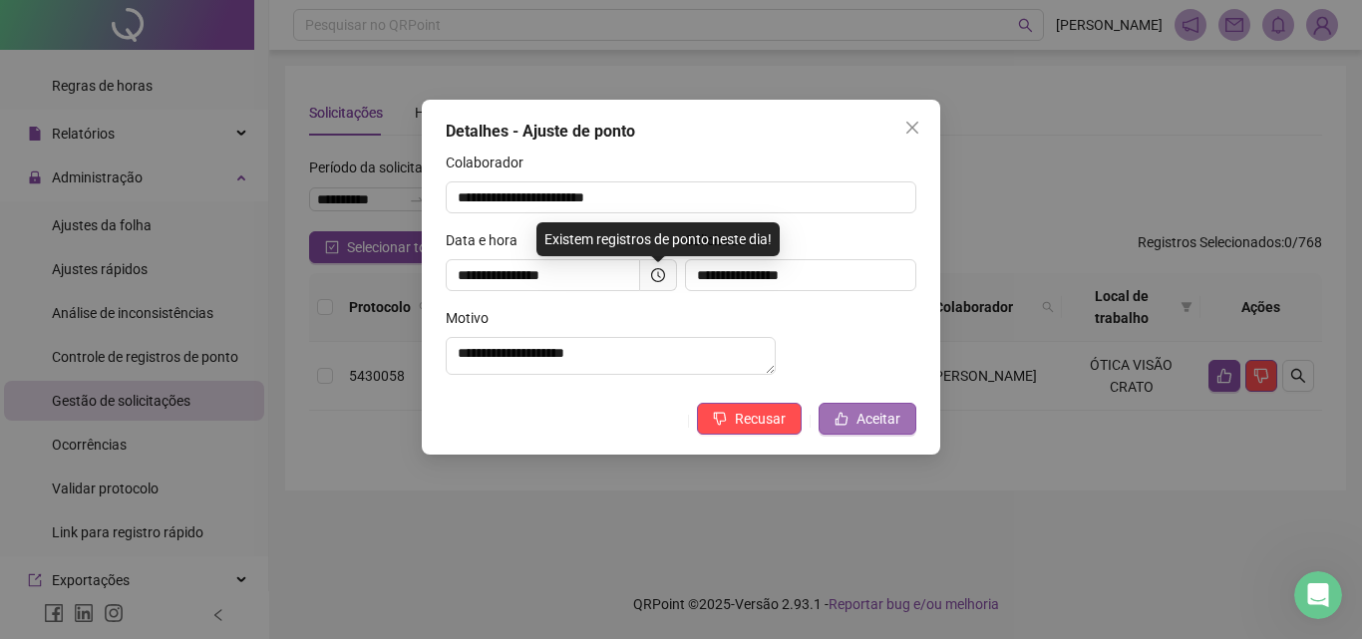
click at [842, 426] on icon "like" at bounding box center [842, 419] width 14 height 14
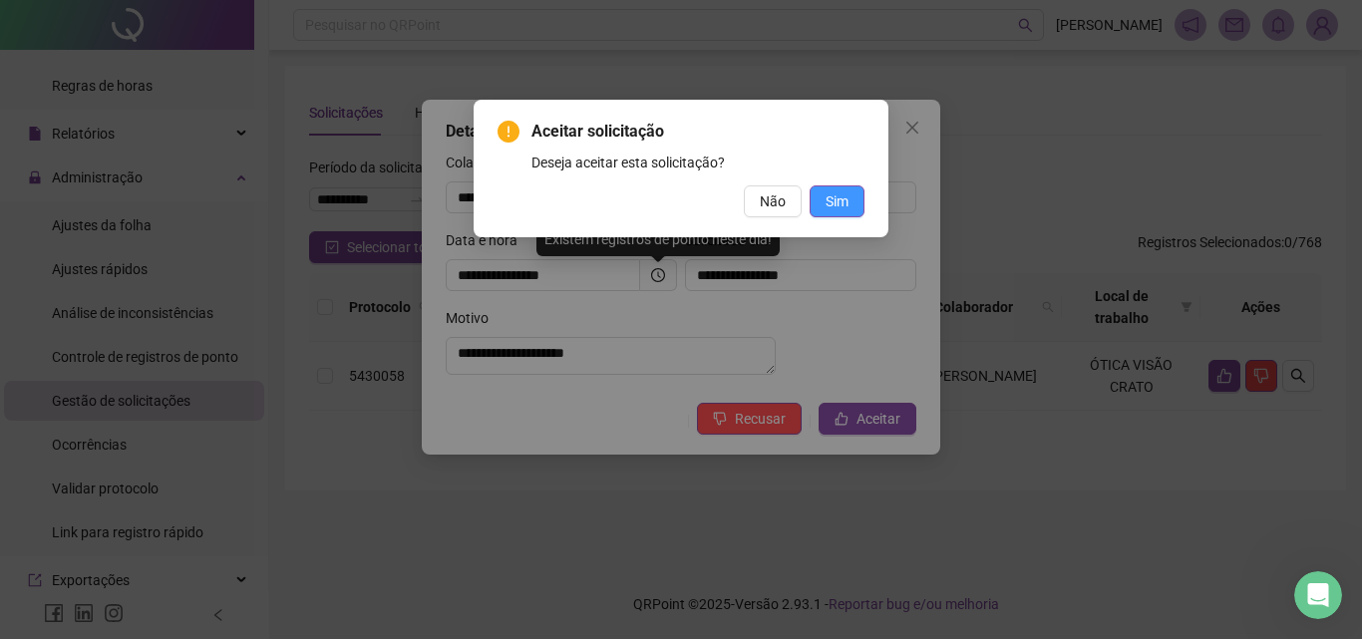
click at [848, 204] on span "Sim" at bounding box center [837, 201] width 23 height 22
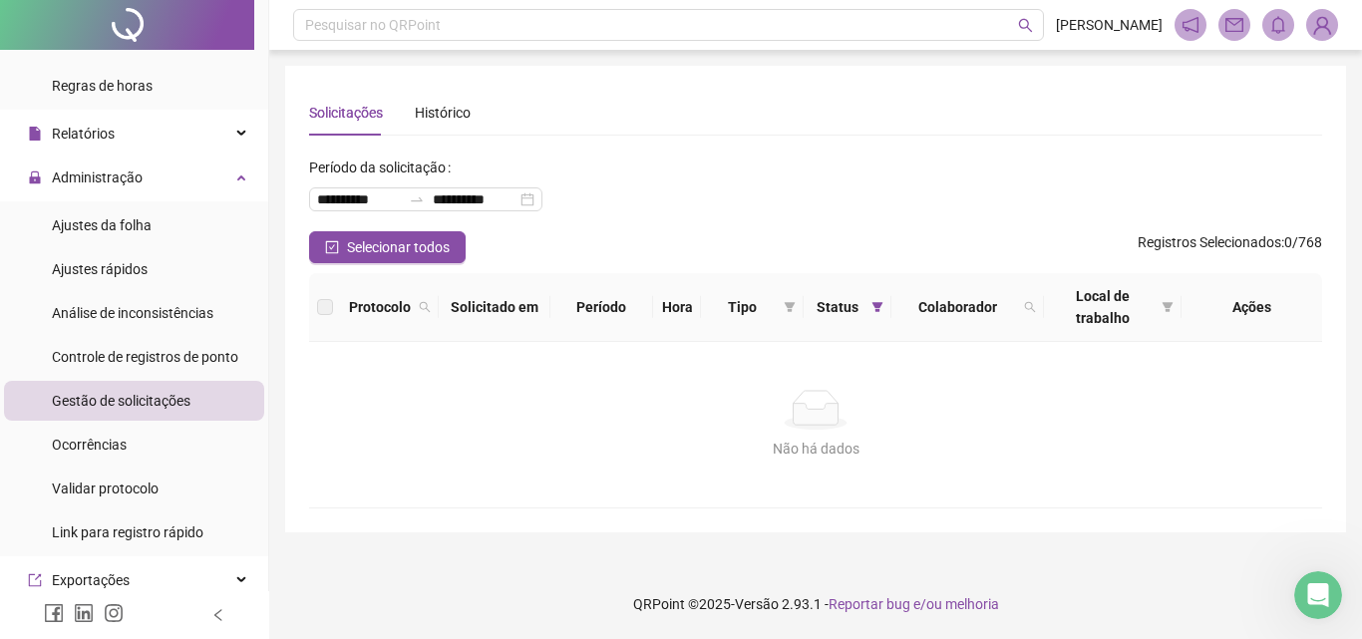
drag, startPoint x: 122, startPoint y: 347, endPoint x: 147, endPoint y: 389, distance: 48.7
click at [130, 350] on span "Controle de registros de ponto" at bounding box center [145, 357] width 186 height 16
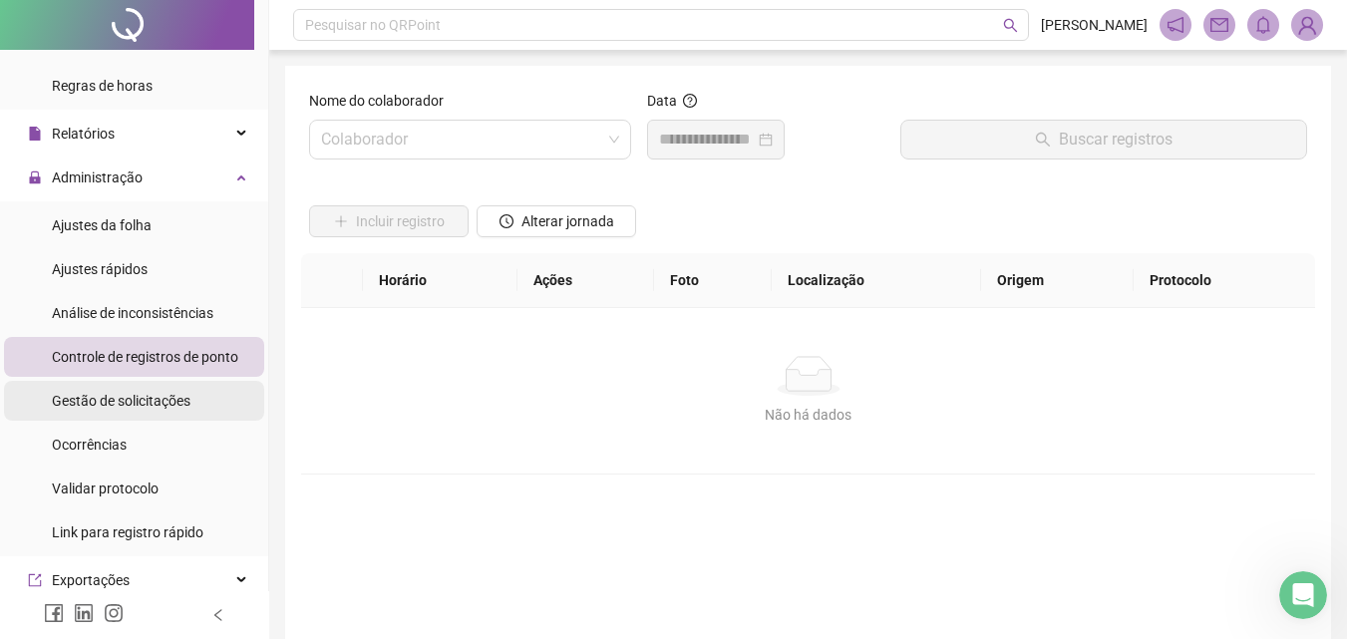
click at [147, 389] on div "Gestão de solicitações" at bounding box center [121, 401] width 139 height 40
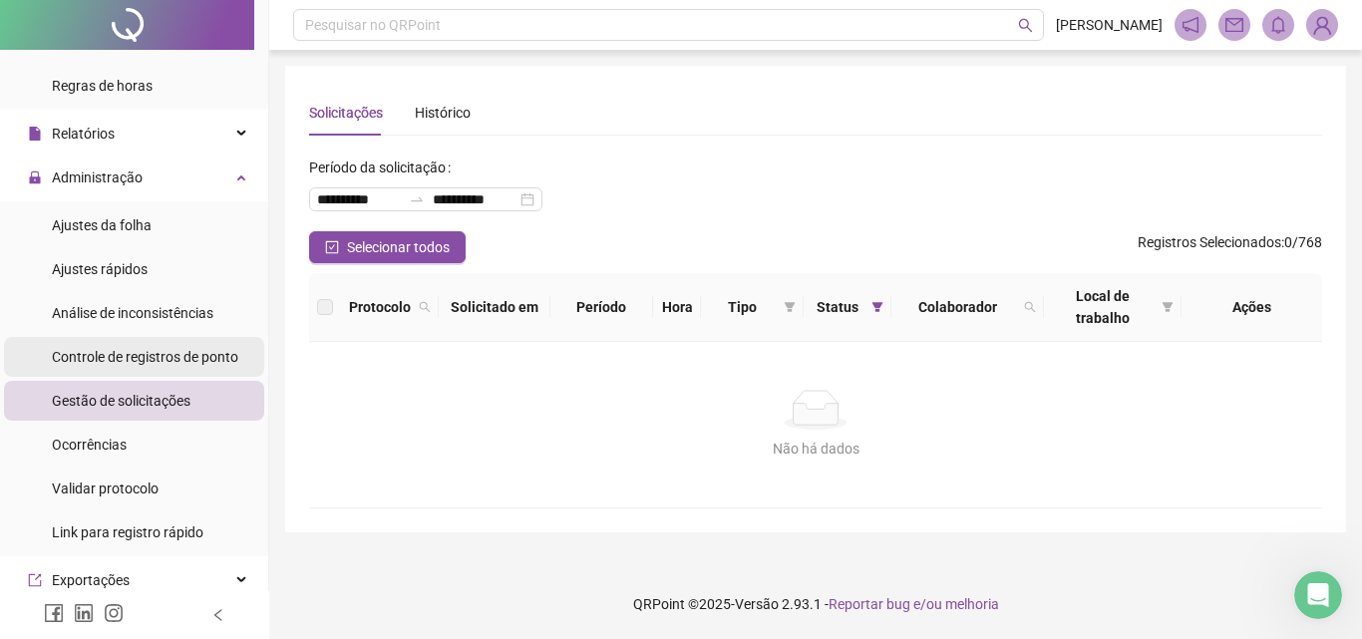
click at [185, 369] on div "Controle de registros de ponto" at bounding box center [145, 357] width 186 height 40
click at [182, 397] on span "Gestão de solicitações" at bounding box center [121, 401] width 139 height 16
